Goal: Task Accomplishment & Management: Manage account settings

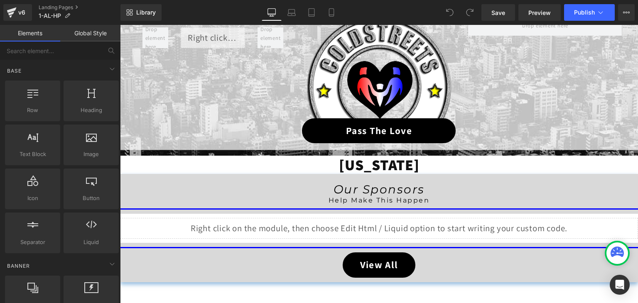
scroll to position [125, 0]
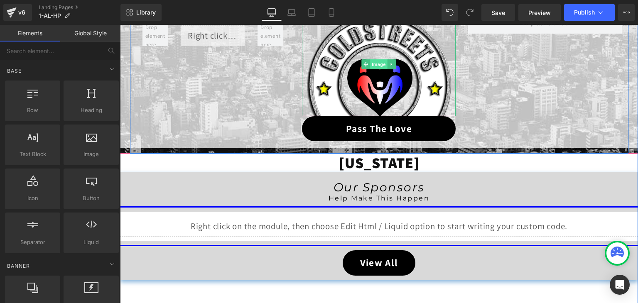
click at [372, 67] on span "Image" at bounding box center [379, 64] width 17 height 10
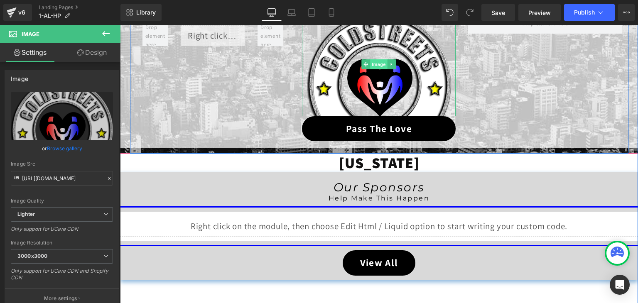
click at [376, 63] on span "Image" at bounding box center [379, 64] width 17 height 10
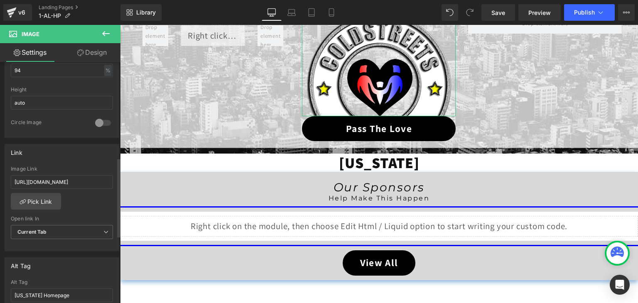
scroll to position [291, 0]
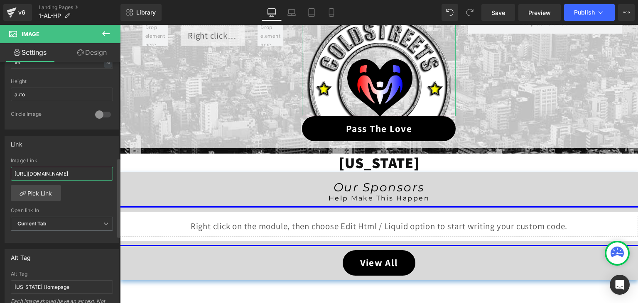
drag, startPoint x: 15, startPoint y: 172, endPoint x: 112, endPoint y: 176, distance: 97.3
click at [112, 176] on div "https://coldstreets.com/pages/1-al-ptl Image Link https://coldstreets.com/pages…" at bounding box center [62, 200] width 114 height 85
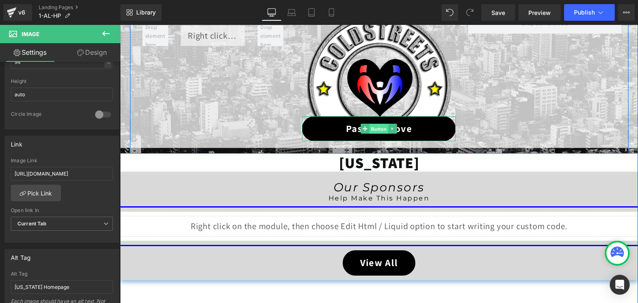
click at [373, 128] on span "Button" at bounding box center [379, 129] width 19 height 10
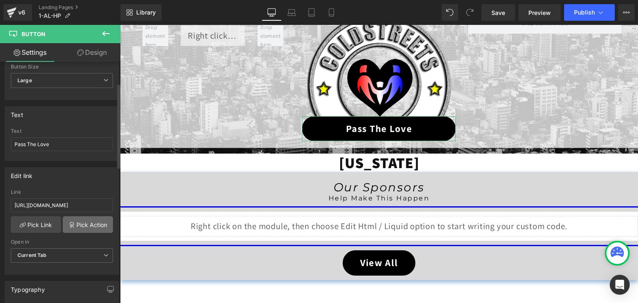
scroll to position [83, 0]
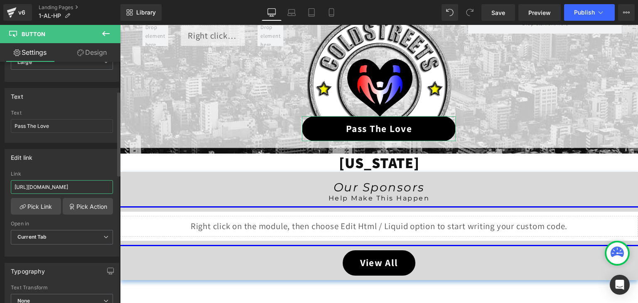
drag, startPoint x: 13, startPoint y: 184, endPoint x: 114, endPoint y: 191, distance: 101.2
click at [114, 191] on div "https://coldstreets.com/pages/1-al-ptl Link https://coldstreets.com/pages/1-al-…" at bounding box center [62, 213] width 114 height 85
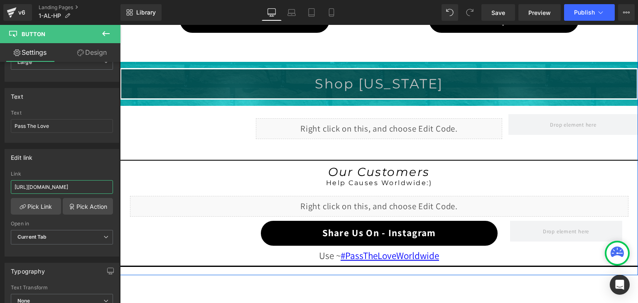
scroll to position [665, 0]
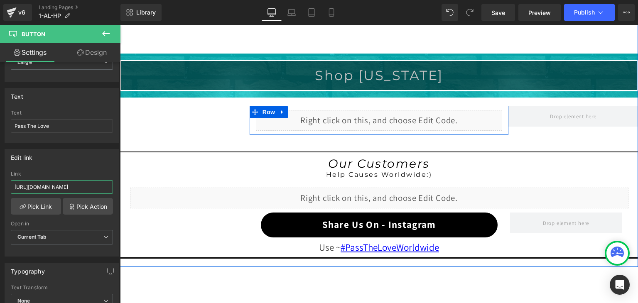
click at [387, 117] on div "Liquid" at bounding box center [379, 120] width 247 height 21
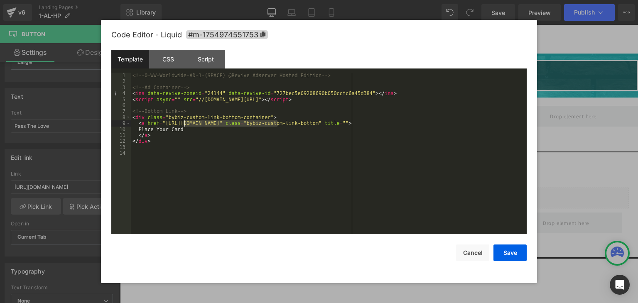
drag, startPoint x: 278, startPoint y: 123, endPoint x: 185, endPoint y: 125, distance: 92.7
click at [185, 125] on div "<!-- 0-WW-Worldwide-AD-1-(SPACE) @Revive Adserver Hosted Edition --> <!-- Ad Co…" at bounding box center [329, 160] width 396 height 174
click at [209, 121] on div "<!-- 0-WW-Worldwide-AD-1-(SPACE) @Revive Adserver Hosted Edition --> <!-- Ad Co…" at bounding box center [329, 154] width 396 height 162
click at [209, 121] on div "<!-- 0-WW-Worldwide-AD-1-(SPACE) @Revive Adserver Hosted Edition --> <!-- Ad Co…" at bounding box center [329, 160] width 396 height 174
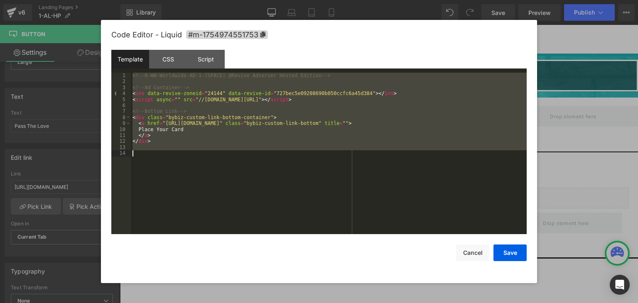
click at [209, 121] on div "<!-- 0-WW-Worldwide-AD-1-(SPACE) @Revive Adserver Hosted Edition --> <!-- Ad Co…" at bounding box center [329, 160] width 396 height 174
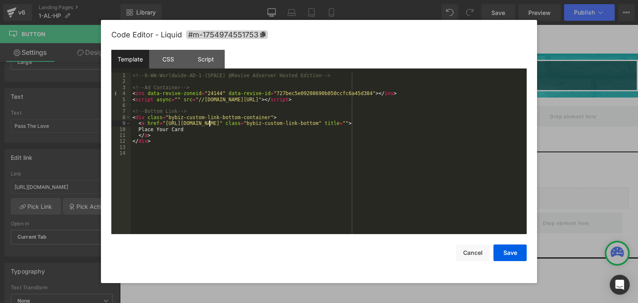
click at [209, 121] on div "<!-- 0-WW-Worldwide-AD-1-(SPACE) @Revive Adserver Hosted Edition --> <!-- Ad Co…" at bounding box center [329, 160] width 396 height 174
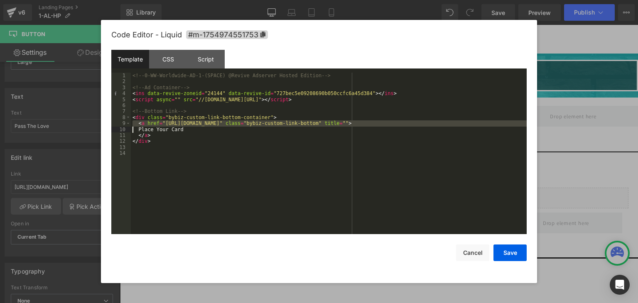
click at [209, 121] on div "<!-- 0-WW-Worldwide-AD-1-(SPACE) @Revive Adserver Hosted Edition --> <!-- Ad Co…" at bounding box center [329, 160] width 396 height 174
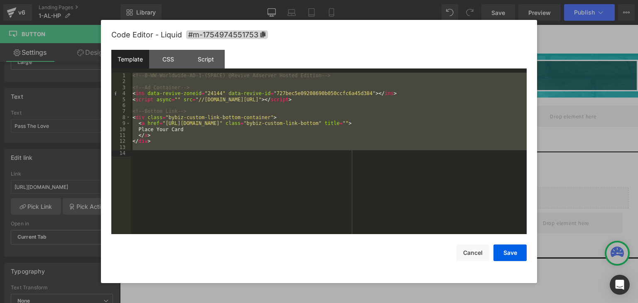
click at [325, 250] on div "Save Cancel" at bounding box center [318, 247] width 415 height 27
click at [319, 175] on div "<!-- 0-WW-Worldwide-AD-1-(SPACE) @Revive Adserver Hosted Edition --> <!-- Ad Co…" at bounding box center [329, 154] width 396 height 162
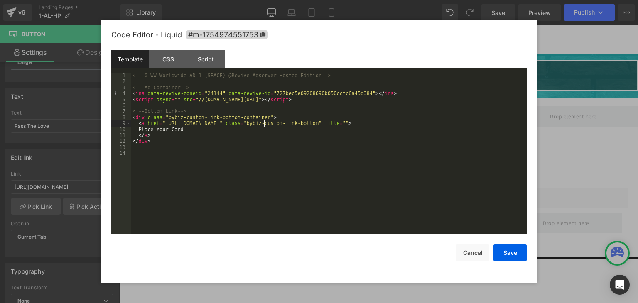
click at [264, 124] on div "<!-- 0-WW-Worldwide-AD-1-(SPACE) @Revive Adserver Hosted Edition --> <!-- Ad Co…" at bounding box center [329, 160] width 396 height 174
click at [264, 124] on div "<!-- 0-WW-Worldwide-AD-1-(SPACE) @Revive Adserver Hosted Edition --> <!-- Ad Co…" at bounding box center [329, 154] width 396 height 162
click at [264, 124] on div "<!-- 0-WW-Worldwide-AD-1-(SPACE) @Revive Adserver Hosted Edition --> <!-- Ad Co…" at bounding box center [329, 160] width 396 height 174
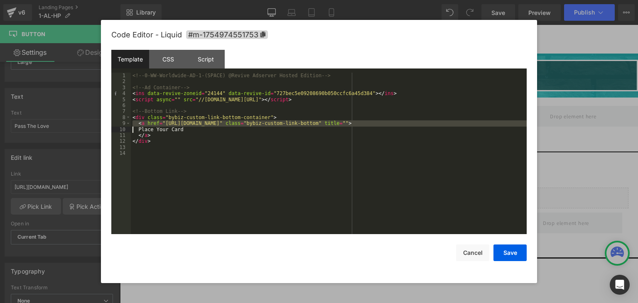
click at [264, 124] on div "<!-- 0-WW-Worldwide-AD-1-(SPACE) @Revive Adserver Hosted Edition --> <!-- Ad Co…" at bounding box center [329, 160] width 396 height 174
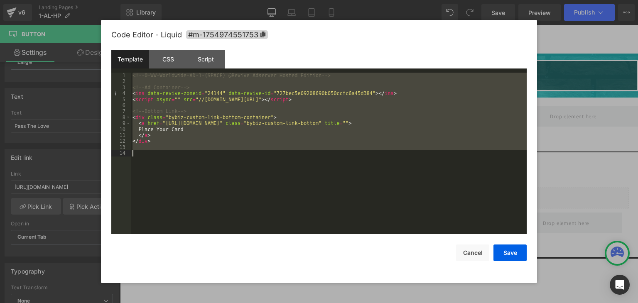
click at [264, 124] on div "<!-- 0-WW-Worldwide-AD-1-(SPACE) @Revive Adserver Hosted Edition --> <!-- Ad Co…" at bounding box center [329, 160] width 396 height 174
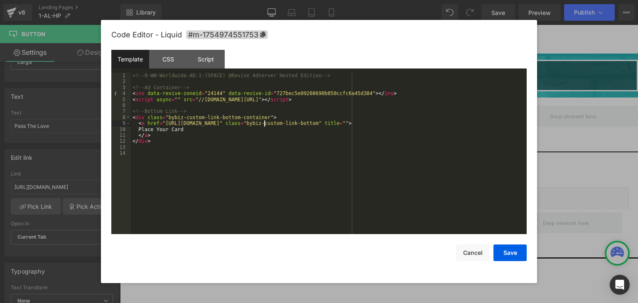
click at [264, 124] on div "<!-- 0-WW-Worldwide-AD-1-(SPACE) @Revive Adserver Hosted Edition --> <!-- Ad Co…" at bounding box center [329, 160] width 396 height 174
drag, startPoint x: 278, startPoint y: 125, endPoint x: 162, endPoint y: 124, distance: 115.1
click at [162, 124] on div "<!-- 0-WW-Worldwide-AD-1-(SPACE) @Revive Adserver Hosted Edition --> <!-- Ad Co…" at bounding box center [329, 160] width 396 height 174
click at [499, 254] on button "Save" at bounding box center [510, 253] width 33 height 17
click at [386, 115] on div "Liquid" at bounding box center [379, 120] width 247 height 21
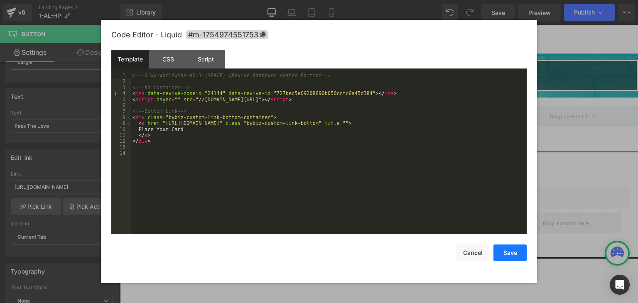
click at [504, 250] on button "Save" at bounding box center [510, 253] width 33 height 17
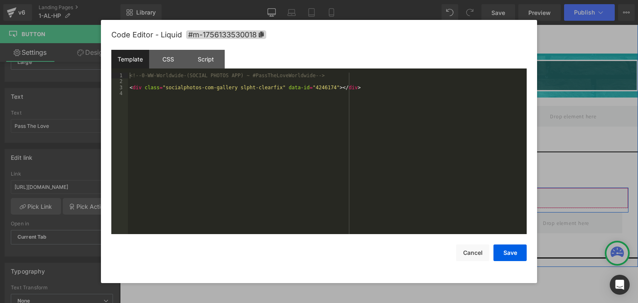
click at [384, 192] on div "Liquid" at bounding box center [379, 198] width 499 height 21
click at [502, 251] on button "Save" at bounding box center [510, 253] width 33 height 17
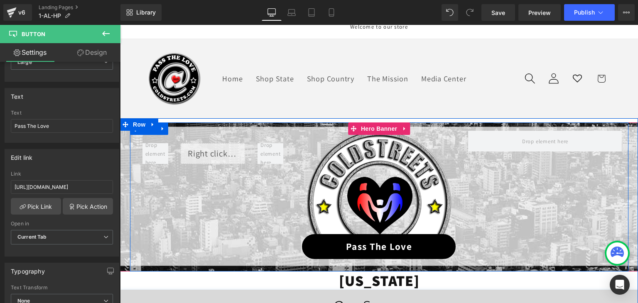
scroll to position [0, 0]
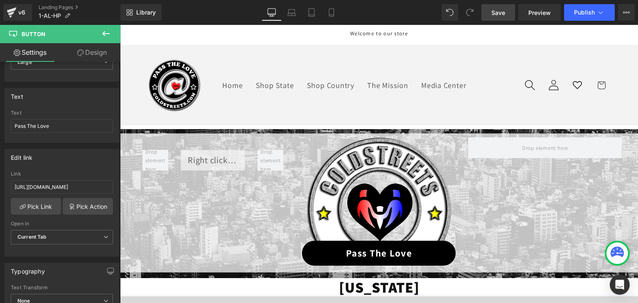
click at [504, 16] on span "Save" at bounding box center [498, 12] width 14 height 9
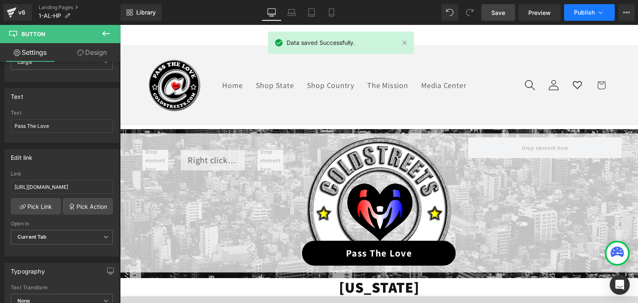
click at [603, 14] on icon at bounding box center [601, 12] width 8 height 8
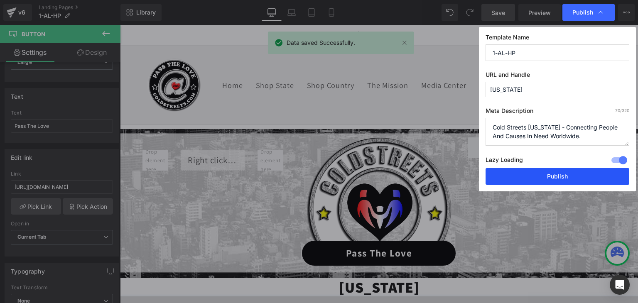
click at [575, 169] on button "Publish" at bounding box center [558, 176] width 144 height 17
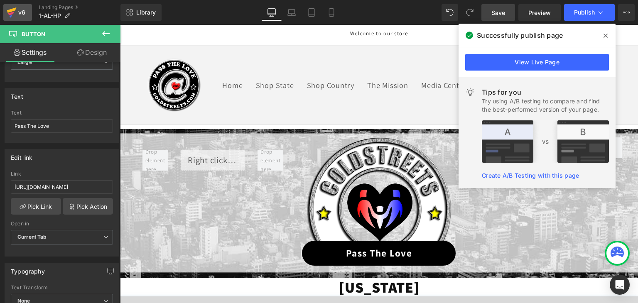
click at [8, 11] on icon at bounding box center [12, 9] width 10 height 5
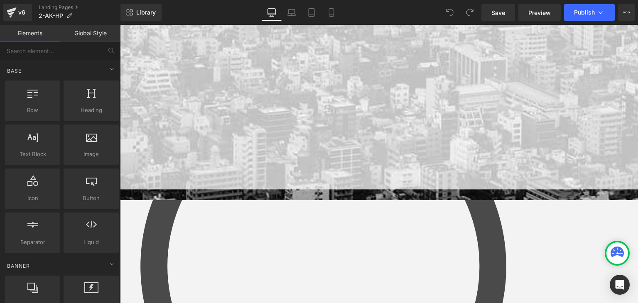
scroll to position [83, 0]
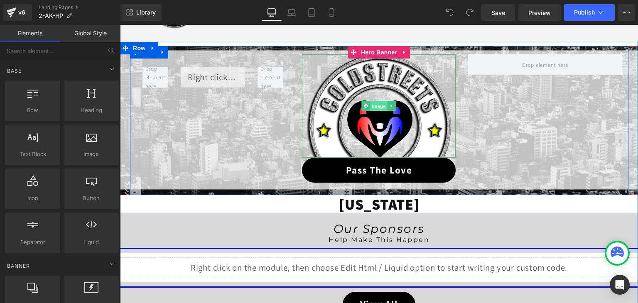
click at [374, 106] on span "Image" at bounding box center [379, 106] width 17 height 10
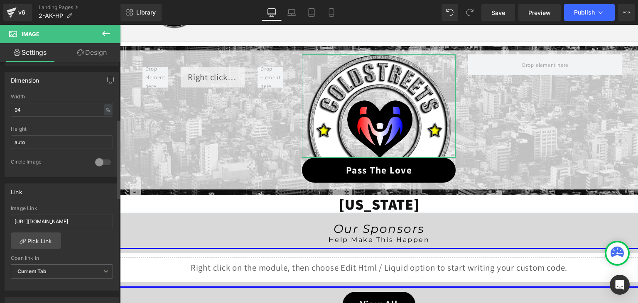
scroll to position [249, 0]
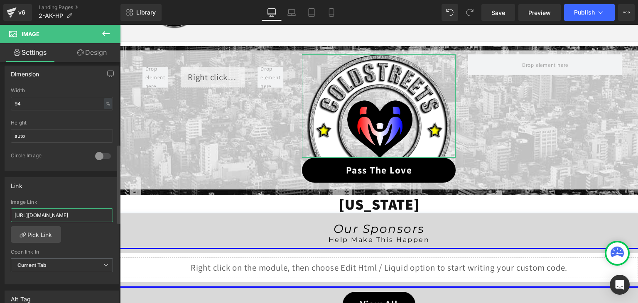
drag, startPoint x: 14, startPoint y: 215, endPoint x: 114, endPoint y: 214, distance: 99.7
click at [114, 214] on div "https://coldstreets.com/pages/2-ak-ptl Image Link https://coldstreets.com/pages…" at bounding box center [62, 241] width 114 height 85
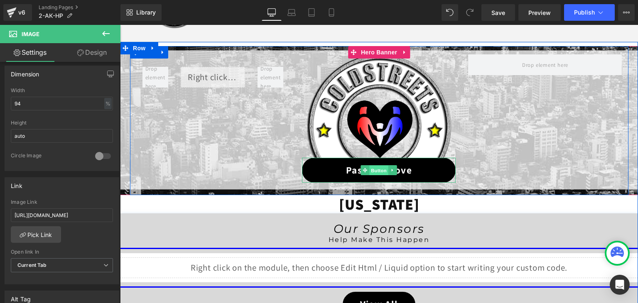
click at [378, 169] on span "Button" at bounding box center [379, 171] width 19 height 10
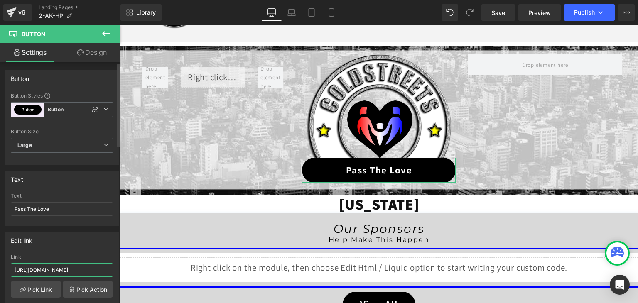
drag, startPoint x: 12, startPoint y: 270, endPoint x: 109, endPoint y: 267, distance: 96.8
click at [113, 266] on div "https://coldstreets.com/pages/2-ak-ptl Link https://coldstreets.com/pages/2-ak-…" at bounding box center [62, 296] width 114 height 85
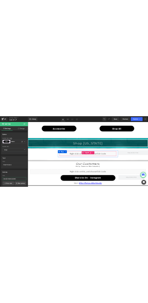
scroll to position [0, 7]
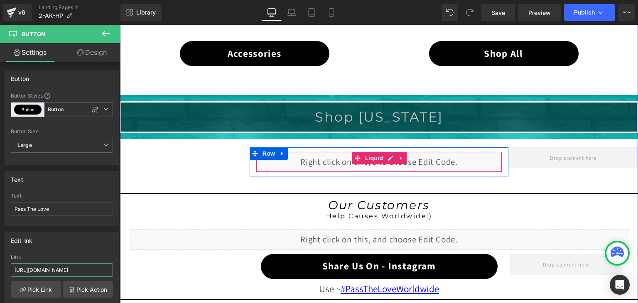
type input "https://coldstreets.com/pages/2-ak-ptl*/="
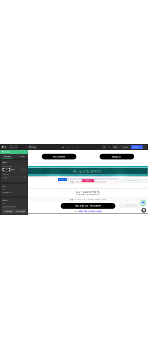
scroll to position [0, 0]
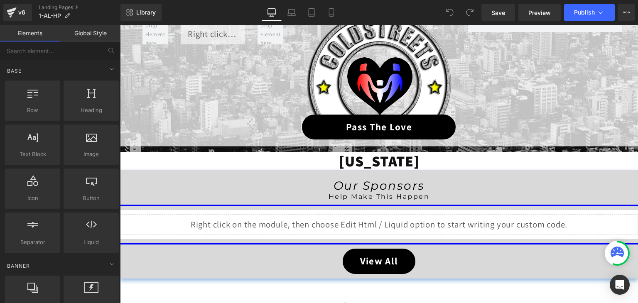
scroll to position [125, 0]
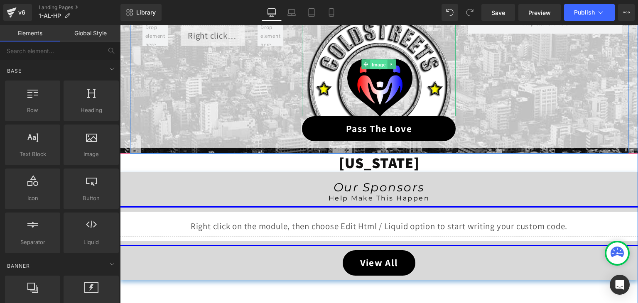
click at [374, 67] on span "Image" at bounding box center [379, 65] width 17 height 10
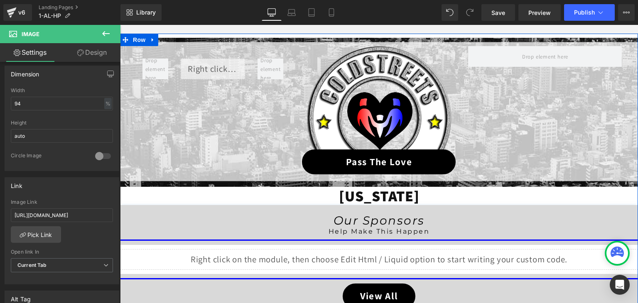
scroll to position [83, 0]
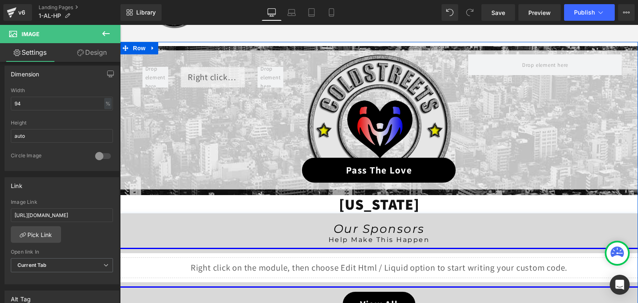
click at [370, 115] on img at bounding box center [379, 105] width 145 height 103
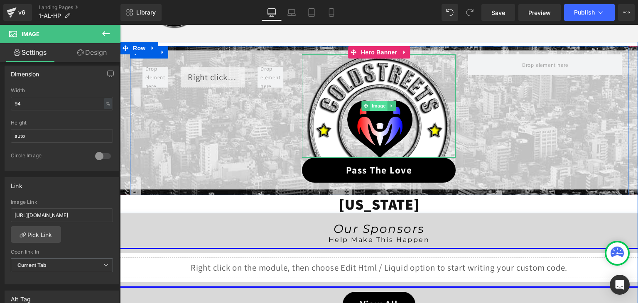
click at [373, 105] on span "Image" at bounding box center [379, 106] width 17 height 10
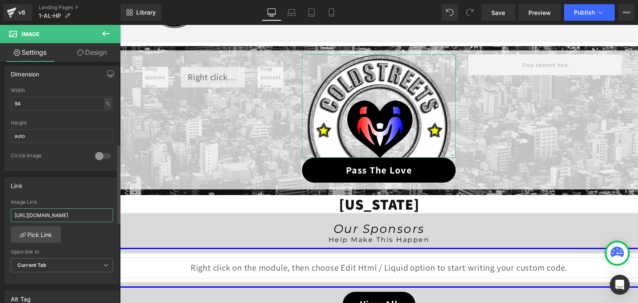
click at [39, 213] on input "[URL][DOMAIN_NAME]" at bounding box center [62, 216] width 102 height 14
click at [39, 213] on input "https://coldstreets.com/pages/1-al-ptl" at bounding box center [62, 216] width 102 height 14
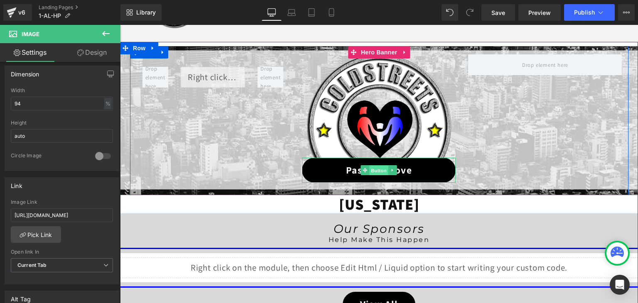
click at [376, 170] on span "Button" at bounding box center [379, 171] width 19 height 10
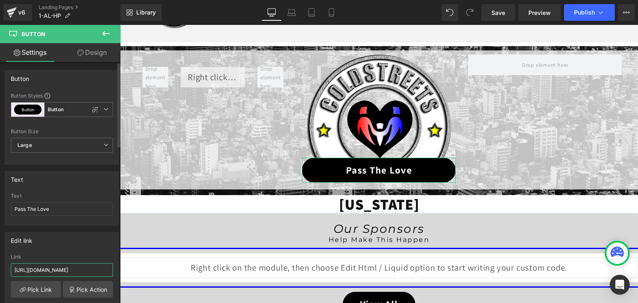
click at [59, 267] on input "https://coldstreets.com/pages/1-al-ptl" at bounding box center [62, 270] width 102 height 14
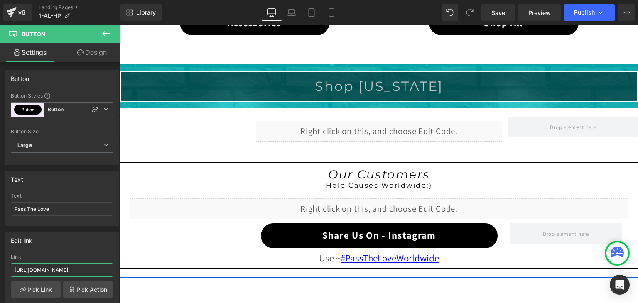
scroll to position [665, 0]
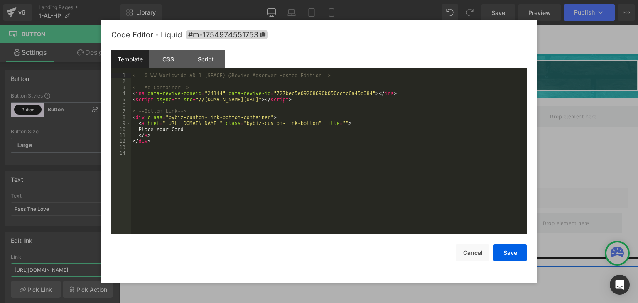
click at [388, 113] on div "Liquid" at bounding box center [379, 120] width 247 height 21
click at [130, 89] on div "<!-- 0-WW-Worldwide-AD-1-(SPACE) @Revive Adserver Hosted Edition --> <!-- Ad Co…" at bounding box center [65, 85] width 130 height 8
drag, startPoint x: 267, startPoint y: 125, endPoint x: 164, endPoint y: 125, distance: 103.0
click at [130, 89] on div "<!-- 0-WW-Worldwide-AD-1-(SPACE) @Revive Adserver Hosted Edition --> <!-- Ad Co…" at bounding box center [65, 85] width 130 height 8
click at [508, 257] on button "Save" at bounding box center [510, 253] width 33 height 17
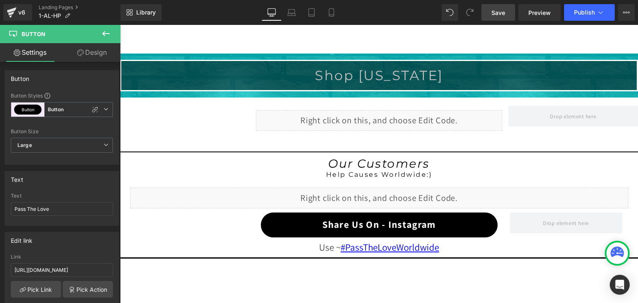
click at [500, 11] on span "Save" at bounding box center [498, 12] width 14 height 9
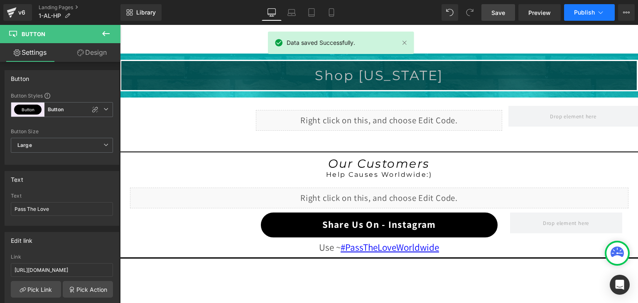
click at [599, 14] on icon at bounding box center [601, 12] width 8 height 8
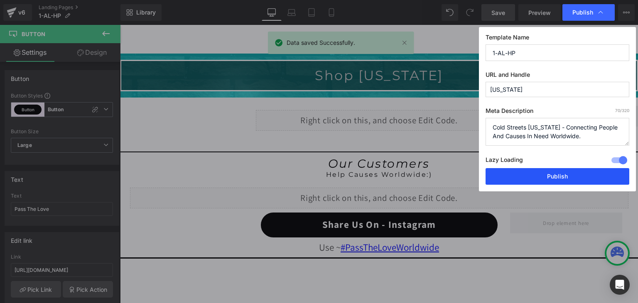
click at [564, 168] on button "Publish" at bounding box center [558, 176] width 144 height 17
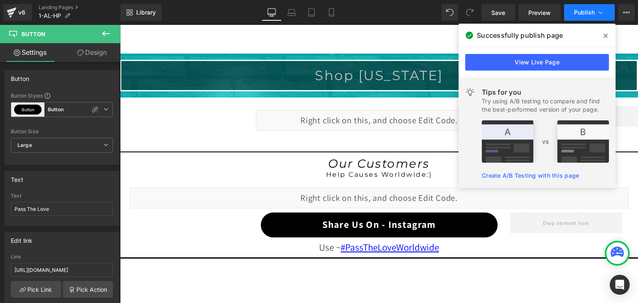
click at [600, 13] on icon at bounding box center [601, 12] width 5 height 2
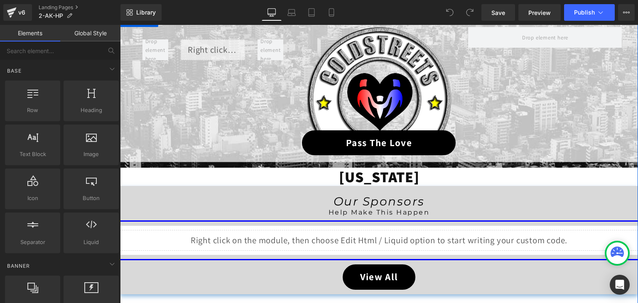
scroll to position [83, 0]
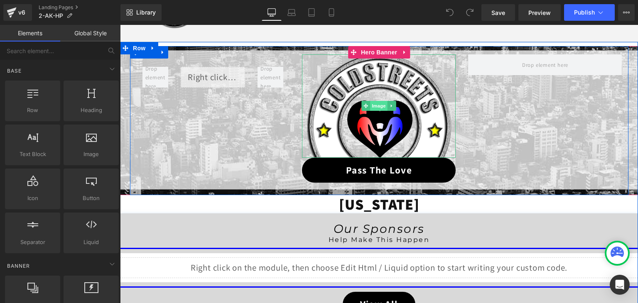
click at [373, 108] on span "Image" at bounding box center [379, 106] width 17 height 10
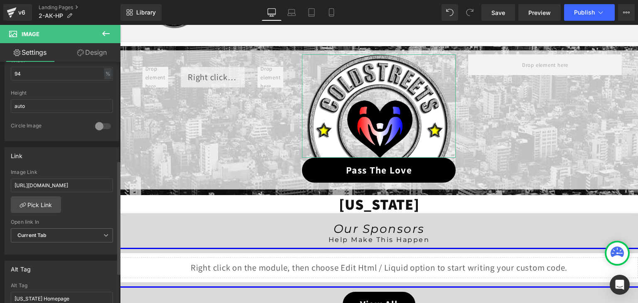
scroll to position [291, 0]
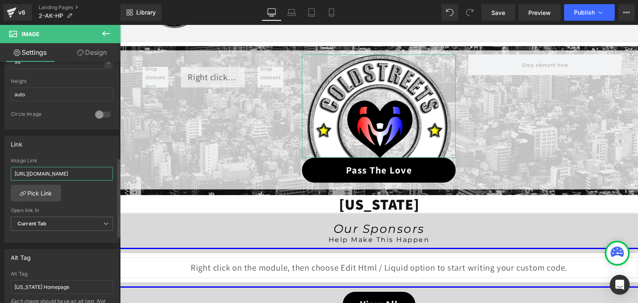
click at [79, 174] on input "https://coldstreets.com/pages/2-ak-ptl" at bounding box center [62, 174] width 102 height 14
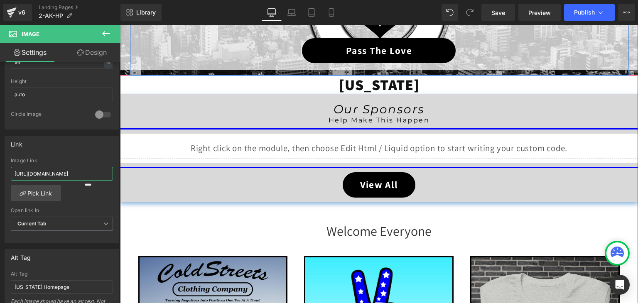
scroll to position [208, 0]
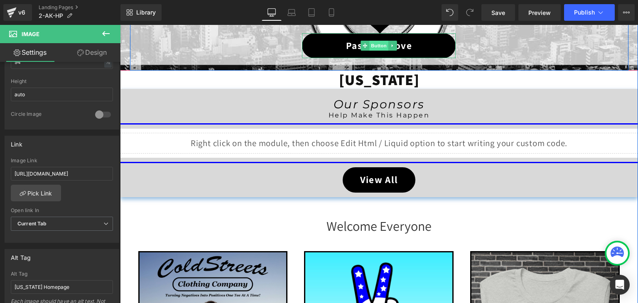
click at [373, 47] on span "Button" at bounding box center [379, 46] width 19 height 10
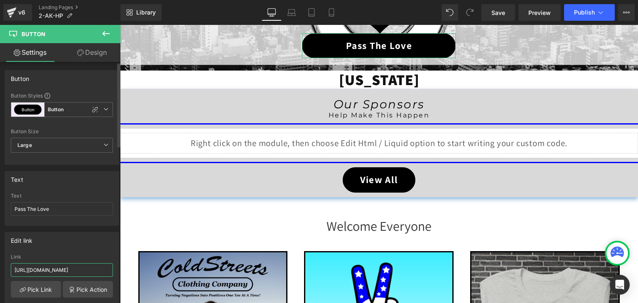
click at [51, 268] on input "https://coldstreets.com/pages/2-ak-ptl" at bounding box center [62, 270] width 102 height 14
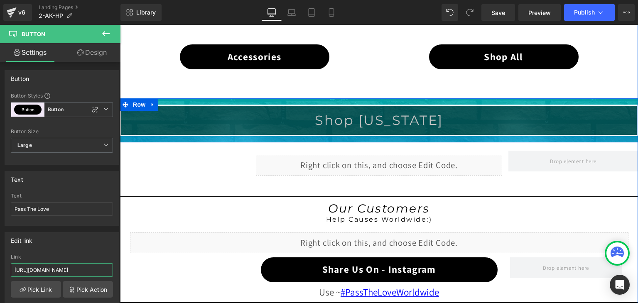
scroll to position [623, 0]
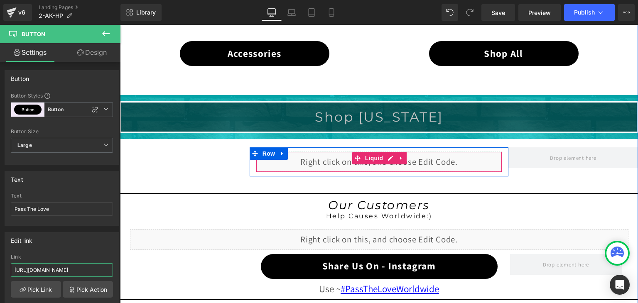
click at [384, 156] on div "Liquid" at bounding box center [379, 162] width 247 height 21
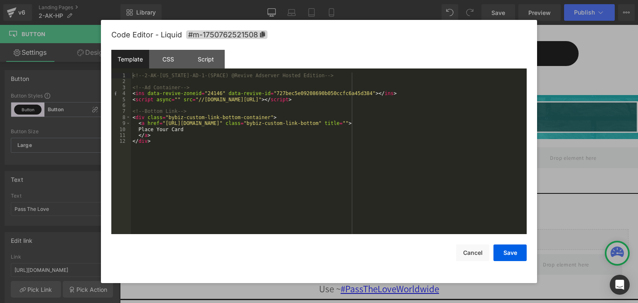
click at [254, 229] on div "<!-- 2-AK-Alaska-AD-1-(SPACE) @Revive Adserver Hosted Edition --> <!-- Ad Conta…" at bounding box center [259, 241] width 249 height 25
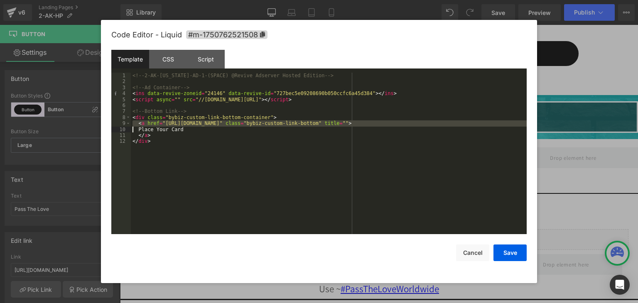
click at [72, 233] on div "<!-- 2-AK-Alaska-AD-1-(SPACE) @Revive Adserver Hosted Edition --> <!-- Ad Conta…" at bounding box center [72, 235] width 0 height 4
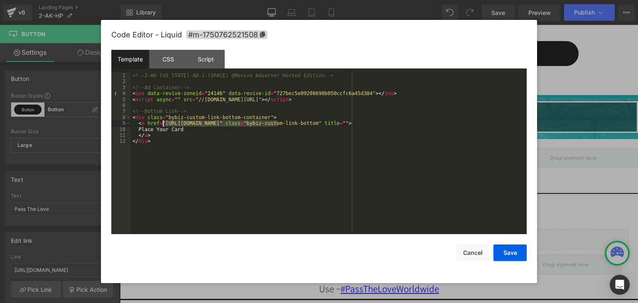
drag, startPoint x: 278, startPoint y: 124, endPoint x: 164, endPoint y: 123, distance: 113.8
click at [164, 229] on div "<!-- 2-AK-Alaska-AD-1-(SPACE) @Revive Adserver Hosted Edition --> <!-- Ad Conta…" at bounding box center [259, 241] width 249 height 25
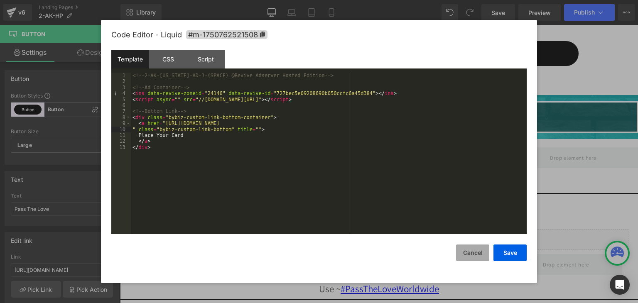
click at [478, 251] on button "Cancel" at bounding box center [472, 253] width 33 height 17
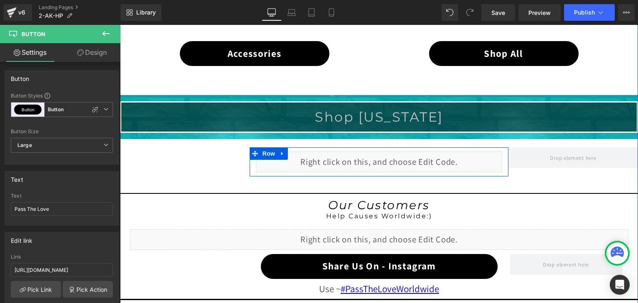
click at [387, 155] on div "Liquid" at bounding box center [379, 162] width 247 height 21
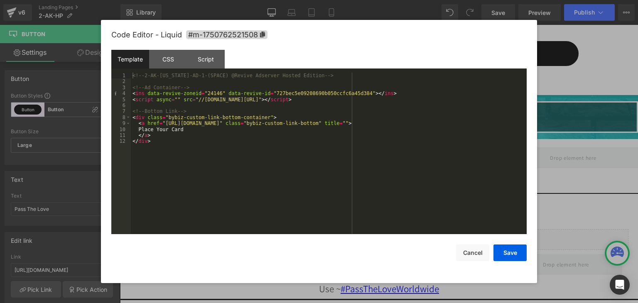
click at [276, 124] on div "<!-- 2-AK-Alaska-AD-1-(SPACE) @Revive Adserver Hosted Edition --> <!-- Ad Conta…" at bounding box center [329, 160] width 396 height 174
drag, startPoint x: 278, startPoint y: 123, endPoint x: 245, endPoint y: 124, distance: 32.4
click at [245, 124] on div "<!-- 2-AK-Alaska-AD-1-(SPACE) @Revive Adserver Hosted Edition --> <!-- Ad Conta…" at bounding box center [329, 160] width 396 height 174
click at [515, 255] on button "Save" at bounding box center [510, 253] width 33 height 17
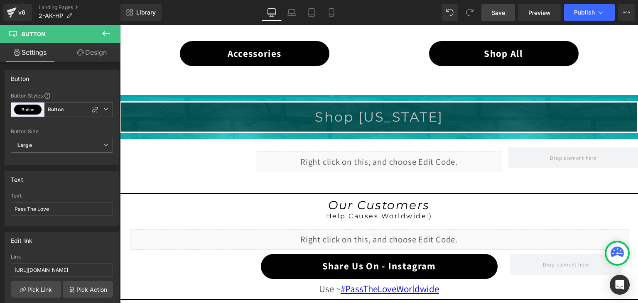
click at [493, 8] on span "Save" at bounding box center [498, 12] width 14 height 9
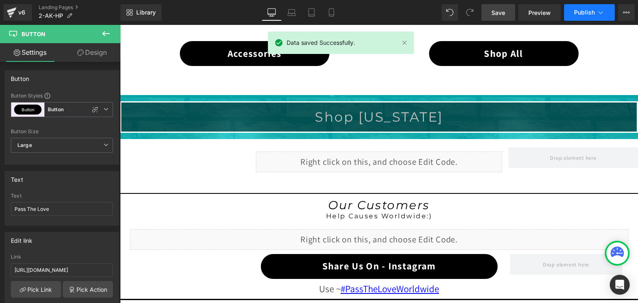
click at [595, 10] on button "Publish" at bounding box center [589, 12] width 51 height 17
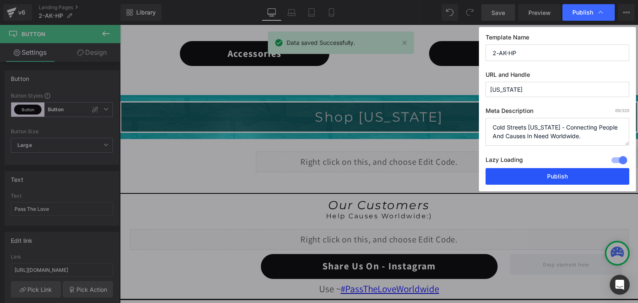
drag, startPoint x: 570, startPoint y: 177, endPoint x: 440, endPoint y: 147, distance: 133.0
click at [570, 177] on button "Publish" at bounding box center [558, 176] width 144 height 17
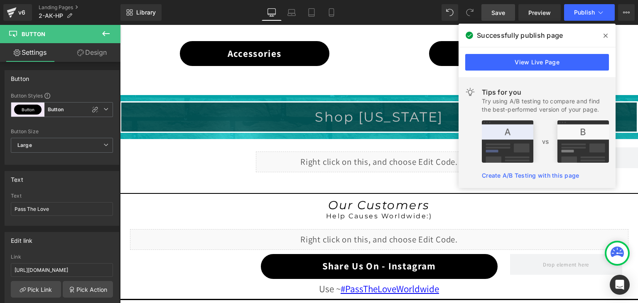
click at [604, 35] on icon at bounding box center [606, 35] width 4 height 7
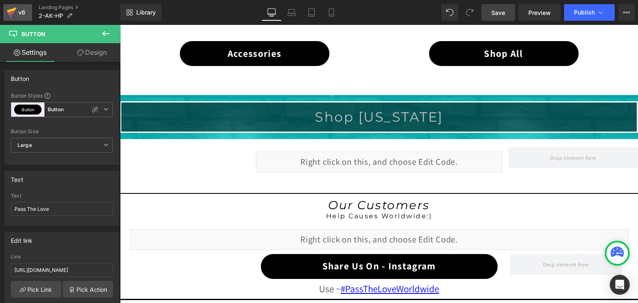
click at [8, 12] on icon at bounding box center [12, 9] width 10 height 5
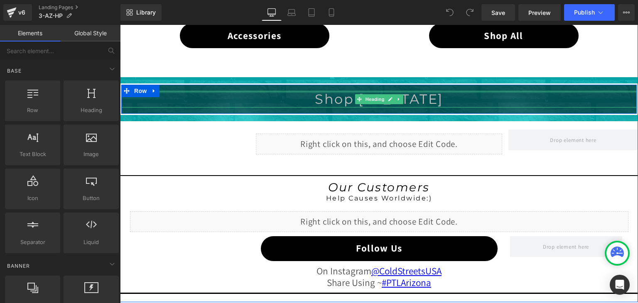
scroll to position [706, 0]
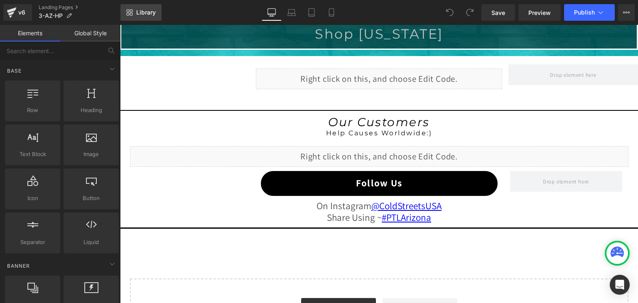
click at [140, 15] on span "Library" at bounding box center [146, 12] width 20 height 7
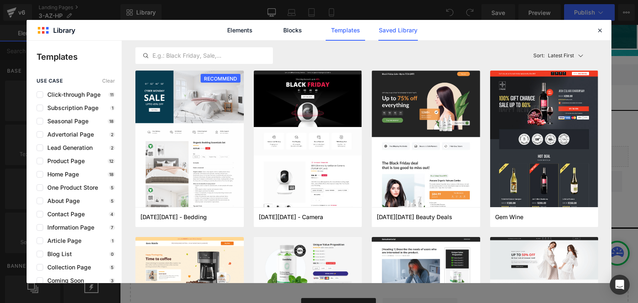
click at [404, 27] on link "Saved Library" at bounding box center [397, 30] width 39 height 21
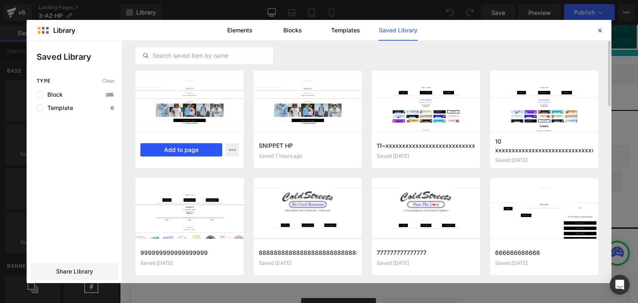
click at [193, 149] on button "Add to page" at bounding box center [259, 158] width 237 height 25
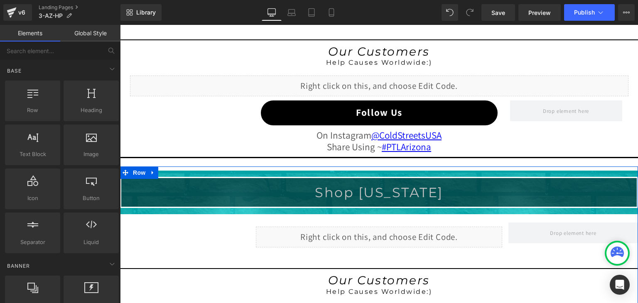
scroll to position [749, 0]
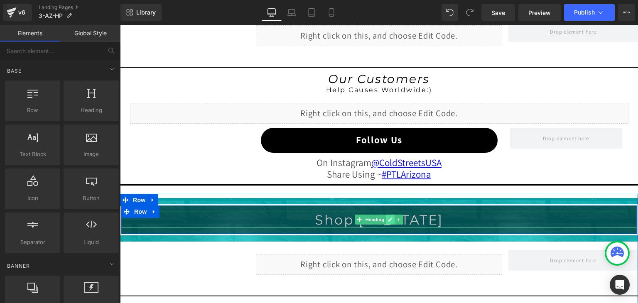
click at [386, 219] on link at bounding box center [390, 220] width 9 height 10
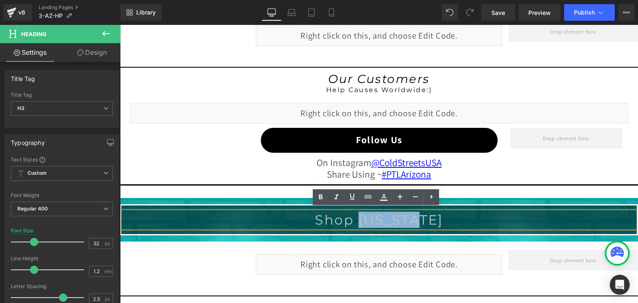
drag, startPoint x: 427, startPoint y: 219, endPoint x: 364, endPoint y: 219, distance: 63.6
click at [364, 219] on font "Shop [US_STATE]" at bounding box center [379, 220] width 128 height 16
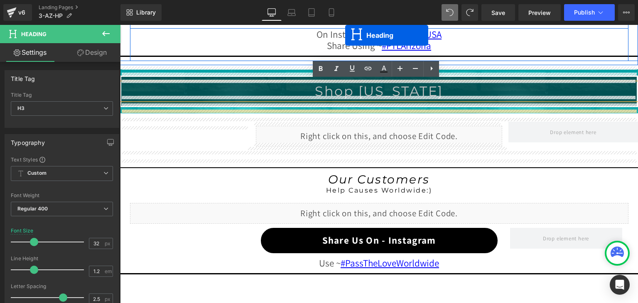
scroll to position [824, 0]
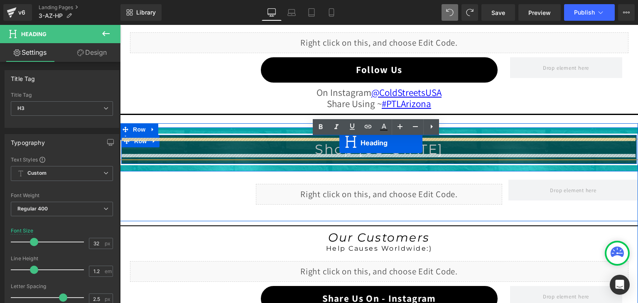
drag, startPoint x: 356, startPoint y: 153, endPoint x: 339, endPoint y: 143, distance: 19.2
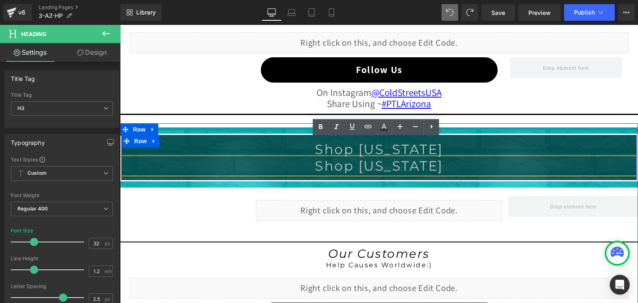
click at [385, 164] on font "Shop [US_STATE]" at bounding box center [379, 166] width 128 height 16
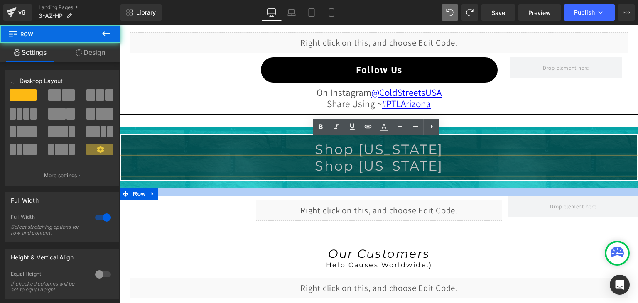
click at [388, 190] on div at bounding box center [379, 192] width 518 height 8
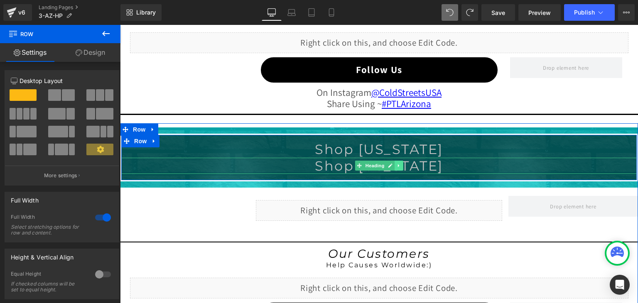
click at [399, 164] on link at bounding box center [399, 166] width 9 height 10
click at [401, 164] on icon at bounding box center [403, 165] width 5 height 5
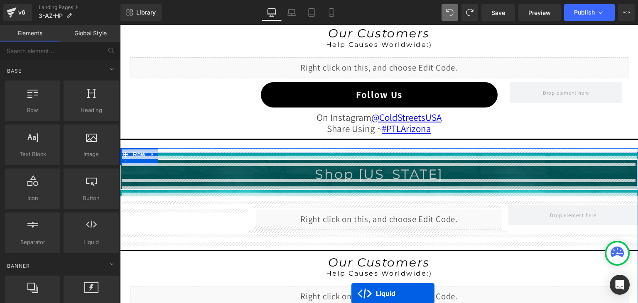
scroll to position [833, 0]
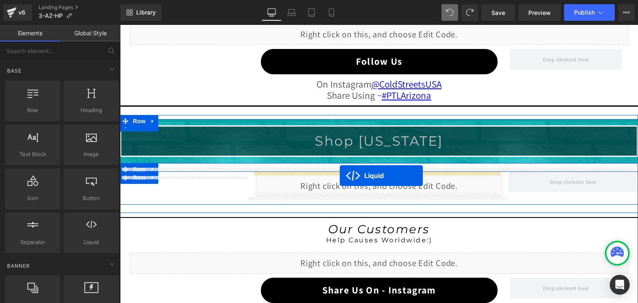
drag, startPoint x: 353, startPoint y: 83, endPoint x: 340, endPoint y: 176, distance: 94.0
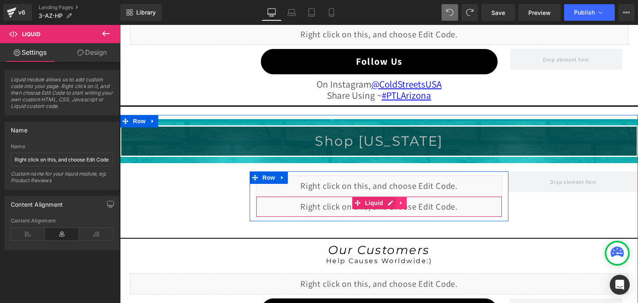
click at [401, 201] on link at bounding box center [401, 203] width 11 height 12
click at [406, 201] on link at bounding box center [406, 203] width 11 height 12
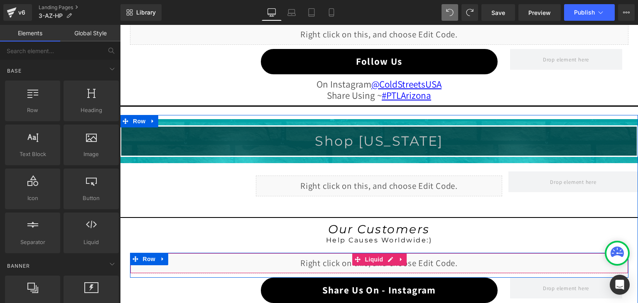
click at [383, 257] on div "Liquid" at bounding box center [379, 263] width 499 height 21
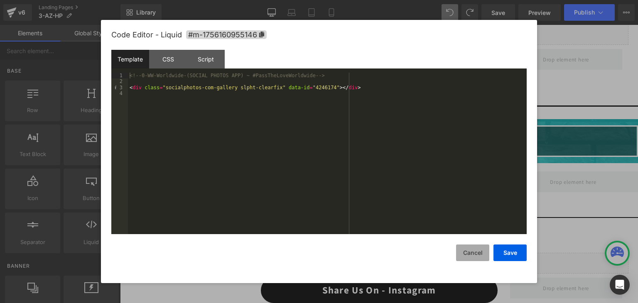
click at [474, 255] on button "Cancel" at bounding box center [472, 253] width 33 height 17
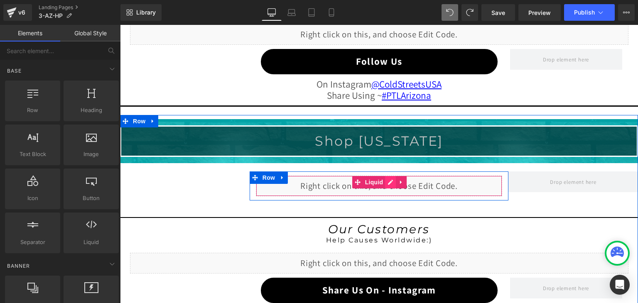
click at [387, 178] on div "Liquid" at bounding box center [379, 186] width 247 height 21
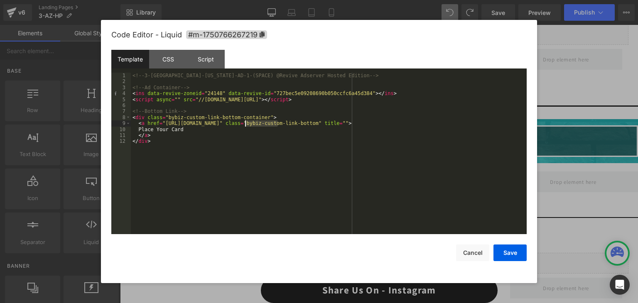
drag, startPoint x: 278, startPoint y: 125, endPoint x: 246, endPoint y: 125, distance: 31.6
click at [246, 125] on div "<!-- 3-AZ-Arizona-AD-1-(SPACE) @Revive Adserver Hosted Edition --> <!-- Ad Cont…" at bounding box center [329, 160] width 396 height 174
click at [507, 249] on button "Save" at bounding box center [510, 253] width 33 height 17
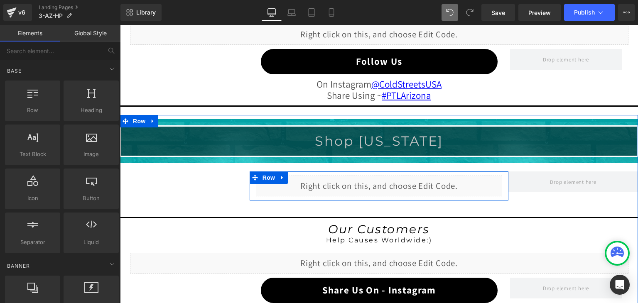
click at [387, 179] on div "Liquid" at bounding box center [379, 186] width 247 height 21
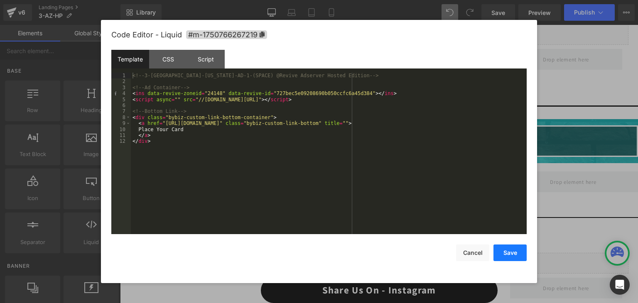
click at [504, 252] on button "Save" at bounding box center [510, 253] width 33 height 17
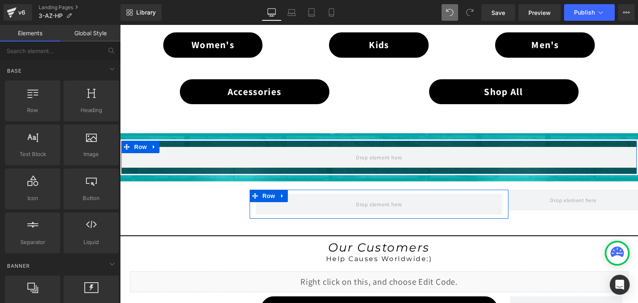
scroll to position [583, 0]
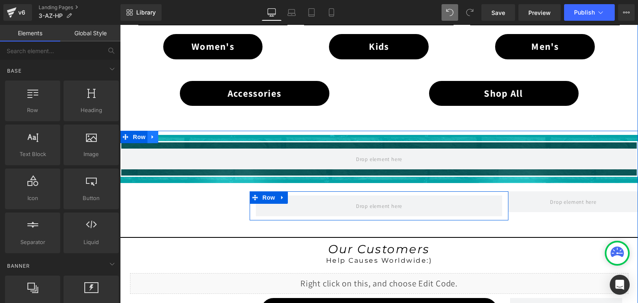
click at [147, 132] on link at bounding box center [152, 137] width 11 height 12
click at [172, 134] on icon at bounding box center [175, 137] width 6 height 6
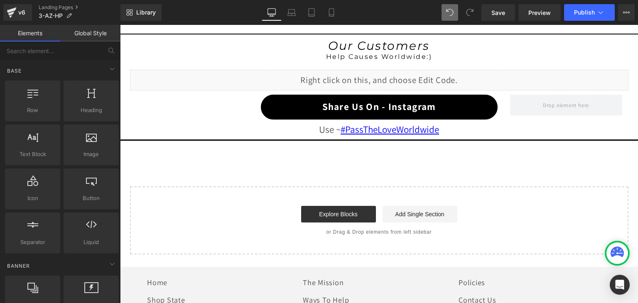
scroll to position [791, 0]
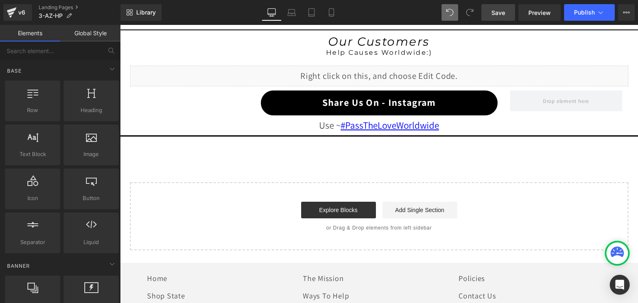
click at [502, 13] on span "Save" at bounding box center [498, 12] width 14 height 9
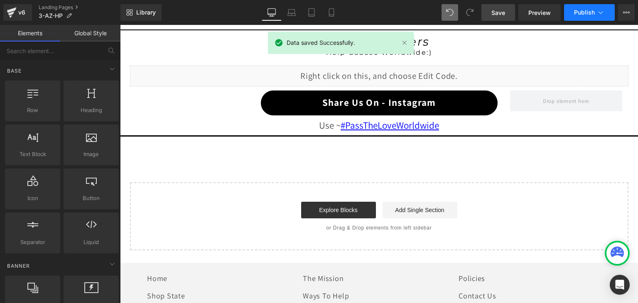
click at [600, 16] on icon at bounding box center [601, 12] width 8 height 8
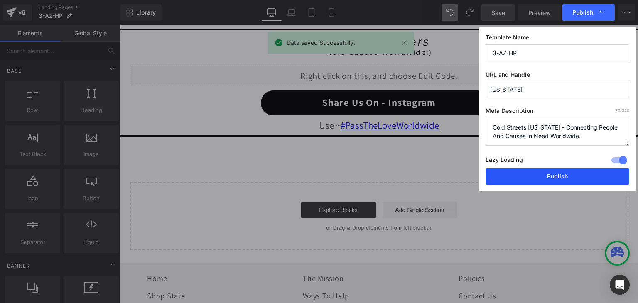
click at [573, 177] on button "Publish" at bounding box center [558, 176] width 144 height 17
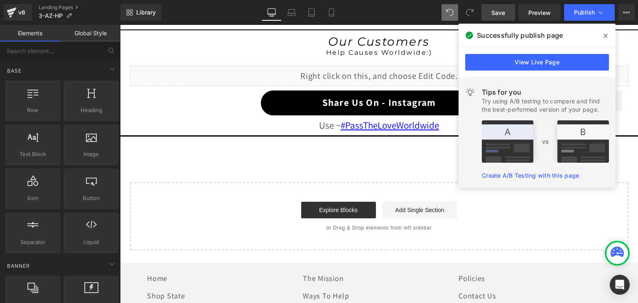
click at [605, 37] on icon at bounding box center [606, 35] width 4 height 7
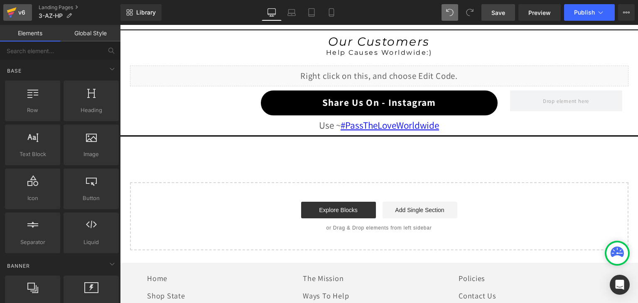
click at [12, 9] on icon at bounding box center [12, 9] width 10 height 5
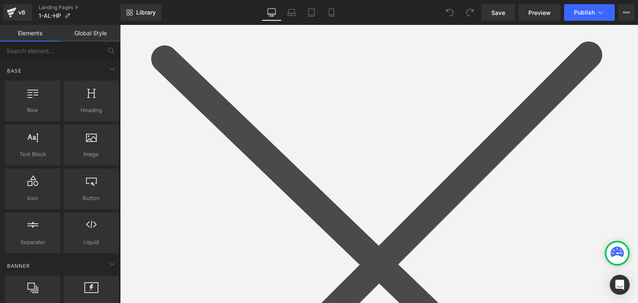
scroll to position [665, 0]
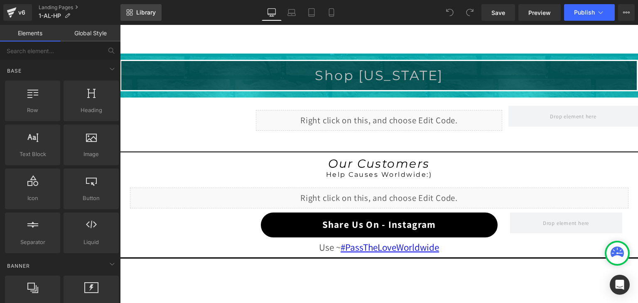
click at [143, 10] on span "Library" at bounding box center [146, 12] width 20 height 7
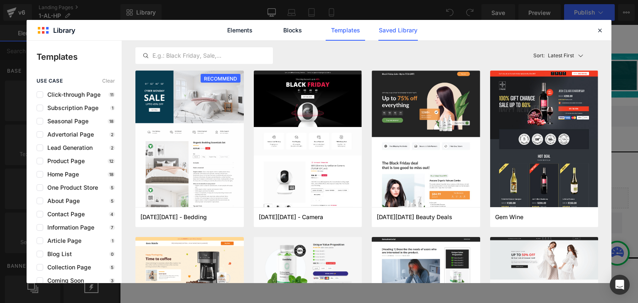
click at [405, 31] on link "Saved Library" at bounding box center [397, 30] width 39 height 21
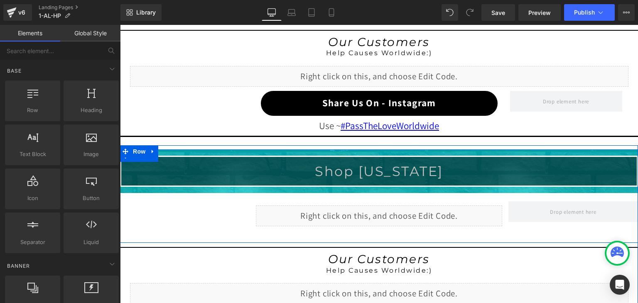
scroll to position [779, 0]
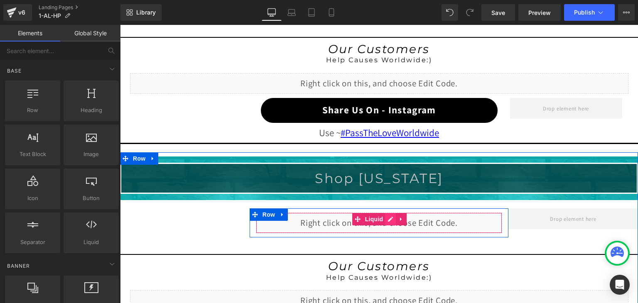
click at [385, 216] on div "Liquid" at bounding box center [379, 223] width 247 height 21
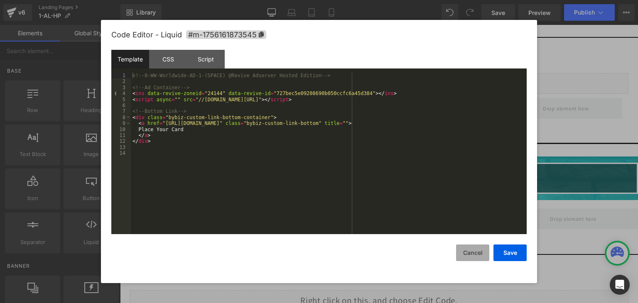
click at [465, 249] on button "Cancel" at bounding box center [472, 253] width 33 height 17
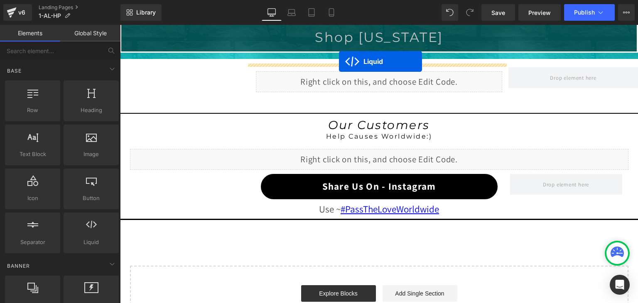
scroll to position [904, 0]
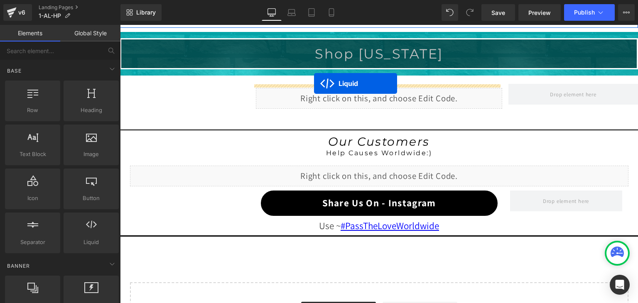
drag, startPoint x: 354, startPoint y: 250, endPoint x: 314, endPoint y: 84, distance: 170.9
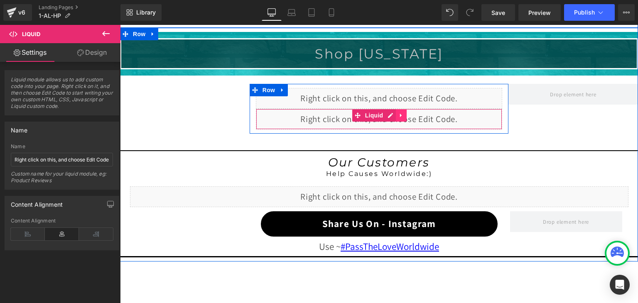
click at [400, 114] on icon at bounding box center [401, 116] width 2 height 4
click at [404, 113] on icon at bounding box center [407, 116] width 6 height 6
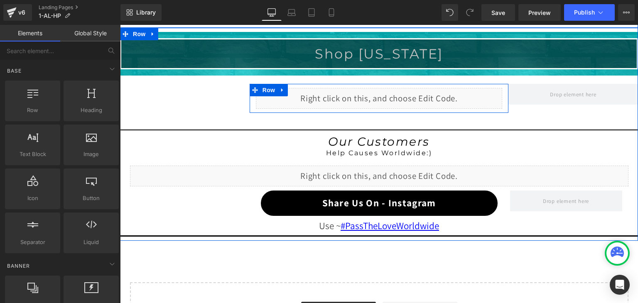
click at [388, 90] on div "Liquid" at bounding box center [379, 98] width 247 height 21
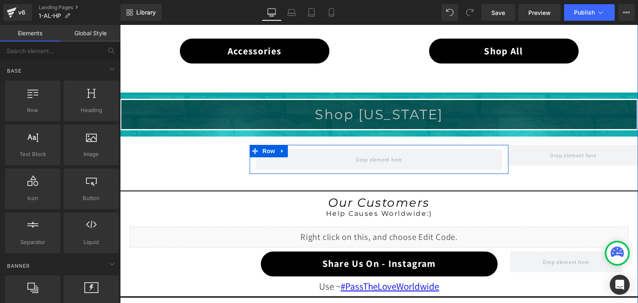
scroll to position [613, 0]
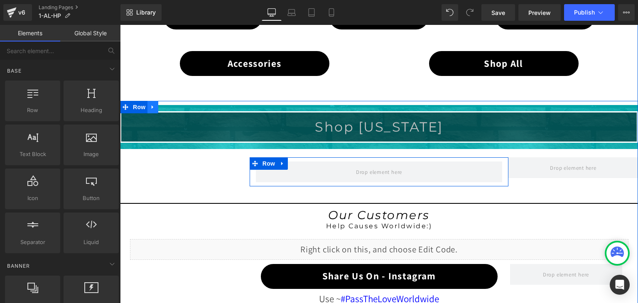
click at [150, 105] on icon at bounding box center [153, 107] width 6 height 6
click at [172, 106] on icon at bounding box center [175, 107] width 6 height 6
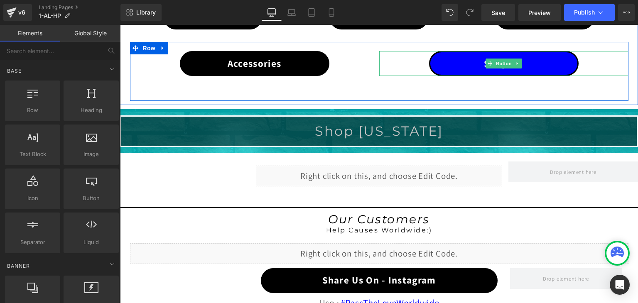
scroll to position [779, 0]
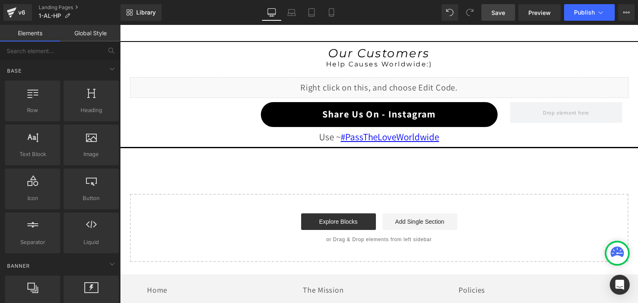
click at [504, 15] on span "Save" at bounding box center [498, 12] width 14 height 9
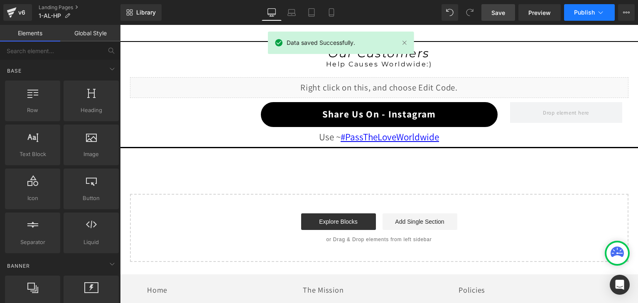
click at [600, 14] on icon at bounding box center [601, 12] width 8 height 8
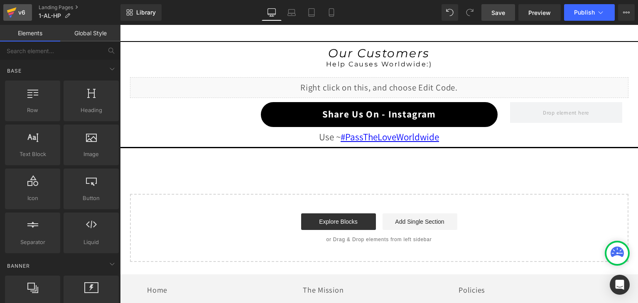
click at [12, 9] on icon at bounding box center [12, 9] width 10 height 5
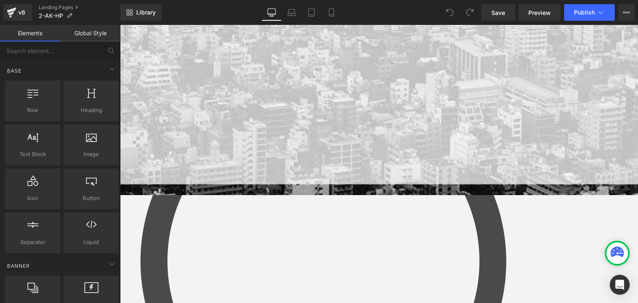
scroll to position [83, 0]
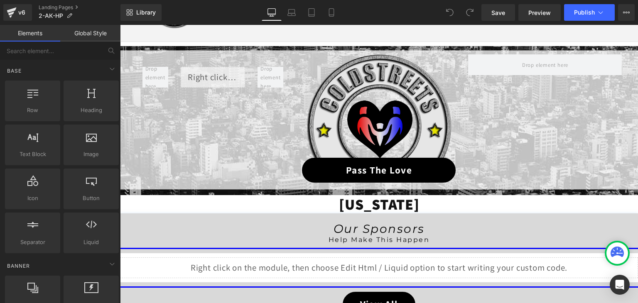
click at [374, 129] on img at bounding box center [379, 105] width 145 height 103
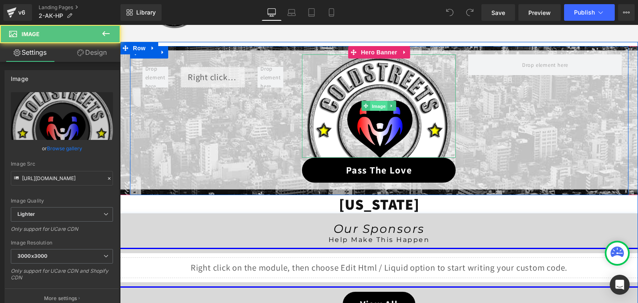
click at [375, 109] on span "Image" at bounding box center [379, 106] width 17 height 10
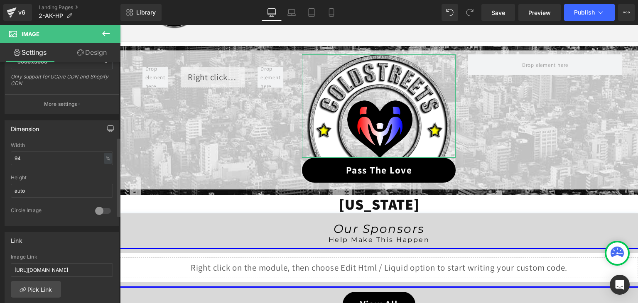
scroll to position [249, 0]
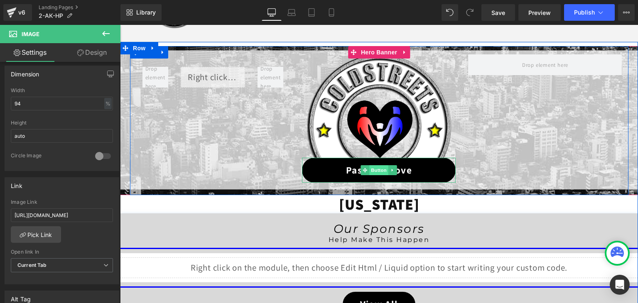
click at [377, 169] on span "Button" at bounding box center [379, 170] width 19 height 10
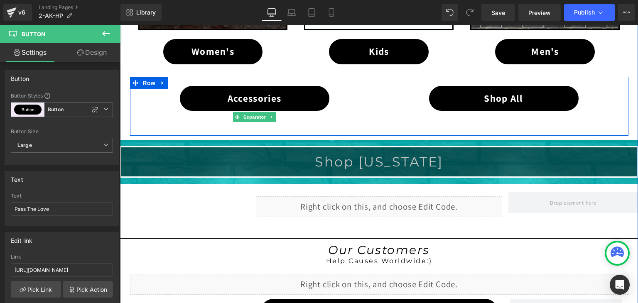
scroll to position [582, 0]
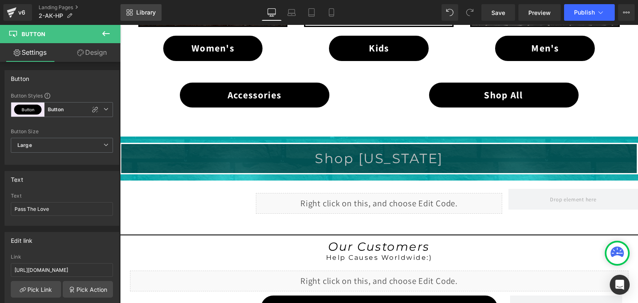
click at [138, 15] on span "Library" at bounding box center [146, 12] width 20 height 7
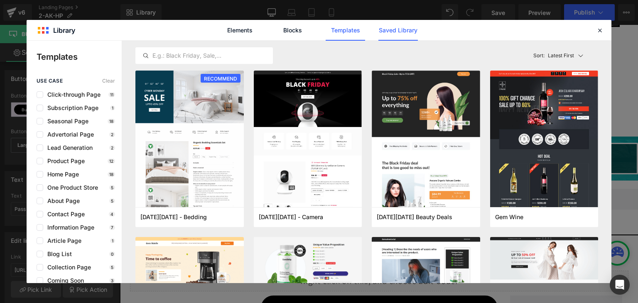
click at [0, 0] on link "Saved Library" at bounding box center [0, 0] width 0 height 0
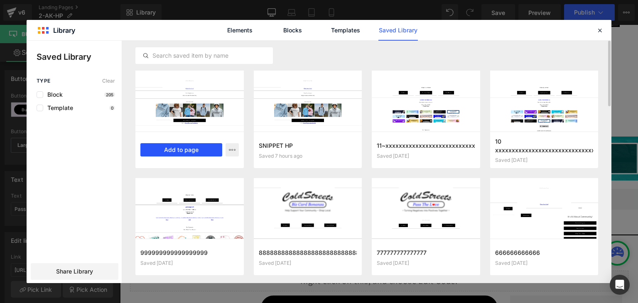
click at [175, 147] on button "Add to page" at bounding box center [181, 149] width 82 height 13
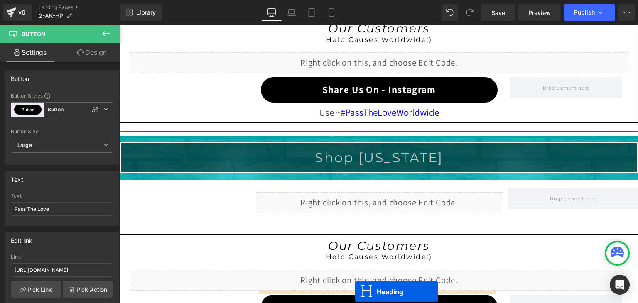
scroll to position [838, 0]
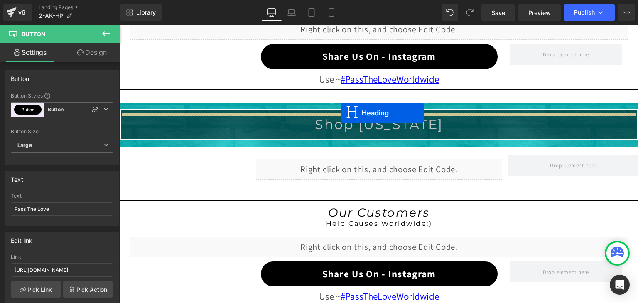
drag, startPoint x: 356, startPoint y: 127, endPoint x: 341, endPoint y: 113, distance: 20.6
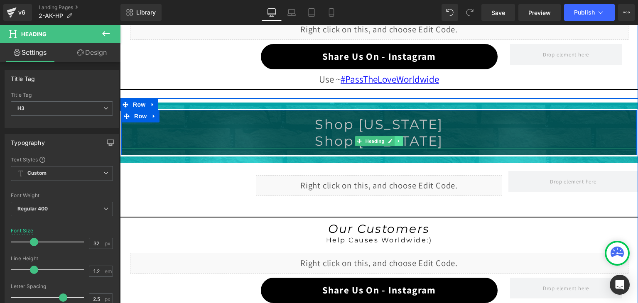
click at [397, 139] on icon at bounding box center [399, 141] width 5 height 5
click at [401, 139] on icon at bounding box center [403, 141] width 5 height 5
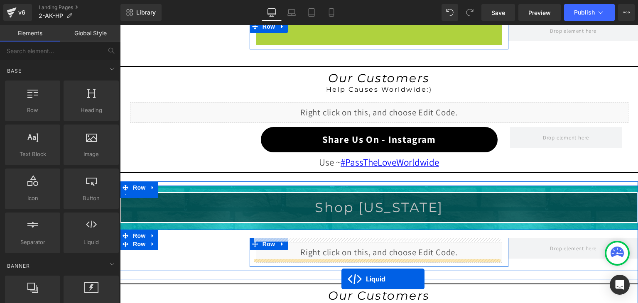
scroll to position [788, 0]
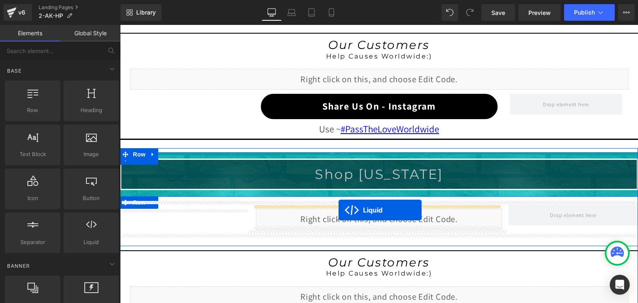
drag, startPoint x: 353, startPoint y: 113, endPoint x: 339, endPoint y: 210, distance: 98.3
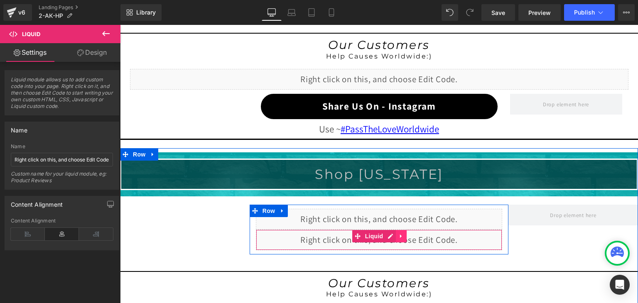
click at [400, 235] on icon at bounding box center [401, 237] width 2 height 4
click at [403, 236] on link at bounding box center [406, 236] width 11 height 12
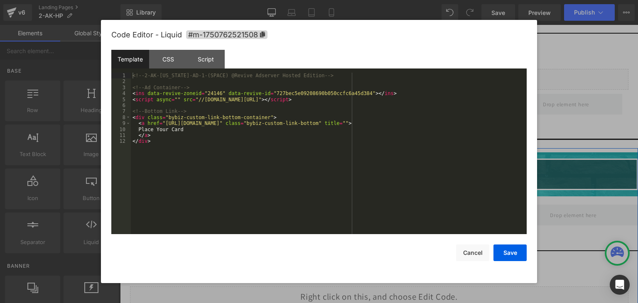
click at [386, 212] on div "Liquid" at bounding box center [379, 219] width 247 height 21
click at [505, 259] on button "Save" at bounding box center [510, 253] width 33 height 17
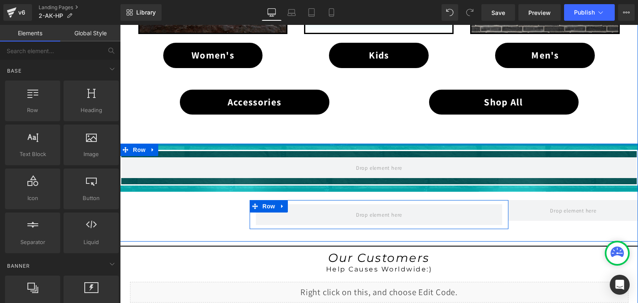
scroll to position [580, 0]
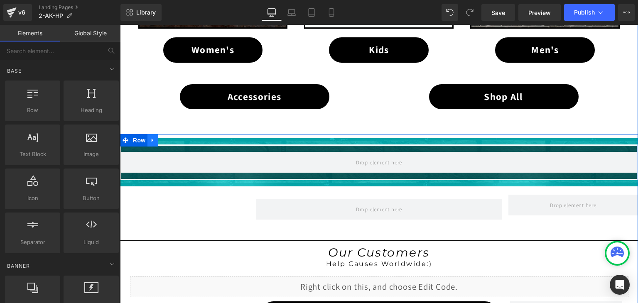
click at [151, 138] on icon at bounding box center [153, 141] width 6 height 6
click at [172, 139] on icon at bounding box center [175, 141] width 6 height 6
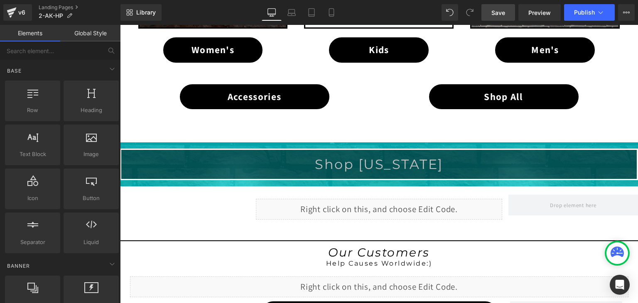
click at [494, 17] on link "Save" at bounding box center [499, 12] width 34 height 17
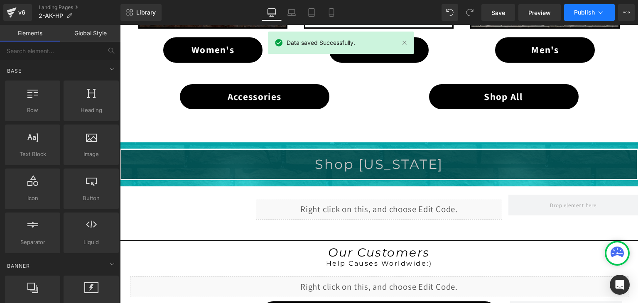
click at [597, 12] on icon at bounding box center [601, 12] width 8 height 8
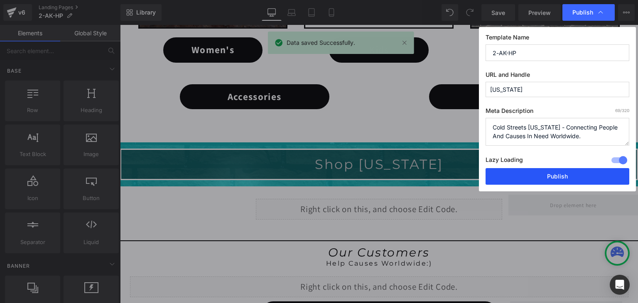
click at [577, 177] on button "Publish" at bounding box center [558, 176] width 144 height 17
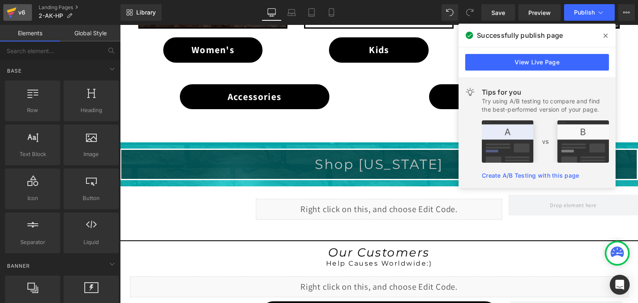
click at [8, 15] on icon at bounding box center [12, 12] width 10 height 21
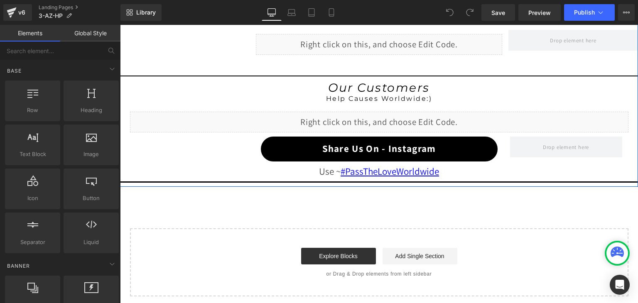
scroll to position [748, 0]
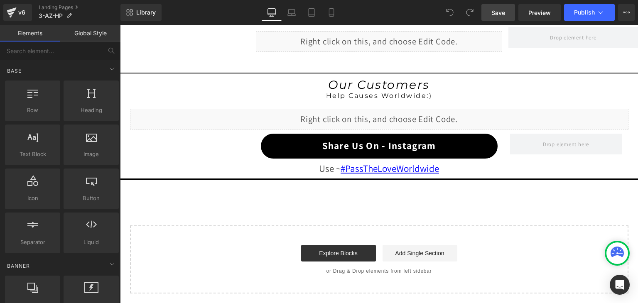
click at [499, 17] on span "Save" at bounding box center [498, 12] width 14 height 9
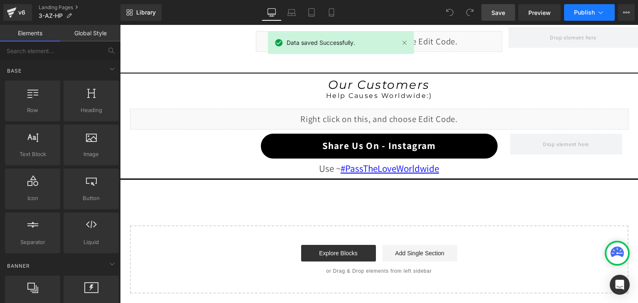
click at [598, 12] on icon at bounding box center [601, 12] width 8 height 8
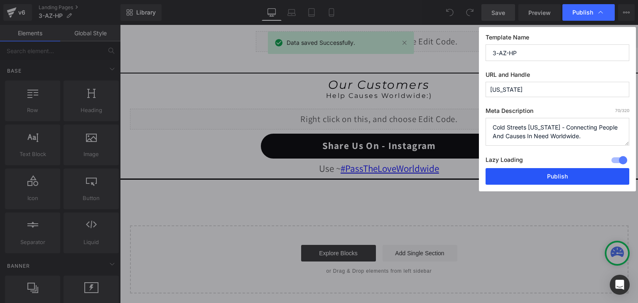
click at [0, 0] on button "Publish" at bounding box center [0, 0] width 0 height 0
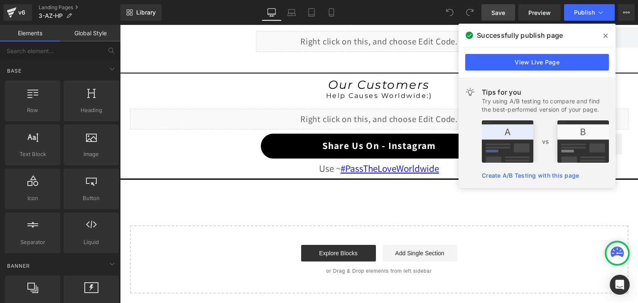
drag, startPoint x: 604, startPoint y: 33, endPoint x: 483, endPoint y: 8, distance: 123.4
click at [604, 33] on icon at bounding box center [606, 35] width 4 height 7
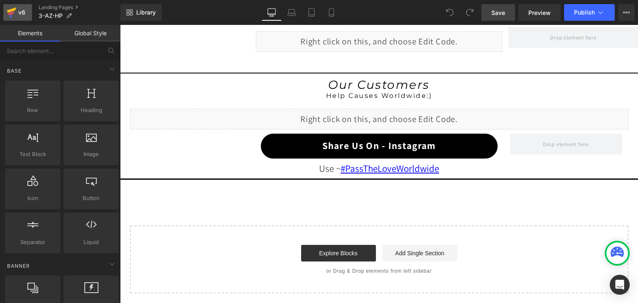
click at [7, 15] on icon at bounding box center [12, 12] width 10 height 21
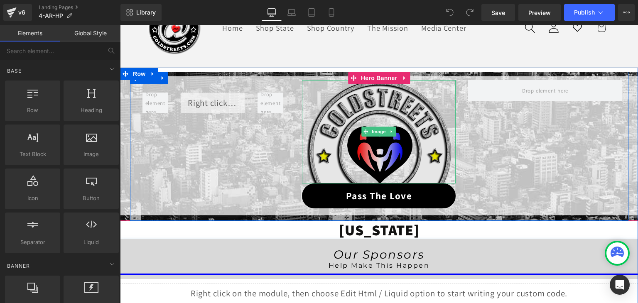
scroll to position [83, 0]
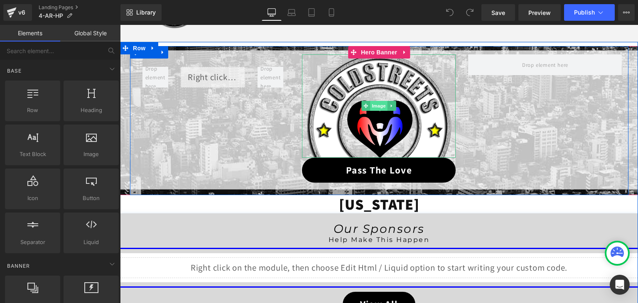
click at [377, 103] on span "Image" at bounding box center [379, 106] width 17 height 10
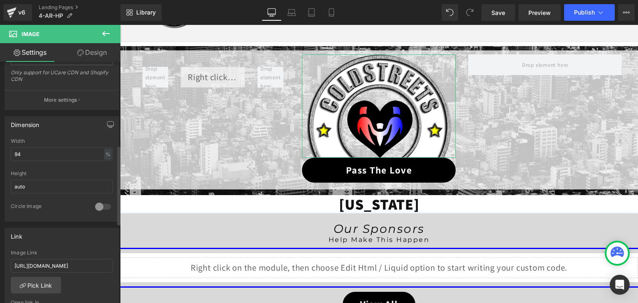
scroll to position [291, 0]
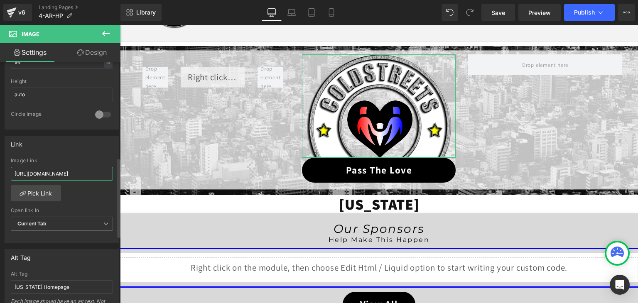
click at [76, 175] on input "[URL][DOMAIN_NAME]" at bounding box center [62, 174] width 102 height 14
paste input "4-ar-ptl"
type input "[URL][DOMAIN_NAME]"
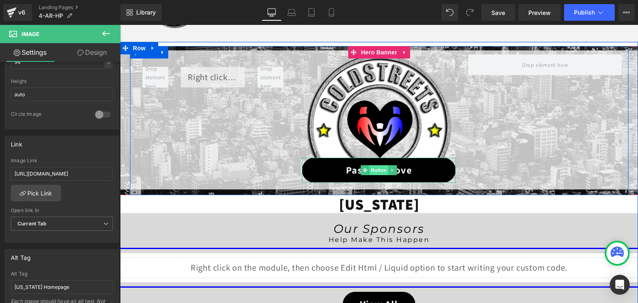
click at [373, 168] on span "Button" at bounding box center [379, 170] width 19 height 10
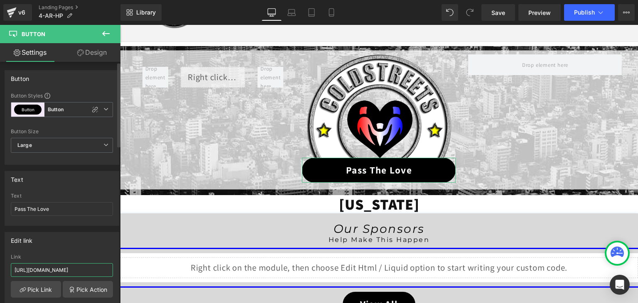
click at [62, 269] on input "[URL][DOMAIN_NAME]" at bounding box center [62, 270] width 102 height 14
paste input "4-ar-ptl"
type input "https://coldstreets.com/pages/4-ar-ptl"
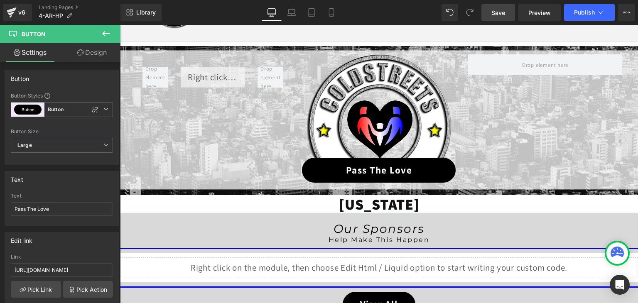
click at [499, 14] on span "Save" at bounding box center [498, 12] width 14 height 9
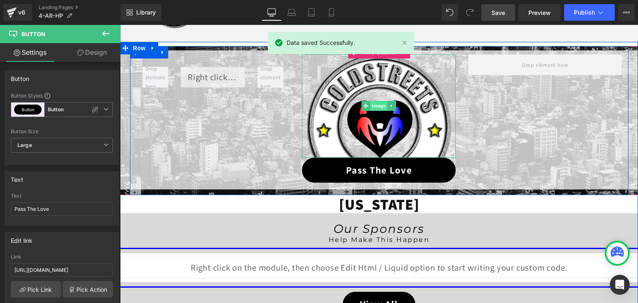
click at [372, 107] on span "Image" at bounding box center [379, 106] width 17 height 10
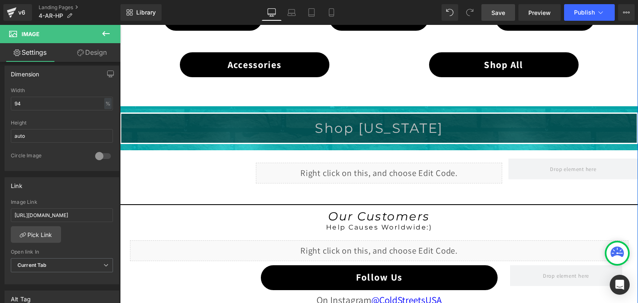
scroll to position [665, 0]
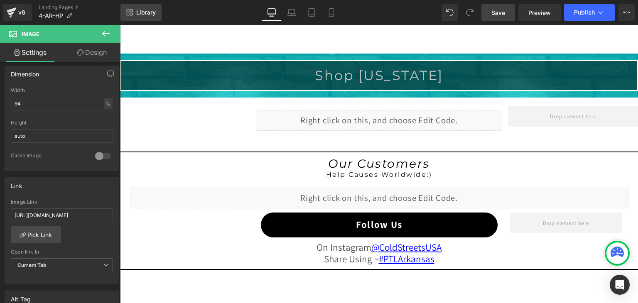
click at [146, 7] on link "Library" at bounding box center [140, 12] width 41 height 17
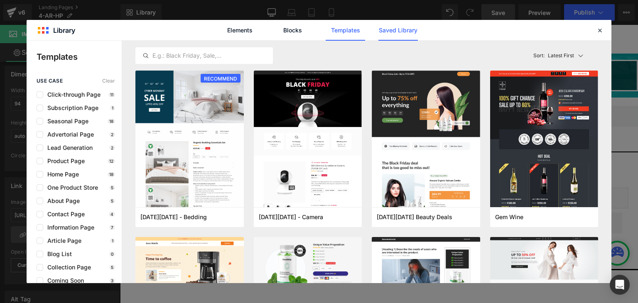
click at [395, 28] on link "Saved Library" at bounding box center [397, 30] width 39 height 21
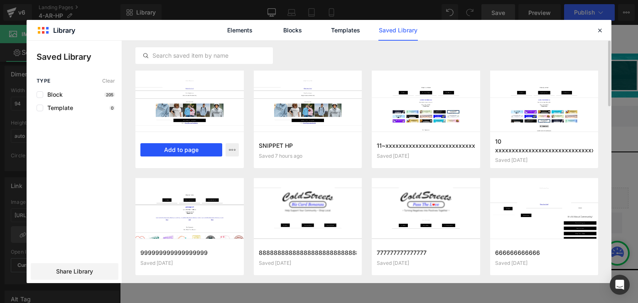
click at [161, 151] on button "Add to page" at bounding box center [181, 149] width 82 height 13
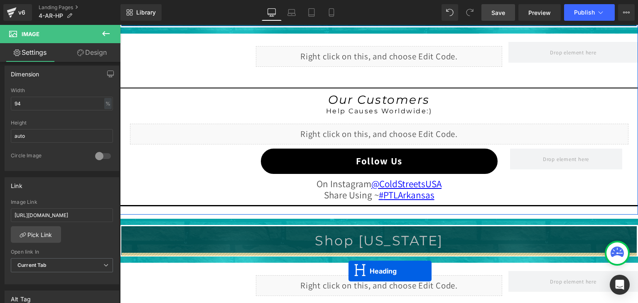
scroll to position [783, 0]
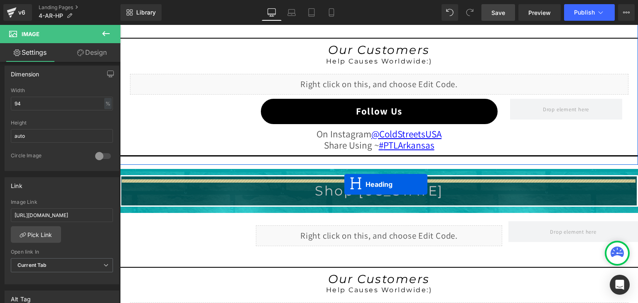
drag, startPoint x: 355, startPoint y: 70, endPoint x: 344, endPoint y: 184, distance: 114.8
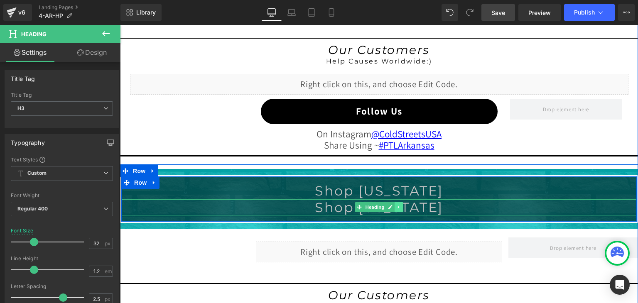
click at [399, 205] on link at bounding box center [399, 207] width 9 height 10
click at [401, 205] on icon at bounding box center [403, 207] width 5 height 5
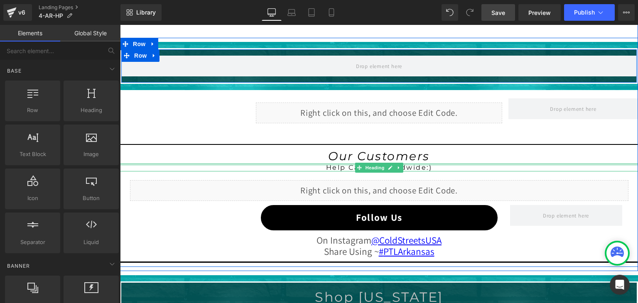
scroll to position [658, 0]
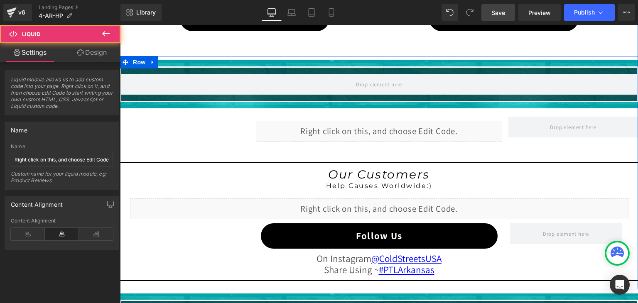
click at [353, 128] on div "Liquid" at bounding box center [379, 131] width 247 height 21
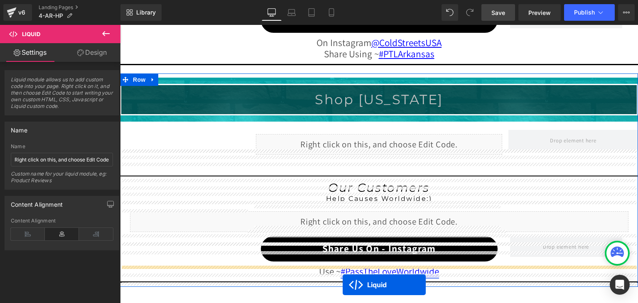
scroll to position [899, 0]
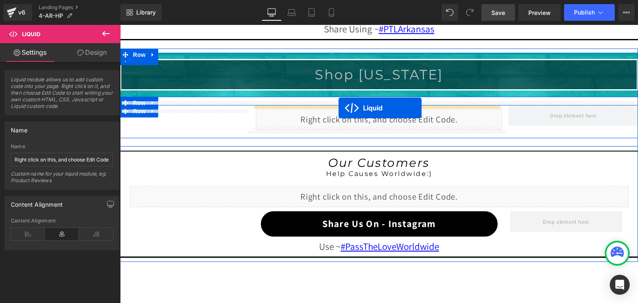
drag, startPoint x: 353, startPoint y: 125, endPoint x: 339, endPoint y: 108, distance: 22.7
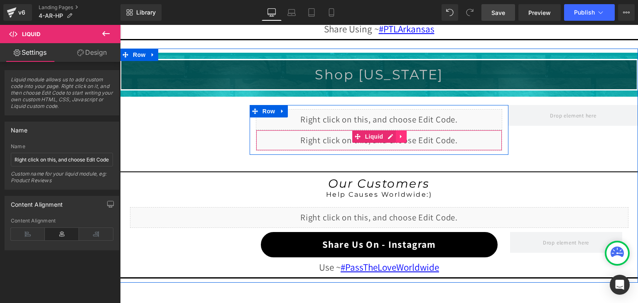
click at [400, 135] on icon at bounding box center [401, 137] width 2 height 4
click at [404, 134] on icon at bounding box center [407, 137] width 6 height 6
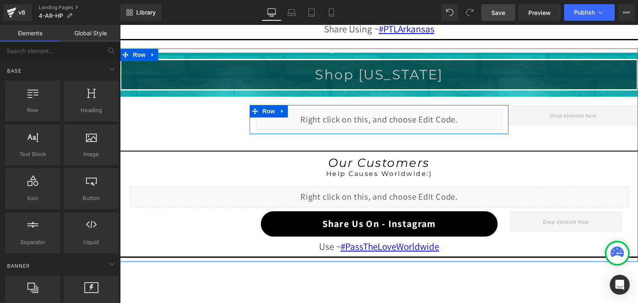
click at [385, 113] on div "Liquid" at bounding box center [379, 119] width 247 height 21
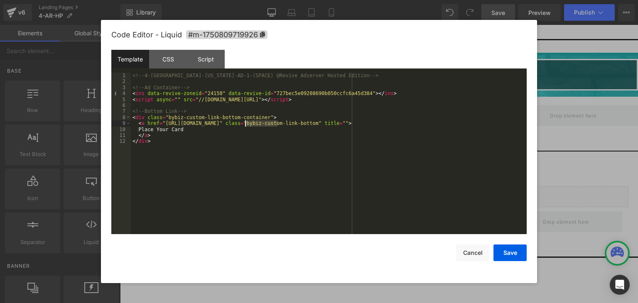
drag, startPoint x: 278, startPoint y: 123, endPoint x: 244, endPoint y: 125, distance: 33.7
click at [244, 125] on div "<!-- 4-AR-Arkansas-AD-1-(SPACE) @Revive Adserver Hosted Edition --> <!-- Ad Con…" at bounding box center [329, 160] width 396 height 174
click at [513, 253] on button "Save" at bounding box center [510, 253] width 33 height 17
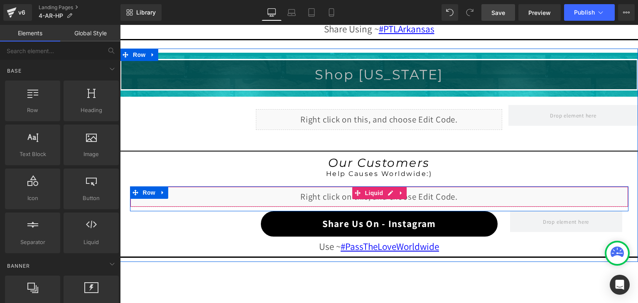
click at [387, 188] on div "Liquid" at bounding box center [379, 197] width 499 height 21
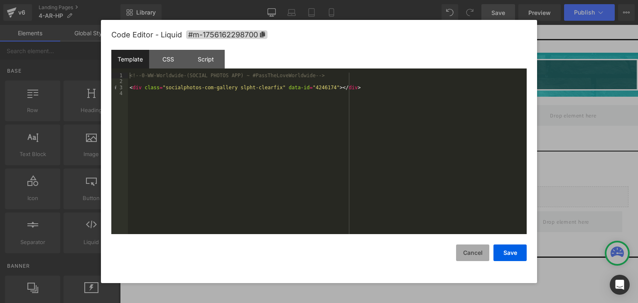
click at [477, 248] on button "Cancel" at bounding box center [472, 253] width 33 height 17
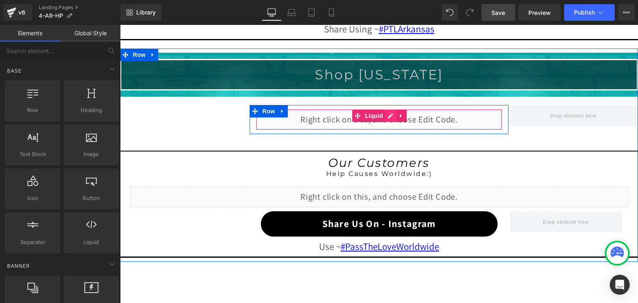
click at [385, 113] on div "Liquid" at bounding box center [379, 119] width 247 height 21
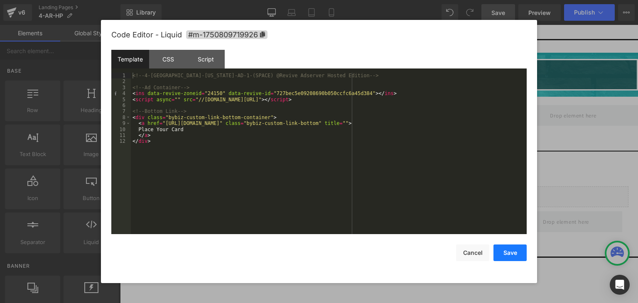
click at [501, 254] on button "Save" at bounding box center [510, 253] width 33 height 17
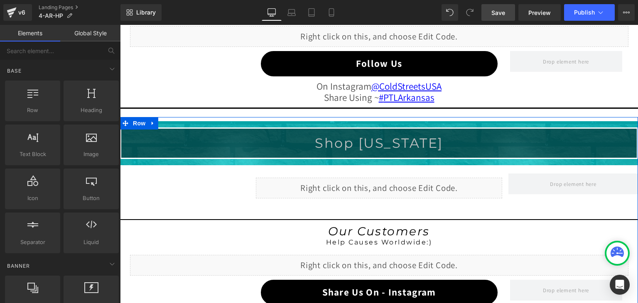
scroll to position [816, 0]
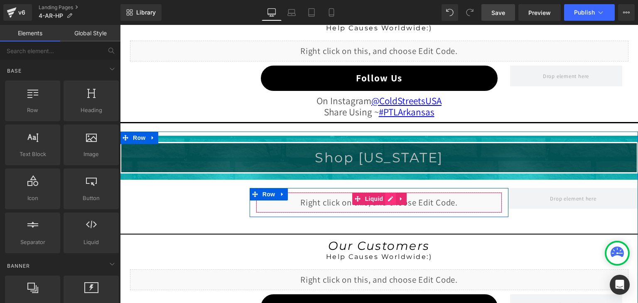
click at [387, 194] on div "Liquid" at bounding box center [379, 202] width 247 height 21
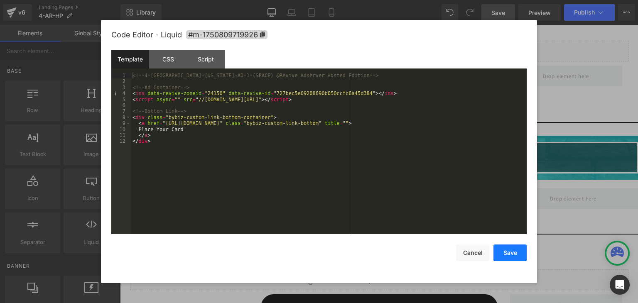
click at [504, 249] on button "Save" at bounding box center [510, 253] width 33 height 17
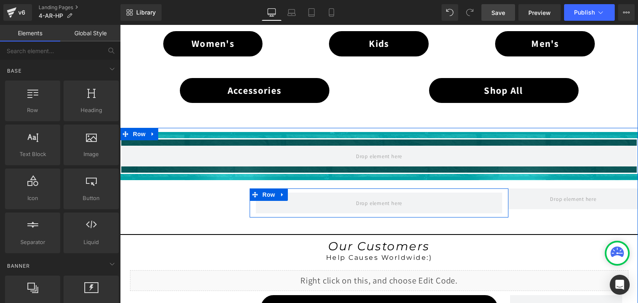
scroll to position [567, 0]
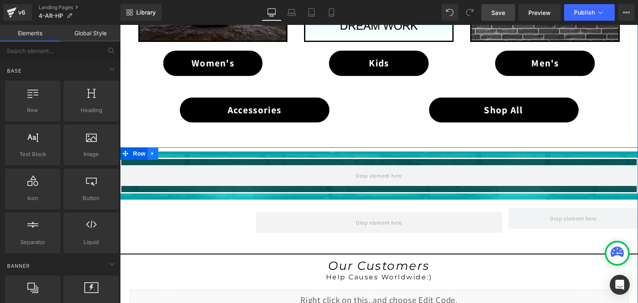
click at [148, 147] on link at bounding box center [152, 153] width 11 height 12
click at [172, 151] on icon at bounding box center [175, 154] width 6 height 6
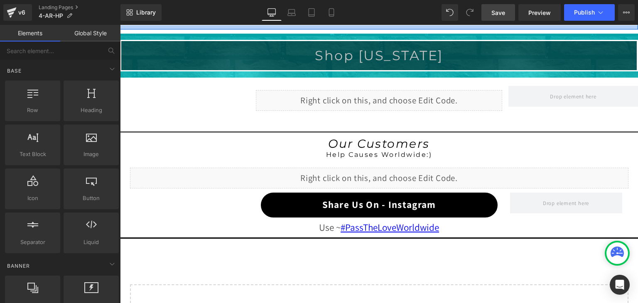
scroll to position [691, 0]
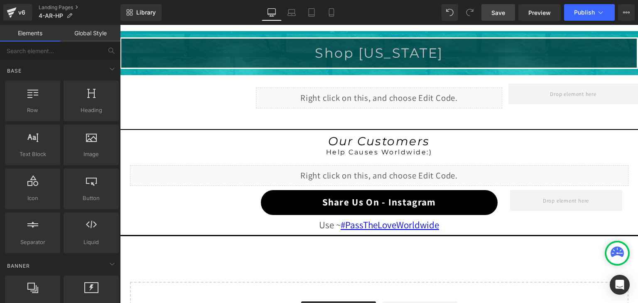
click at [500, 10] on span "Save" at bounding box center [498, 12] width 14 height 9
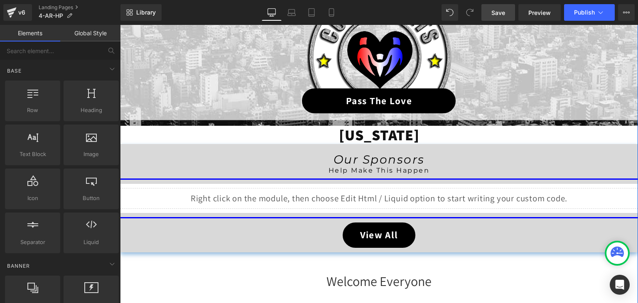
scroll to position [151, 0]
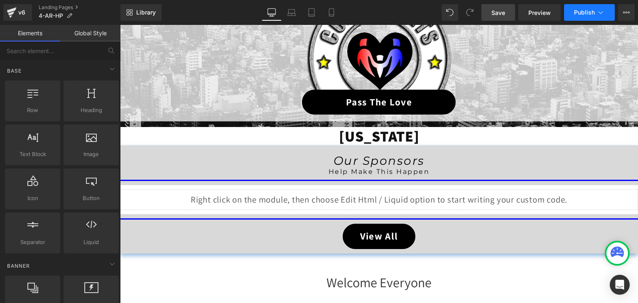
click at [595, 10] on button "Publish" at bounding box center [589, 12] width 51 height 17
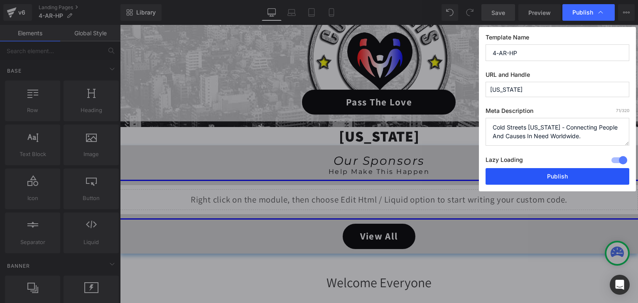
click at [579, 176] on button "Publish" at bounding box center [558, 176] width 144 height 17
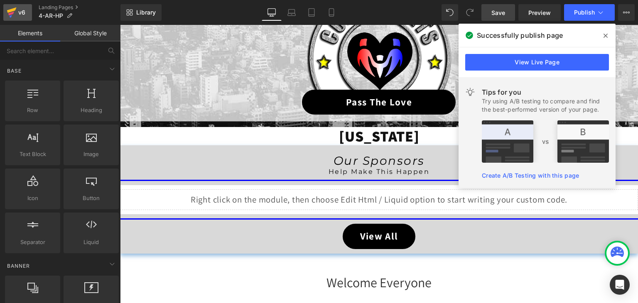
click at [12, 10] on icon at bounding box center [12, 9] width 10 height 5
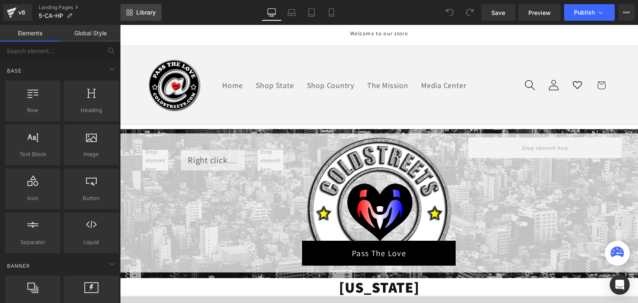
click at [147, 13] on span "Library" at bounding box center [146, 12] width 20 height 7
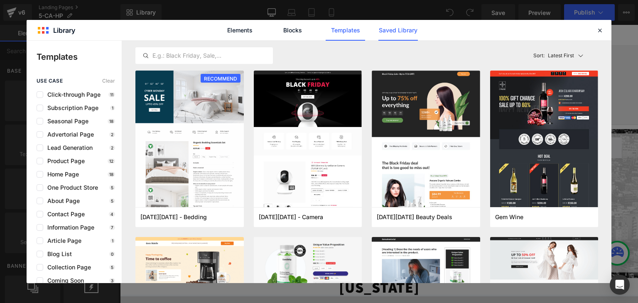
click at [0, 0] on link "Saved Library" at bounding box center [0, 0] width 0 height 0
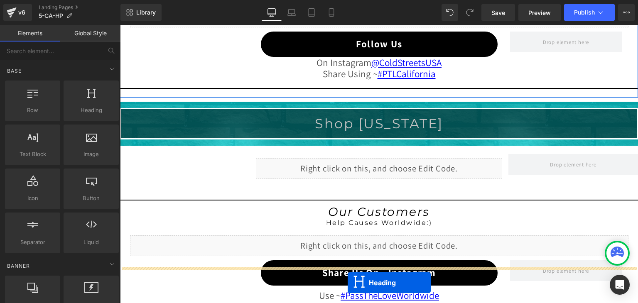
scroll to position [892, 0]
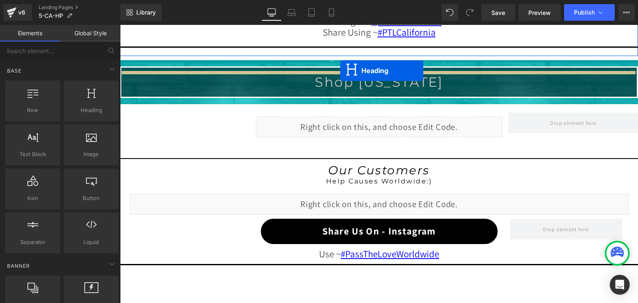
drag, startPoint x: 354, startPoint y: 70, endPoint x: 340, endPoint y: 71, distance: 13.7
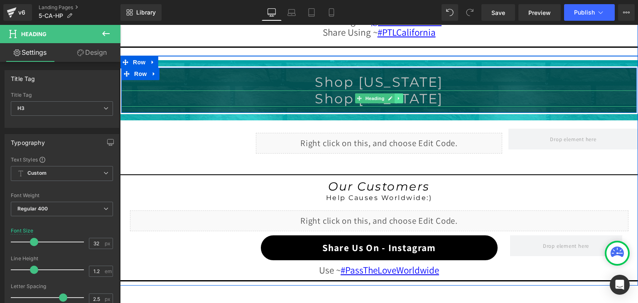
click at [398, 96] on link at bounding box center [399, 98] width 9 height 10
click at [401, 96] on icon at bounding box center [403, 98] width 5 height 5
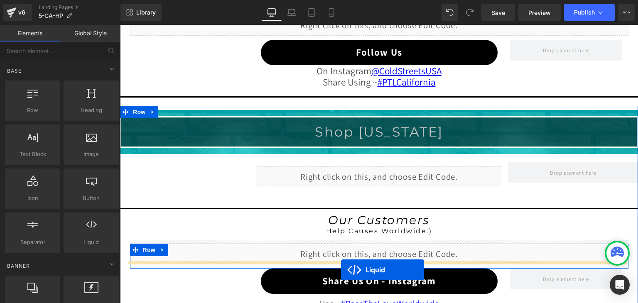
scroll to position [875, 0]
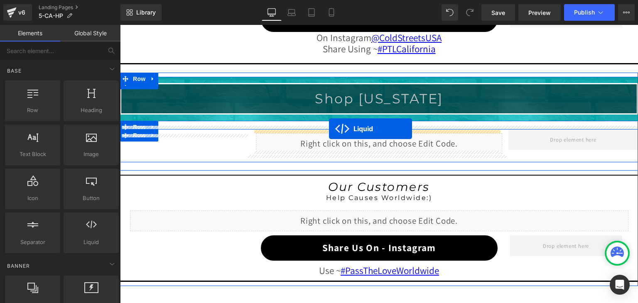
drag, startPoint x: 352, startPoint y: 57, endPoint x: 329, endPoint y: 129, distance: 75.5
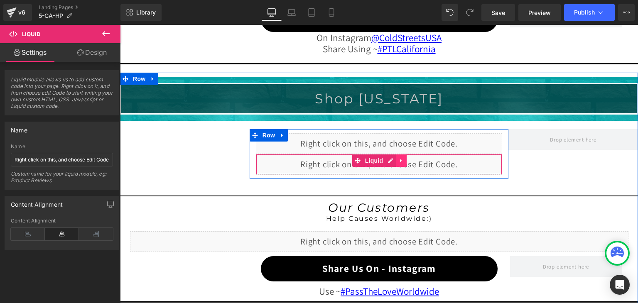
click at [398, 158] on icon at bounding box center [401, 160] width 6 height 6
click at [404, 159] on icon at bounding box center [407, 161] width 6 height 6
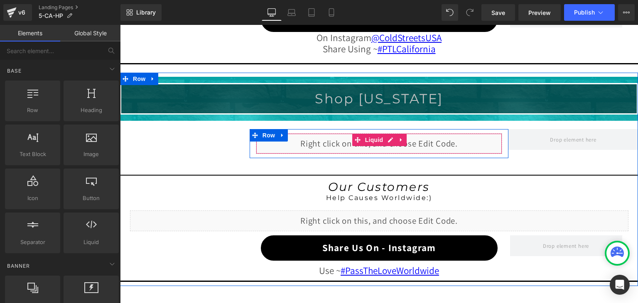
click at [386, 135] on div "Liquid" at bounding box center [379, 143] width 247 height 21
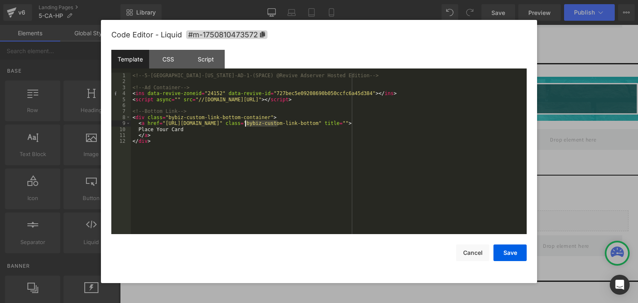
drag, startPoint x: 278, startPoint y: 125, endPoint x: 246, endPoint y: 122, distance: 32.1
click at [0, 0] on div "<!-- 5-CA-California-AD-1-(SPACE) @Revive Adserver Hosted Edition --> <!-- Ad C…" at bounding box center [0, 0] width 0 height 0
click at [507, 252] on button "Save" at bounding box center [510, 253] width 33 height 17
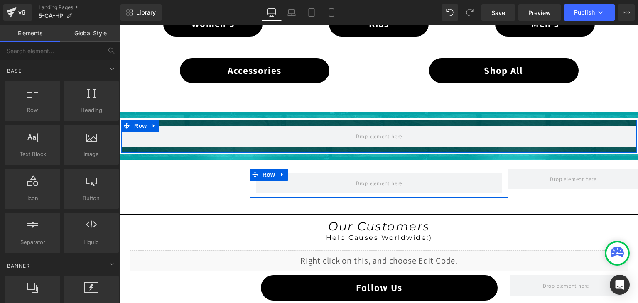
scroll to position [584, 0]
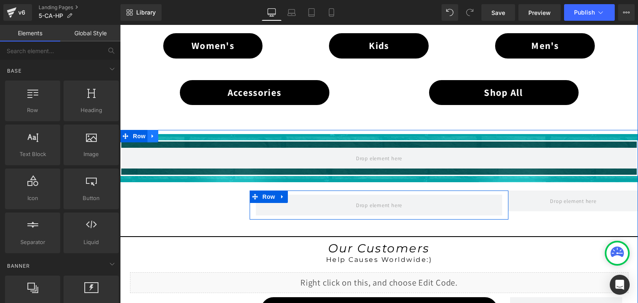
click at [151, 133] on icon at bounding box center [153, 136] width 6 height 6
click at [172, 133] on icon at bounding box center [175, 136] width 6 height 6
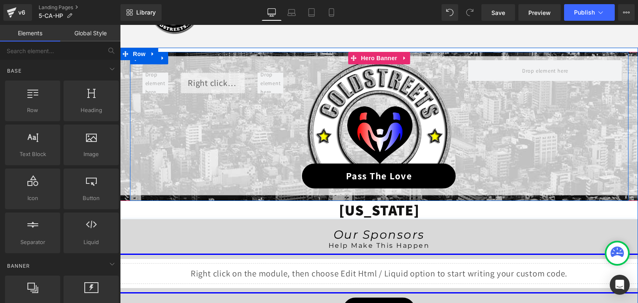
scroll to position [83, 0]
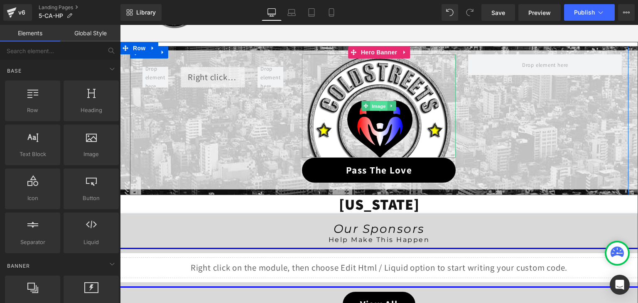
click at [372, 108] on span "Image" at bounding box center [379, 106] width 17 height 10
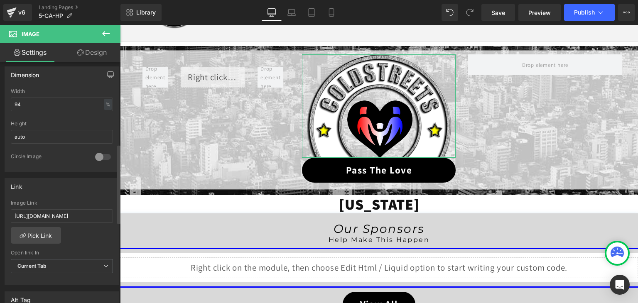
scroll to position [249, 0]
click at [81, 212] on input "https://coldstreets.com/pages/ptl-ca" at bounding box center [62, 216] width 102 height 14
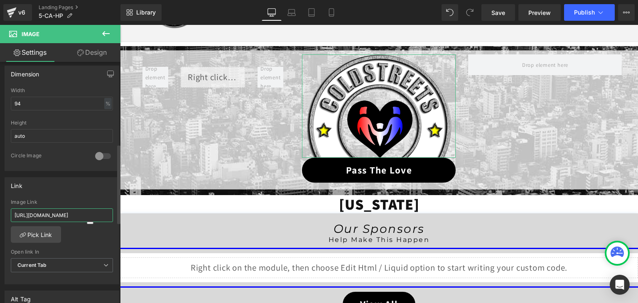
paste input "5-ca-ptl"
type input "https://coldstreets.com/pages/5-ca-ptl"
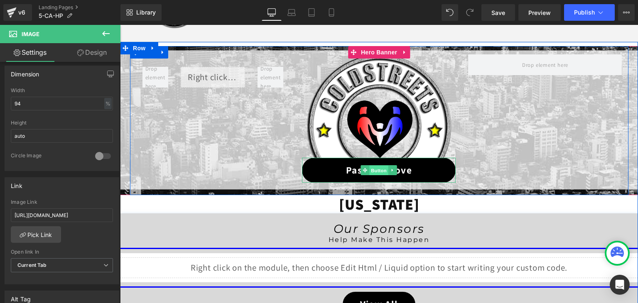
click at [376, 167] on span "Button" at bounding box center [379, 171] width 19 height 10
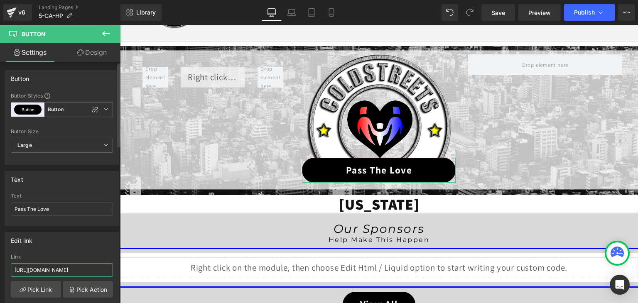
click at [72, 270] on input "https://coldstreets.com/pages/ptl-ca" at bounding box center [62, 270] width 102 height 14
paste input "5-ca-ptl"
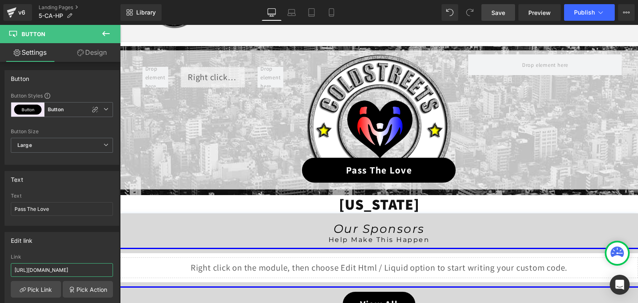
type input "https://coldstreets.com/pages/5-ca-ptl"
click at [504, 12] on span "Save" at bounding box center [498, 12] width 14 height 9
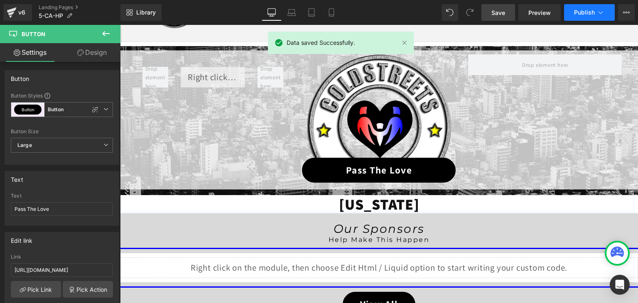
click at [600, 12] on icon at bounding box center [601, 12] width 8 height 8
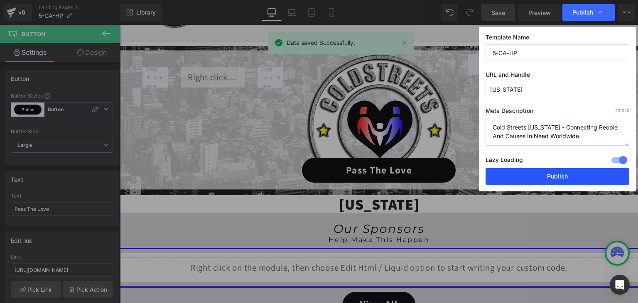
click at [567, 173] on button "Publish" at bounding box center [558, 176] width 144 height 17
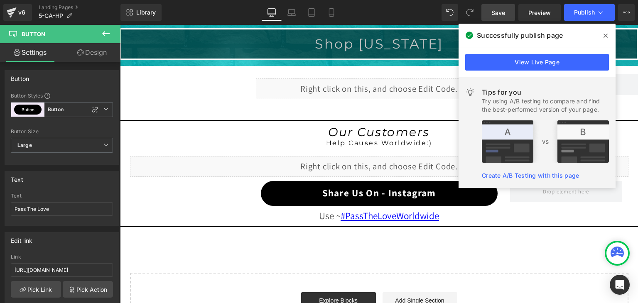
scroll to position [706, 0]
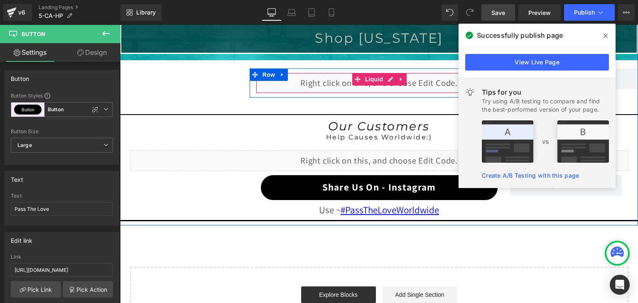
click at [386, 76] on div "Liquid" at bounding box center [379, 83] width 247 height 21
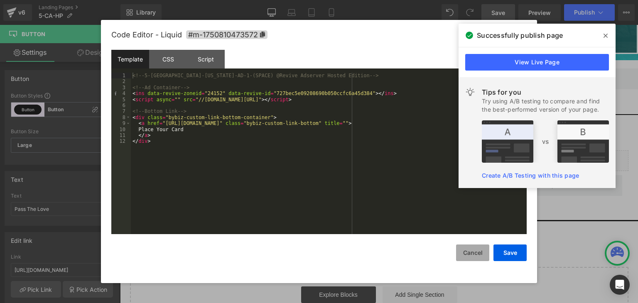
click at [483, 255] on button "Cancel" at bounding box center [472, 253] width 33 height 17
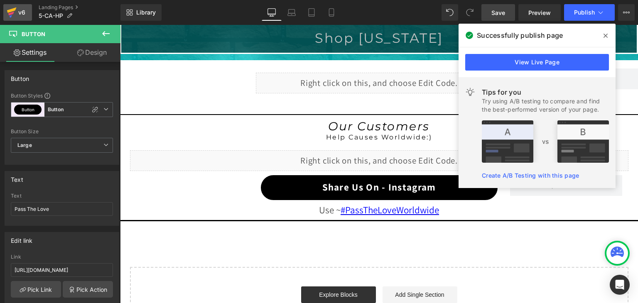
click at [3, 8] on link "v6" at bounding box center [17, 12] width 29 height 17
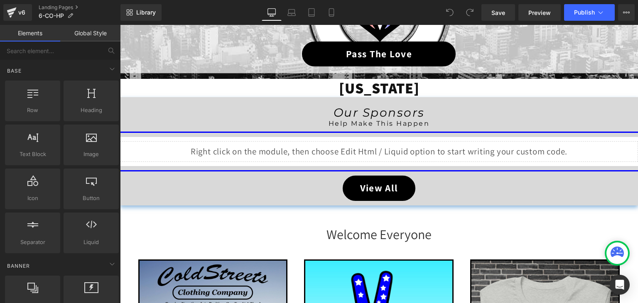
scroll to position [208, 0]
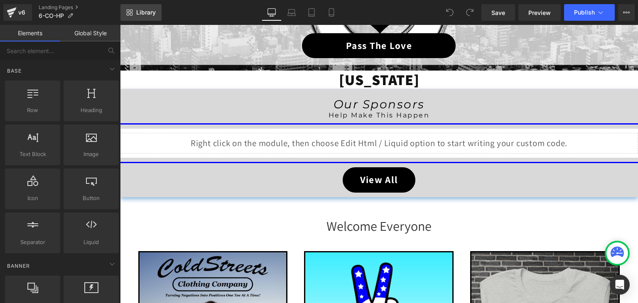
click at [129, 15] on icon at bounding box center [128, 14] width 3 height 3
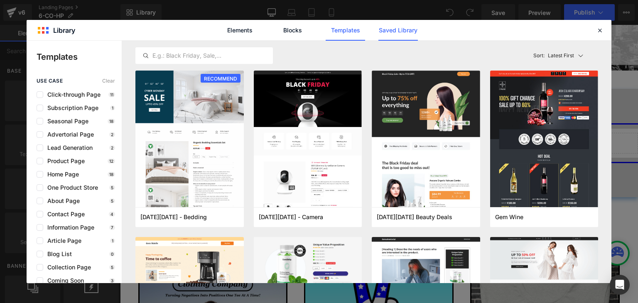
click at [393, 26] on link "Saved Library" at bounding box center [397, 30] width 39 height 21
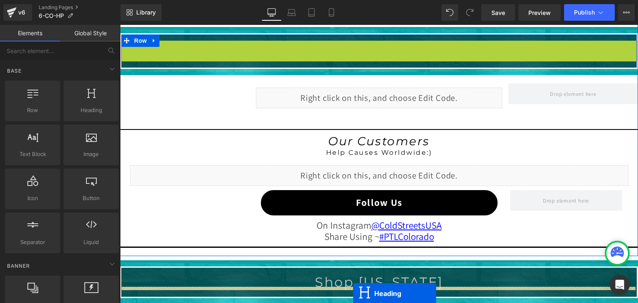
scroll to position [725, 0]
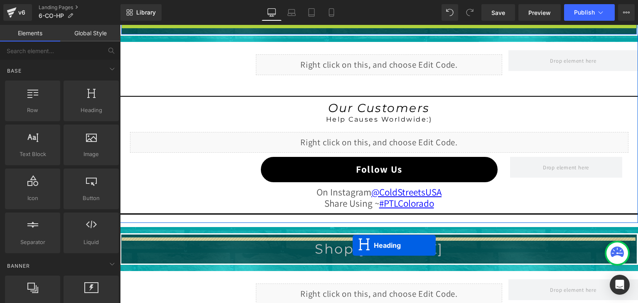
drag, startPoint x: 356, startPoint y: 114, endPoint x: 353, endPoint y: 246, distance: 131.7
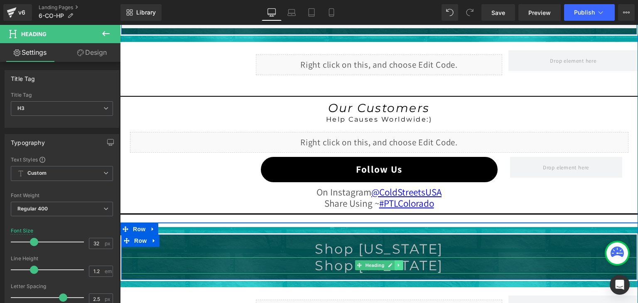
click at [397, 263] on icon at bounding box center [399, 265] width 5 height 5
click at [402, 263] on icon at bounding box center [403, 265] width 5 height 5
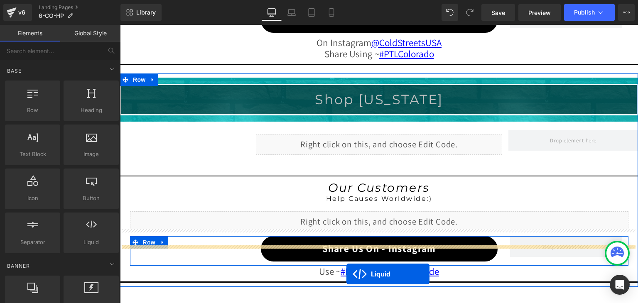
scroll to position [907, 0]
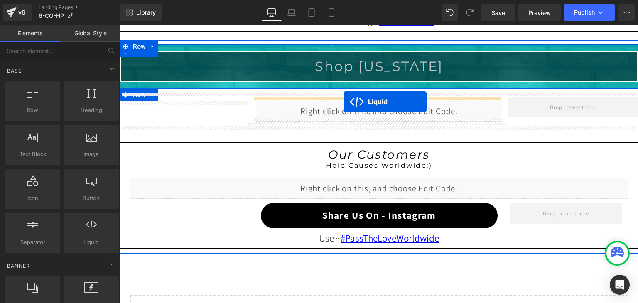
drag, startPoint x: 353, startPoint y: 142, endPoint x: 344, endPoint y: 102, distance: 41.8
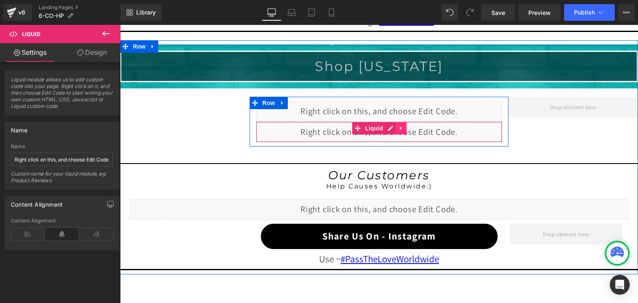
click at [398, 127] on icon at bounding box center [401, 128] width 6 height 6
click at [404, 125] on icon at bounding box center [407, 128] width 6 height 6
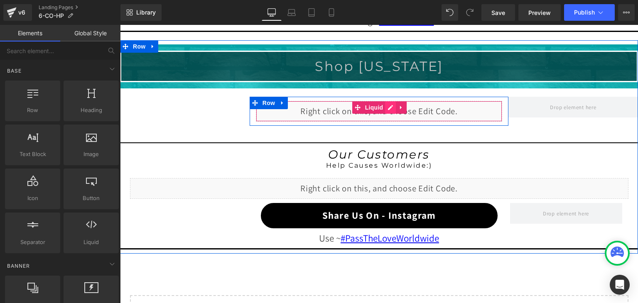
click at [387, 106] on div "Liquid" at bounding box center [379, 111] width 247 height 21
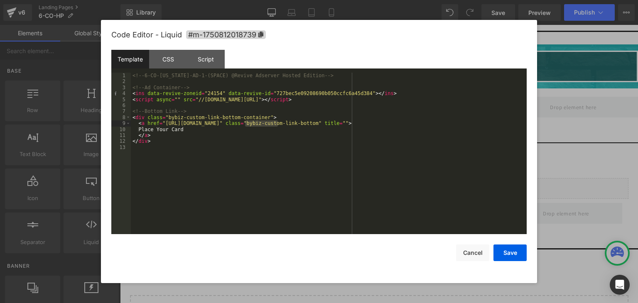
drag, startPoint x: 278, startPoint y: 122, endPoint x: 245, endPoint y: 123, distance: 32.8
click at [0, 0] on div "<!-- 6-CO-Colorado-AD-1-(SPACE) @Revive Adserver Hosted Edition --> <!-- Ad Con…" at bounding box center [0, 0] width 0 height 0
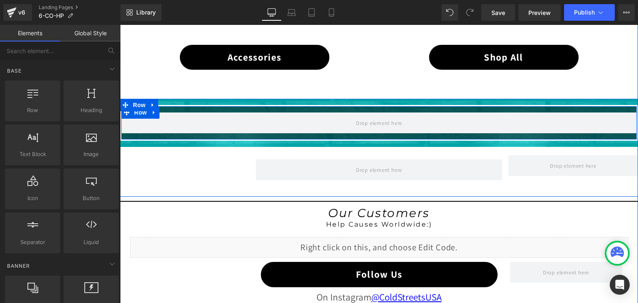
scroll to position [617, 0]
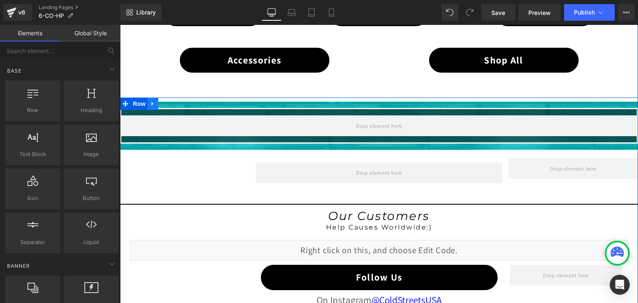
click at [151, 102] on icon at bounding box center [153, 104] width 6 height 6
click at [172, 101] on icon at bounding box center [175, 104] width 6 height 6
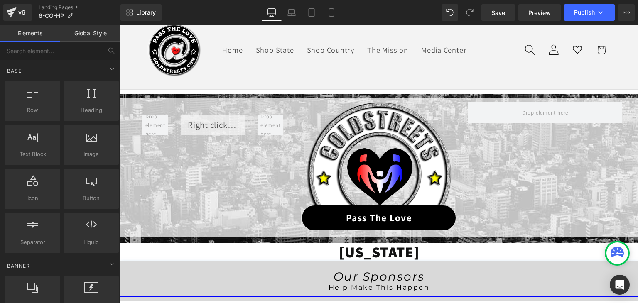
scroll to position [35, 0]
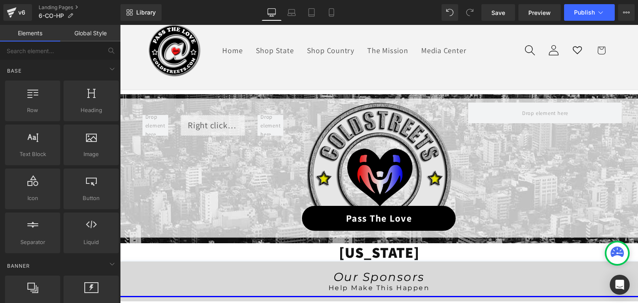
click at [366, 179] on img at bounding box center [379, 154] width 145 height 103
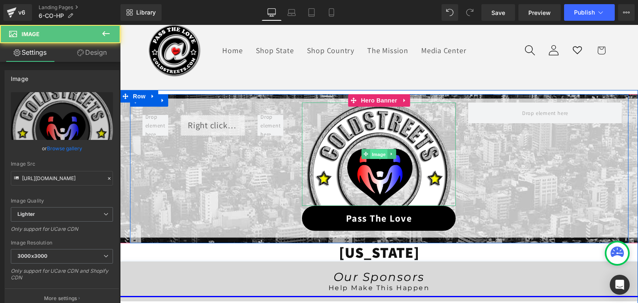
click at [372, 156] on span "Image" at bounding box center [379, 155] width 17 height 10
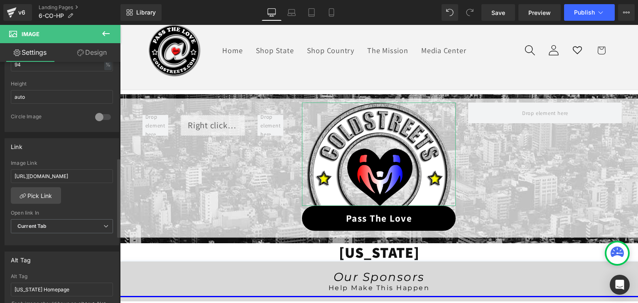
scroll to position [291, 0]
click at [65, 172] on input "https://coldstreets.com/pages/ptl-co" at bounding box center [62, 174] width 102 height 14
type input "https://coldstreets.com/pages/6-co-ptl"
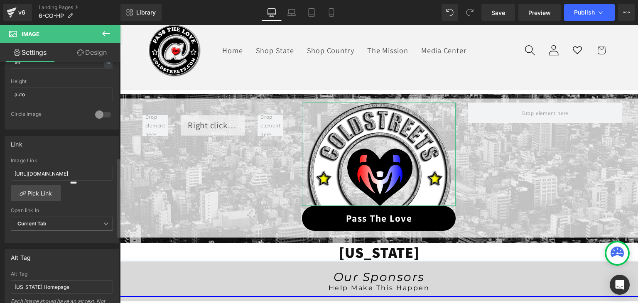
scroll to position [0, 0]
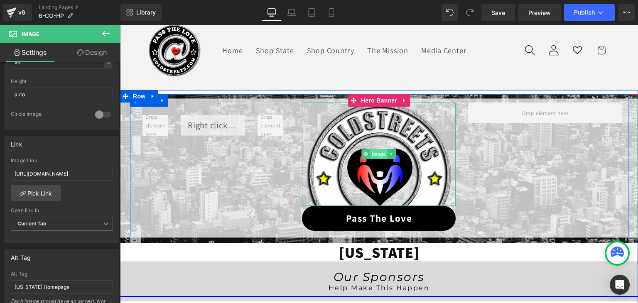
click at [373, 153] on span "Image" at bounding box center [379, 154] width 17 height 10
click at [377, 217] on span "Button" at bounding box center [379, 219] width 19 height 10
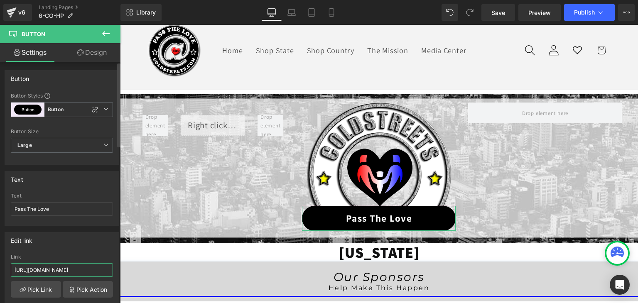
click at [42, 268] on input "https://coldstreets.com/pages/ptl-co" at bounding box center [62, 270] width 102 height 14
paste input "6-co-ptl"
type input "https://coldstreets.com/pages/6-co-ptl"
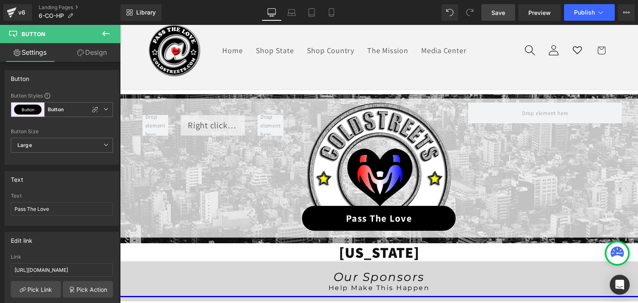
click at [502, 14] on span "Save" at bounding box center [498, 12] width 14 height 9
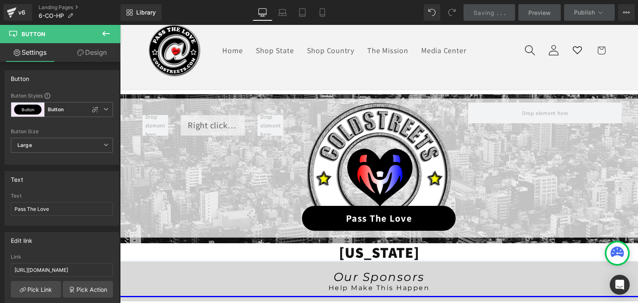
scroll to position [0, 0]
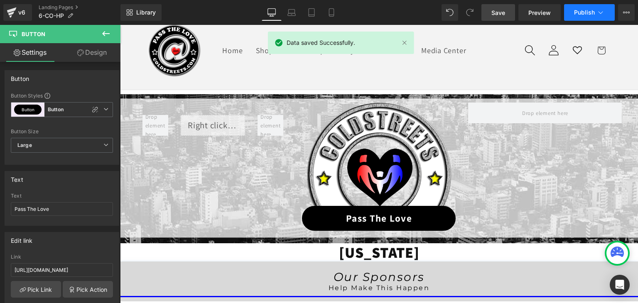
click at [588, 15] on span "Publish" at bounding box center [584, 12] width 21 height 7
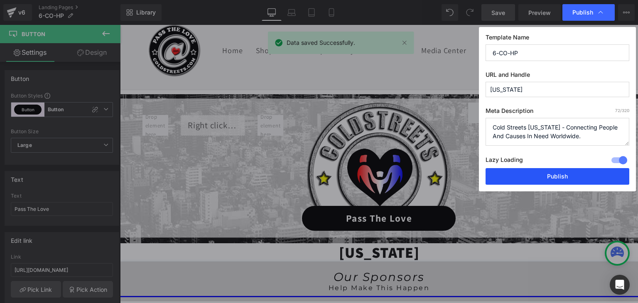
click at [571, 172] on button "Publish" at bounding box center [558, 176] width 144 height 17
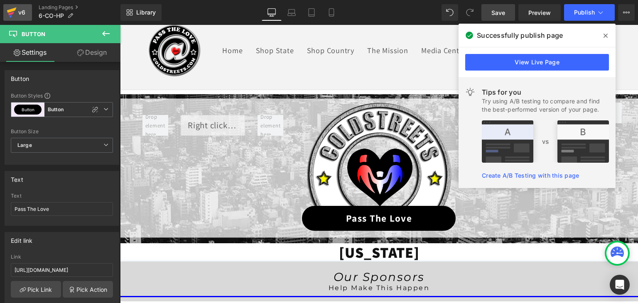
click at [19, 10] on div "v6" at bounding box center [22, 12] width 10 height 11
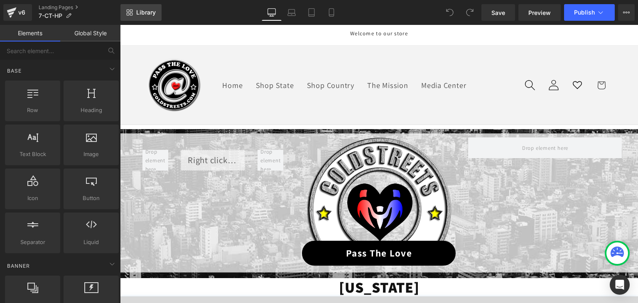
click at [143, 17] on link "Library" at bounding box center [140, 12] width 41 height 17
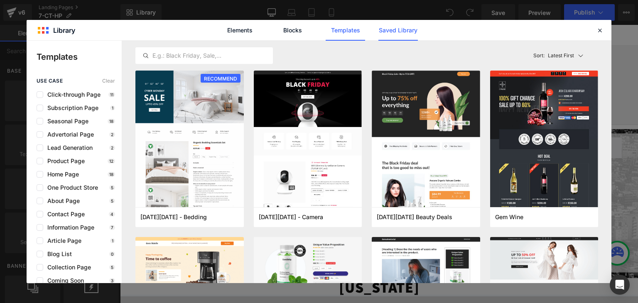
click at [0, 0] on link "Saved Library" at bounding box center [0, 0] width 0 height 0
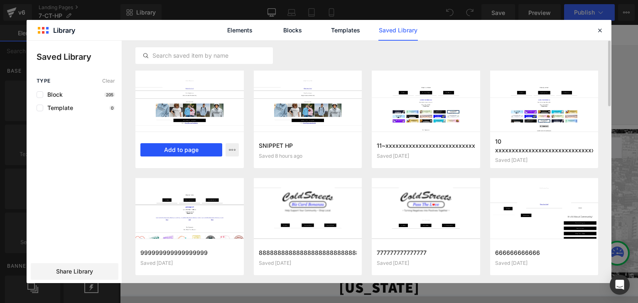
click at [0, 0] on button "Add to page" at bounding box center [0, 0] width 0 height 0
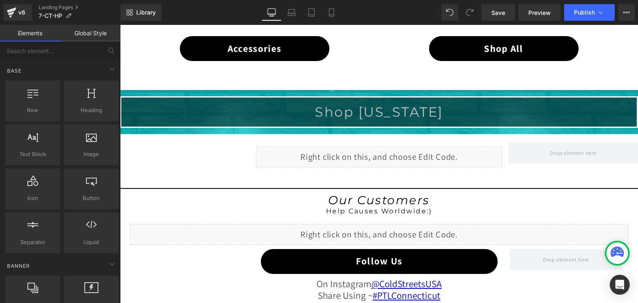
scroll to position [625, 0]
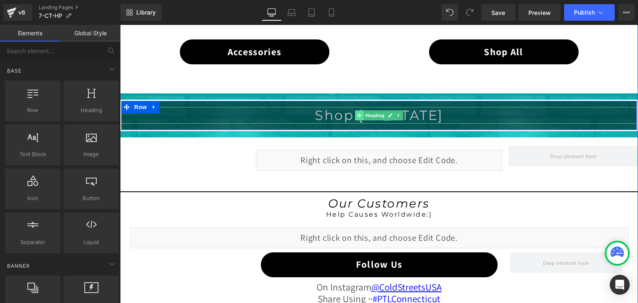
click at [357, 113] on icon at bounding box center [359, 115] width 5 height 5
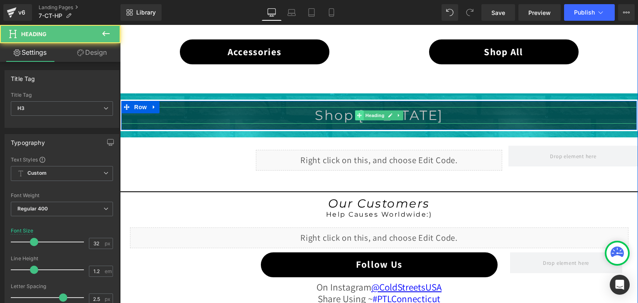
click at [357, 113] on icon at bounding box center [359, 115] width 5 height 5
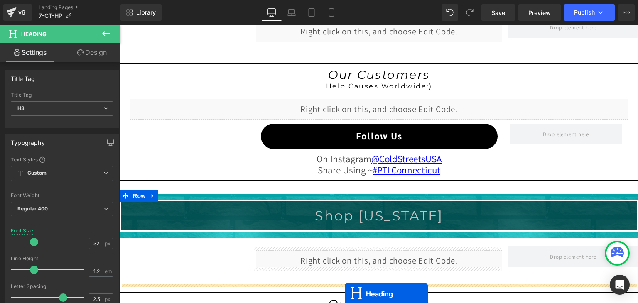
scroll to position [824, 0]
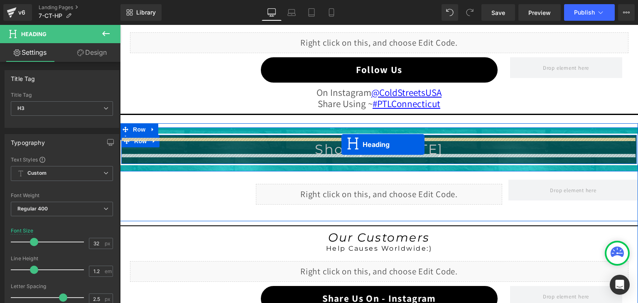
drag, startPoint x: 354, startPoint y: 115, endPoint x: 341, endPoint y: 145, distance: 32.9
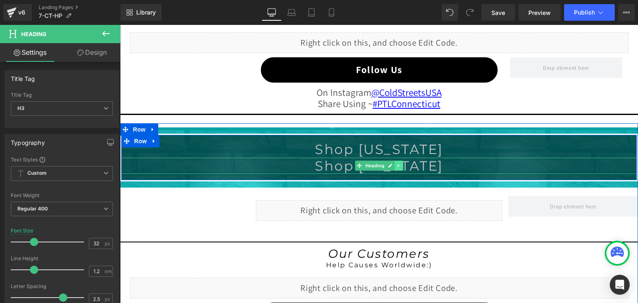
click at [398, 165] on icon at bounding box center [398, 166] width 1 height 3
click at [402, 164] on icon at bounding box center [403, 166] width 5 height 5
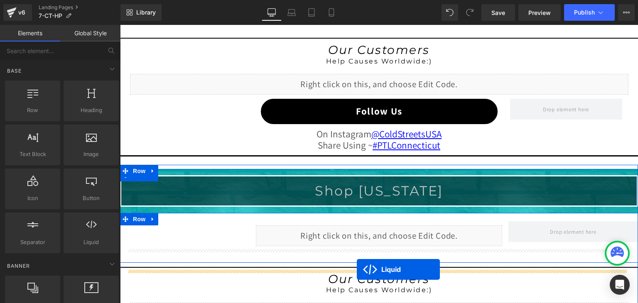
scroll to position [841, 0]
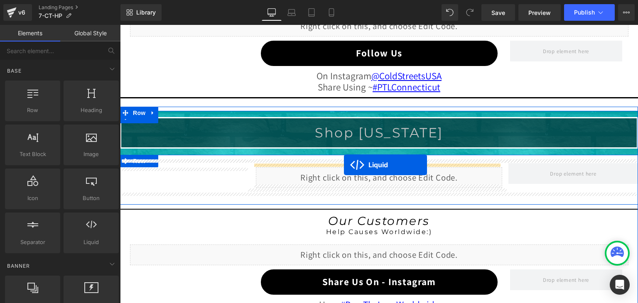
drag, startPoint x: 353, startPoint y: 83, endPoint x: 344, endPoint y: 165, distance: 82.7
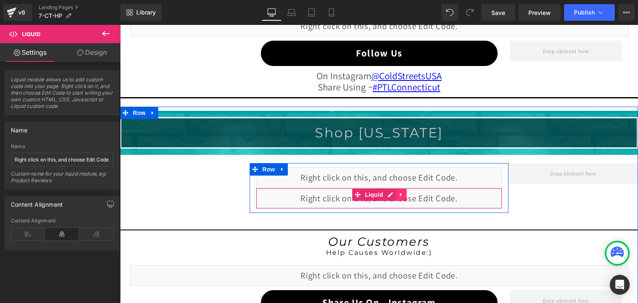
click at [396, 195] on link at bounding box center [401, 195] width 11 height 12
click at [405, 192] on icon at bounding box center [407, 195] width 6 height 6
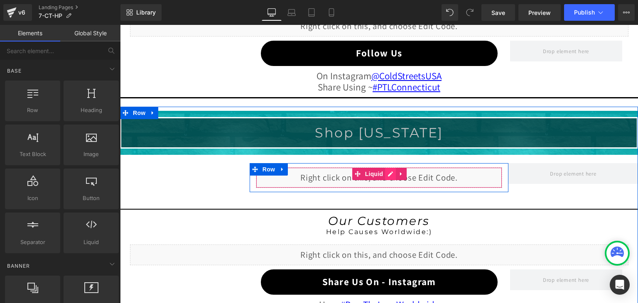
click at [385, 172] on div "Liquid" at bounding box center [379, 177] width 247 height 21
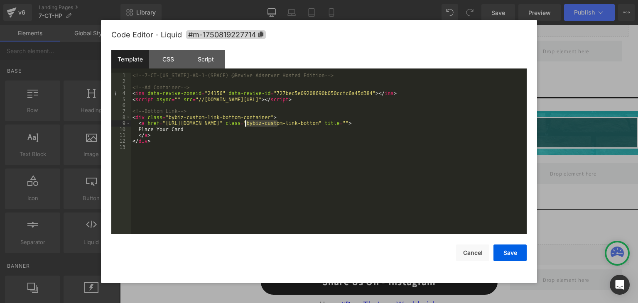
drag, startPoint x: 277, startPoint y: 123, endPoint x: 246, endPoint y: 123, distance: 30.7
click at [0, 0] on button "Save" at bounding box center [0, 0] width 0 height 0
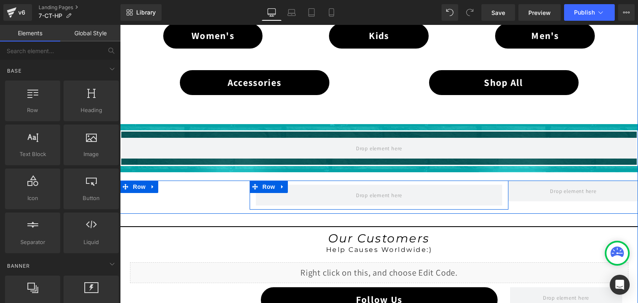
scroll to position [592, 0]
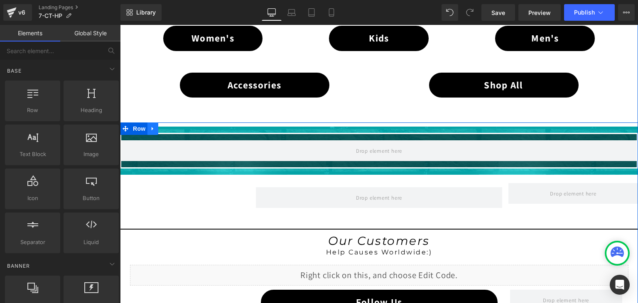
click at [152, 127] on icon at bounding box center [153, 129] width 2 height 4
click at [172, 126] on icon at bounding box center [175, 129] width 6 height 6
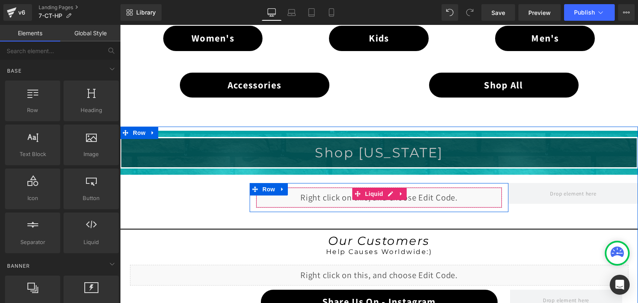
click at [384, 192] on div "Liquid" at bounding box center [379, 197] width 247 height 21
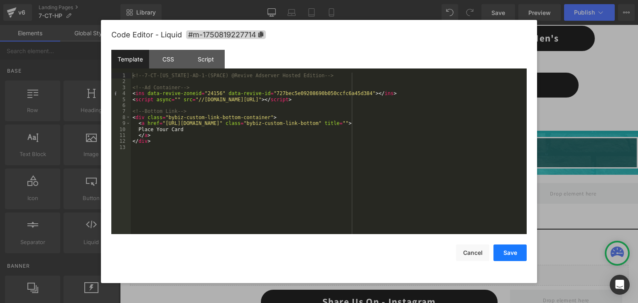
click at [26, 170] on button "Save" at bounding box center [15, 165] width 22 height 10
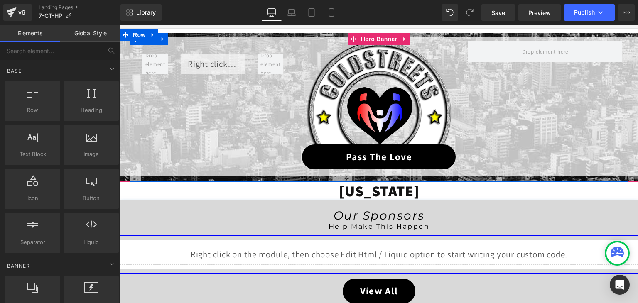
scroll to position [93, 0]
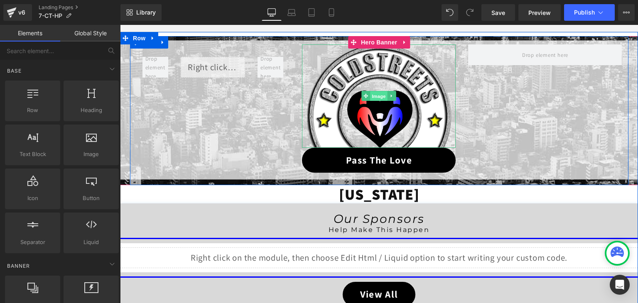
click at [373, 98] on span "Image" at bounding box center [379, 96] width 17 height 10
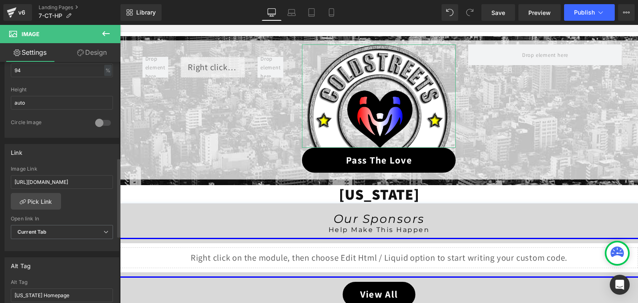
scroll to position [291, 0]
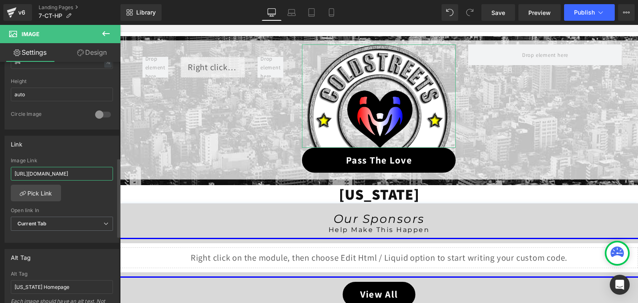
click at [68, 173] on input "https://coldstreets.com/pages/ptl-ct" at bounding box center [62, 174] width 102 height 14
paste input "7-ct-ptl"
type input "https://coldstreets.com/pages/7-ct-ptl"
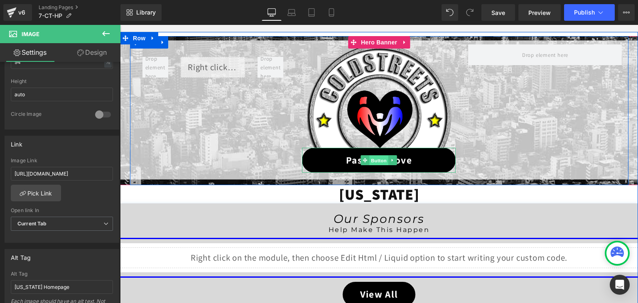
click at [379, 160] on span "Button" at bounding box center [379, 161] width 19 height 10
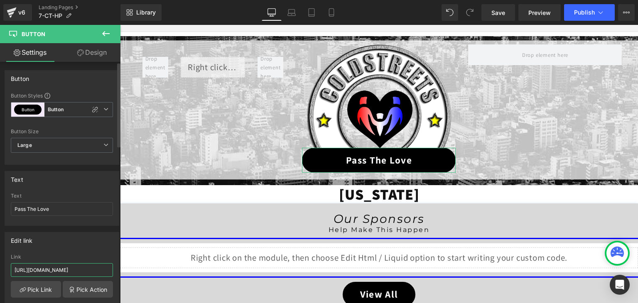
click at [68, 268] on input "https://coldstreets.com/pages/ptl-ct" at bounding box center [62, 270] width 102 height 14
paste input "7-ct-ptl"
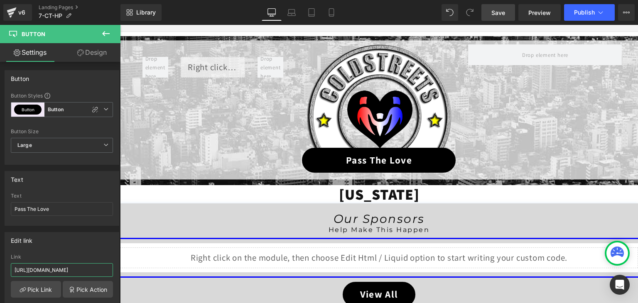
type input "https://coldstreets.com/pages/7-ct-ptl"
click at [501, 12] on span "Save" at bounding box center [498, 12] width 14 height 9
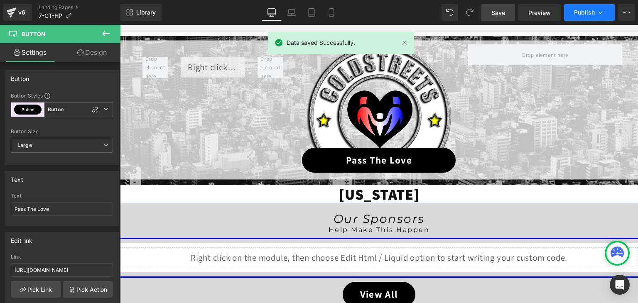
click at [606, 12] on button "Publish" at bounding box center [589, 12] width 51 height 17
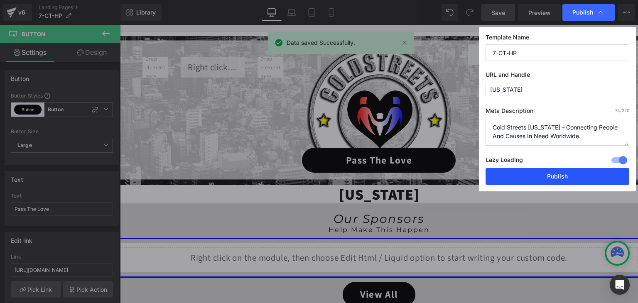
click at [579, 176] on button "Publish" at bounding box center [558, 176] width 144 height 17
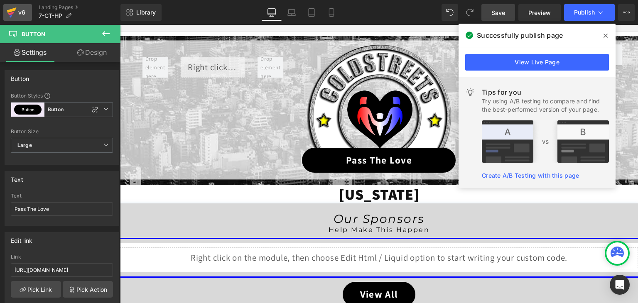
click at [9, 12] on icon at bounding box center [12, 12] width 10 height 21
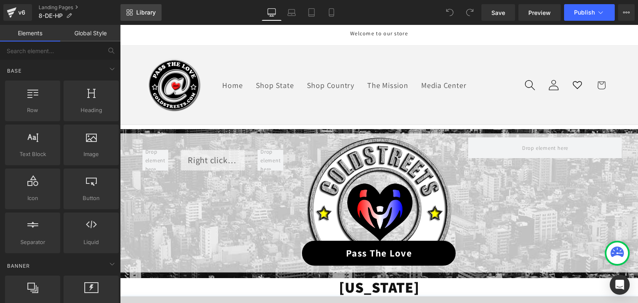
click at [150, 12] on span "Library" at bounding box center [146, 12] width 20 height 7
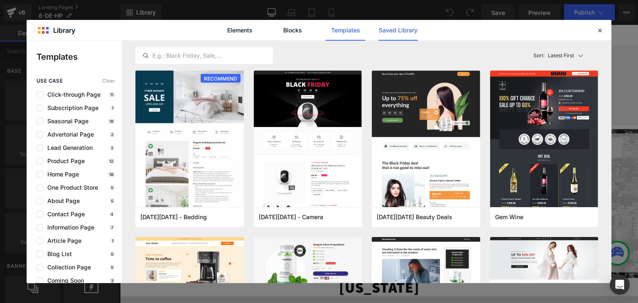
click at [402, 29] on link "Saved Library" at bounding box center [397, 30] width 39 height 21
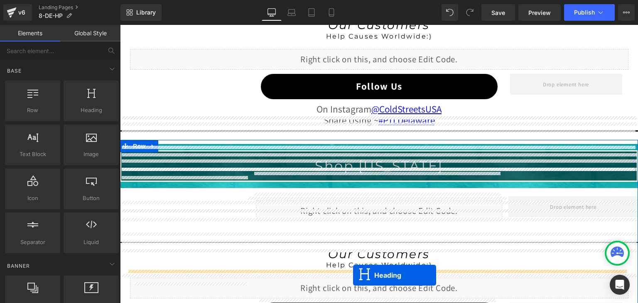
scroll to position [882, 0]
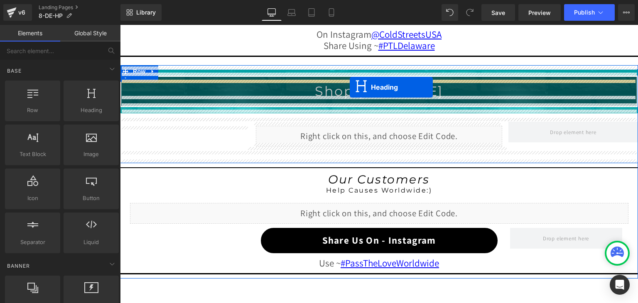
drag, startPoint x: 355, startPoint y: 69, endPoint x: 350, endPoint y: 87, distance: 19.3
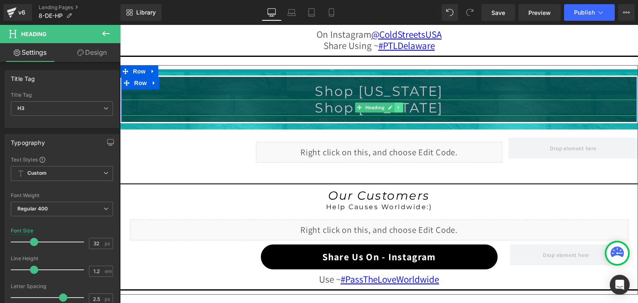
click at [397, 106] on icon at bounding box center [399, 107] width 5 height 5
click at [401, 107] on icon at bounding box center [403, 108] width 5 height 5
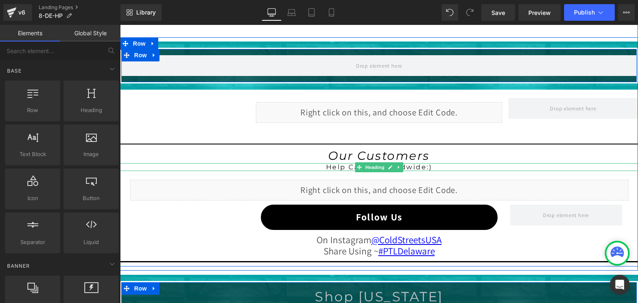
scroll to position [675, 0]
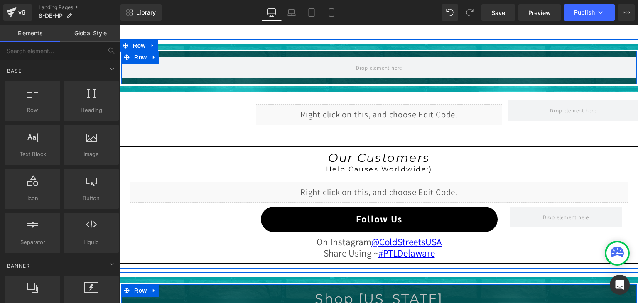
click at [358, 109] on div "Liquid" at bounding box center [379, 114] width 247 height 21
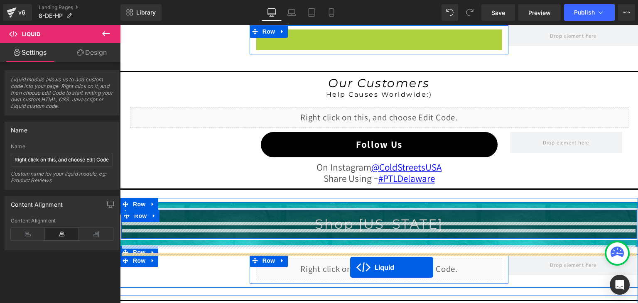
scroll to position [783, 0]
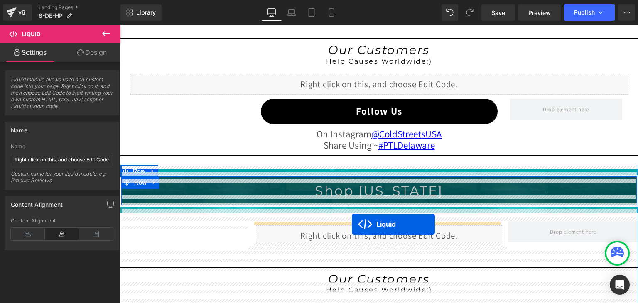
drag, startPoint x: 356, startPoint y: 106, endPoint x: 352, endPoint y: 225, distance: 118.5
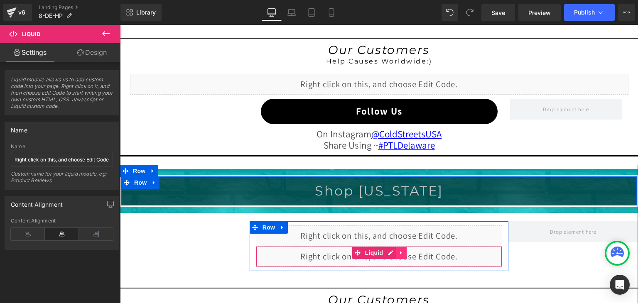
click at [398, 251] on icon at bounding box center [401, 253] width 6 height 6
click at [404, 251] on icon at bounding box center [407, 253] width 6 height 6
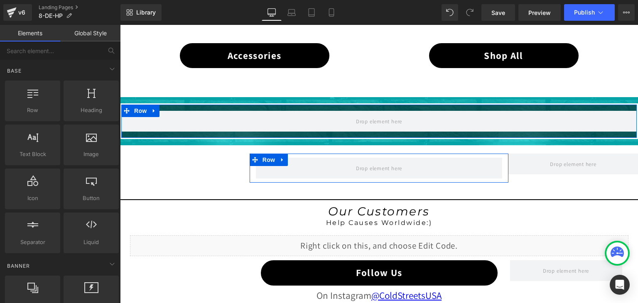
scroll to position [617, 0]
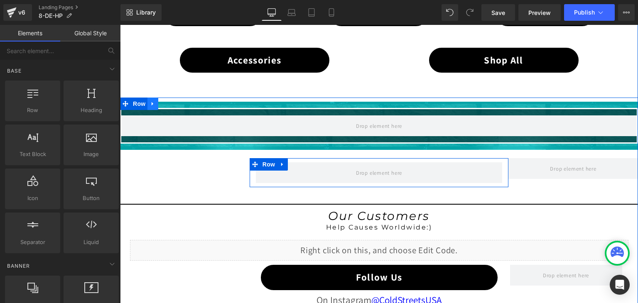
click at [152, 102] on icon at bounding box center [153, 104] width 2 height 4
click at [172, 102] on icon at bounding box center [175, 104] width 6 height 6
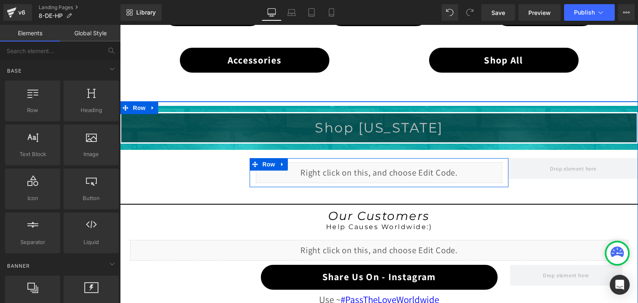
click at [386, 167] on div "Liquid" at bounding box center [379, 172] width 247 height 21
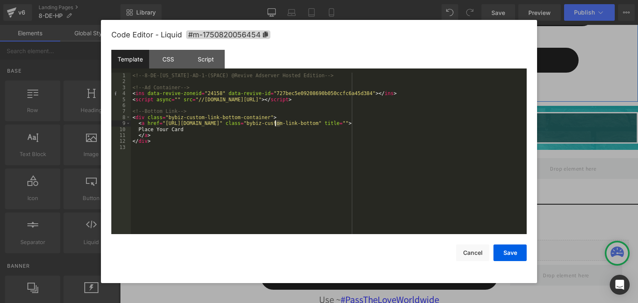
drag, startPoint x: 279, startPoint y: 122, endPoint x: 274, endPoint y: 123, distance: 5.5
click at [397, 59] on div "<!-- 8-DE-Delaware-AD-1-(SPACE) @Revive Adserver Hosted Edition --> <!-- Ad Con…" at bounding box center [401, 54] width 9 height 10
click at [0, 0] on div "<!-- 8-DE-Delaware-AD-1-(SPACE) @Revive Adserver Hosted Edition --> <!-- Ad Con…" at bounding box center [0, 0] width 0 height 0
drag, startPoint x: 277, startPoint y: 125, endPoint x: 245, endPoint y: 123, distance: 32.1
click at [397, 59] on div "<!-- 8-DE-Delaware-AD-1-(SPACE) @Revive Adserver Hosted Edition --> <!-- Ad Con…" at bounding box center [401, 54] width 9 height 10
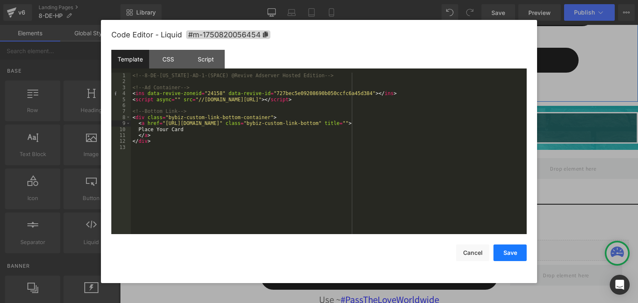
click at [510, 251] on button "Save" at bounding box center [510, 253] width 33 height 17
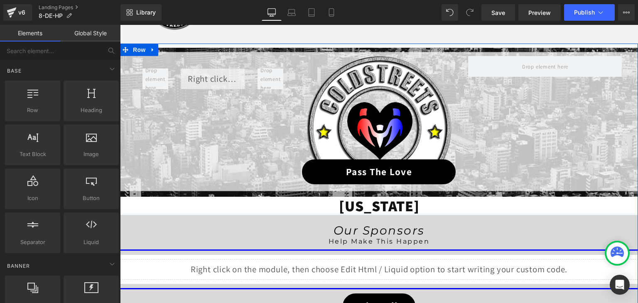
scroll to position [76, 0]
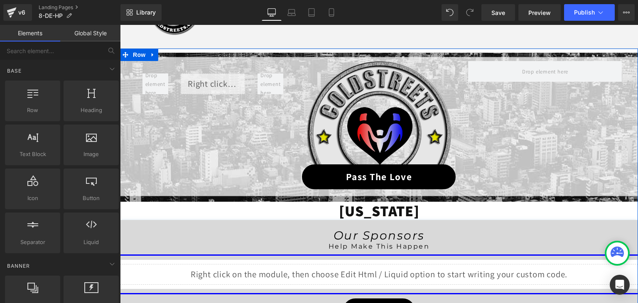
click at [376, 130] on img at bounding box center [379, 112] width 145 height 103
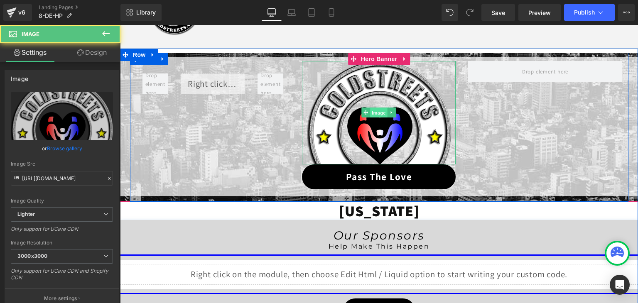
click at [378, 115] on span "Image" at bounding box center [379, 113] width 17 height 10
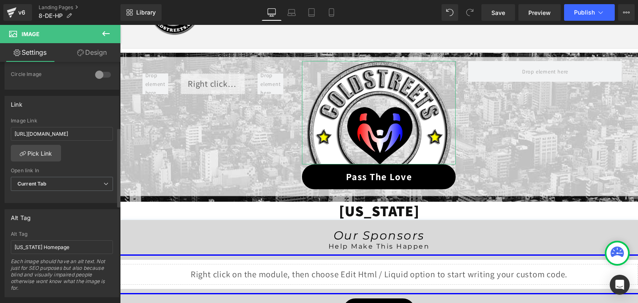
scroll to position [332, 0]
click at [74, 133] on input "https://coldstreets.com/pages/ptl-de" at bounding box center [62, 132] width 102 height 14
click at [73, 133] on input "https://coldstreets.com/pages/ptl-de" at bounding box center [62, 132] width 102 height 14
paste input "8-de-ptl"
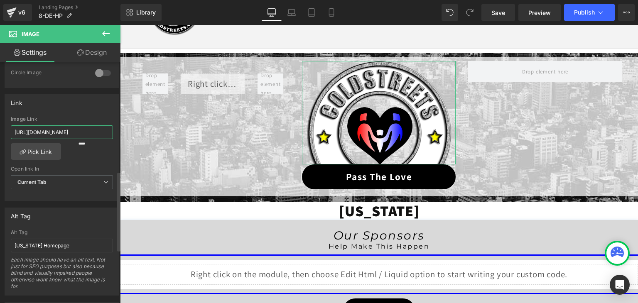
type input "https://coldstreets.com/pages/8-de-ptl"
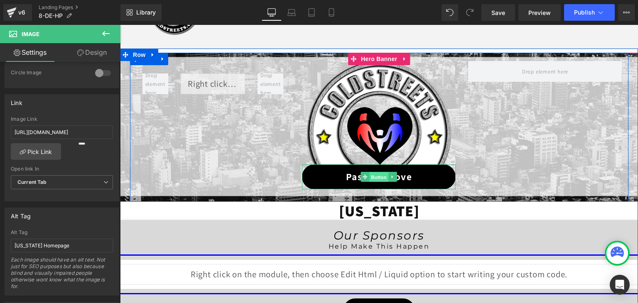
click at [381, 175] on span "Button" at bounding box center [379, 177] width 19 height 10
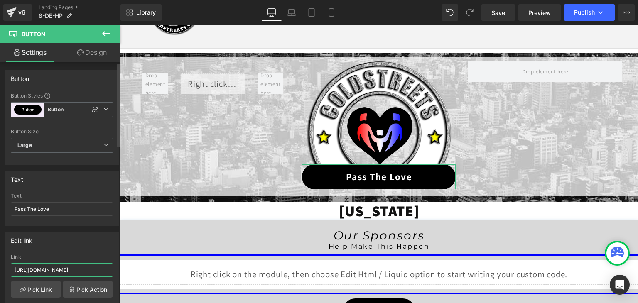
click at [79, 268] on input "https://coldstreets.com/pages/ptl-de" at bounding box center [62, 270] width 102 height 14
paste input "8-de-ptl"
type input "https://coldstreets.com/pages/8-de-ptl"
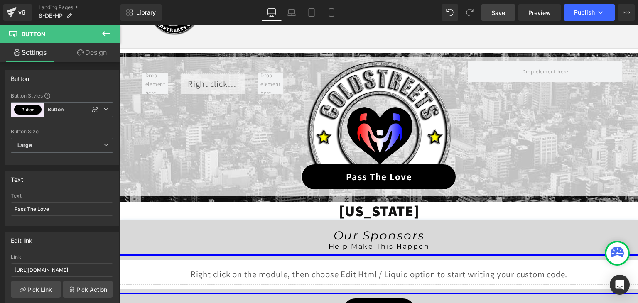
click at [495, 9] on span "Save" at bounding box center [498, 12] width 14 height 9
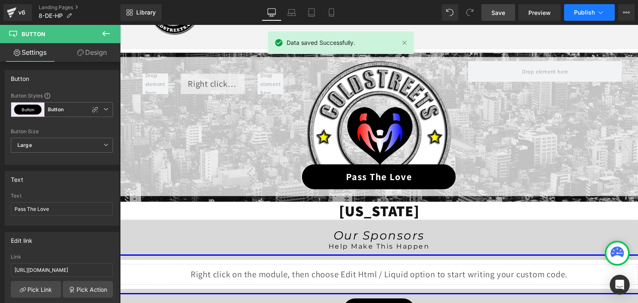
click at [598, 12] on icon at bounding box center [601, 12] width 8 height 8
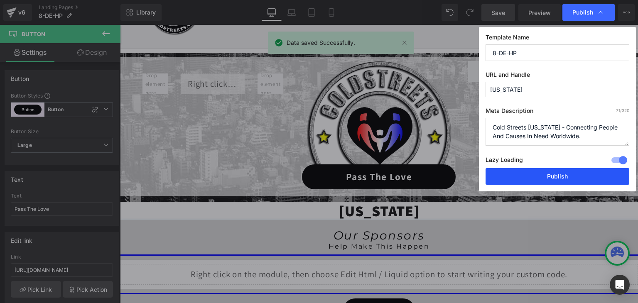
click at [568, 174] on button "Publish" at bounding box center [558, 176] width 144 height 17
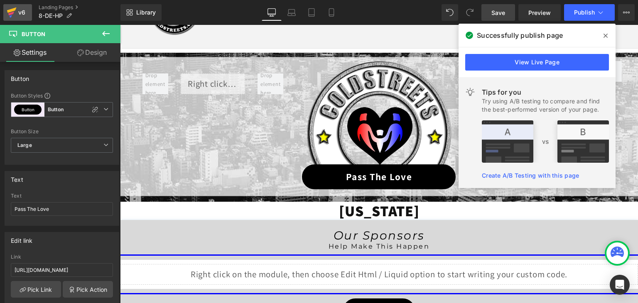
click at [10, 7] on icon at bounding box center [12, 12] width 10 height 21
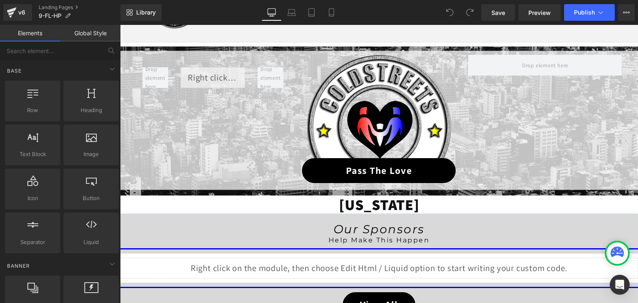
scroll to position [83, 0]
click at [144, 12] on span "Library" at bounding box center [146, 12] width 20 height 7
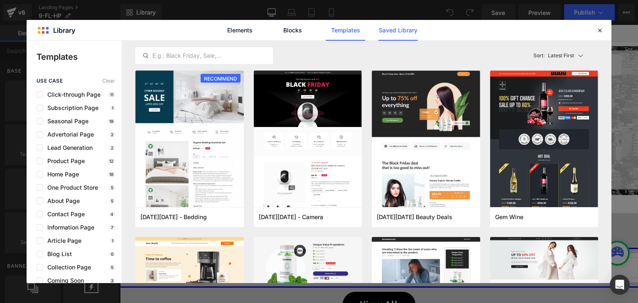
click at [407, 29] on link "Saved Library" at bounding box center [397, 30] width 39 height 21
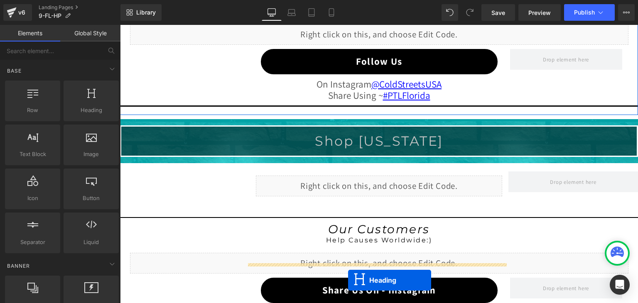
scroll to position [874, 0]
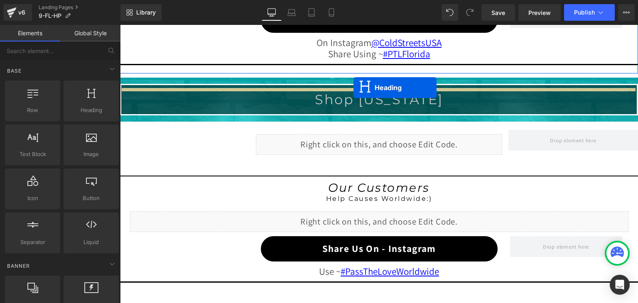
drag, startPoint x: 357, startPoint y: 70, endPoint x: 354, endPoint y: 88, distance: 17.8
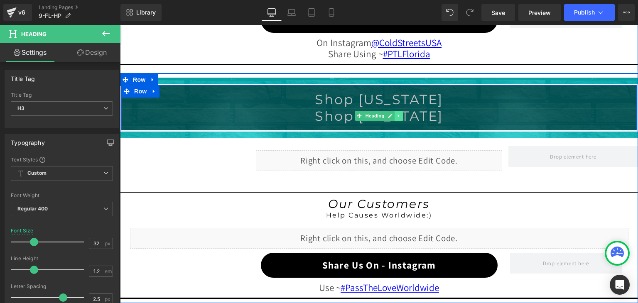
click at [397, 114] on icon at bounding box center [399, 115] width 5 height 5
click at [401, 114] on icon at bounding box center [403, 116] width 5 height 5
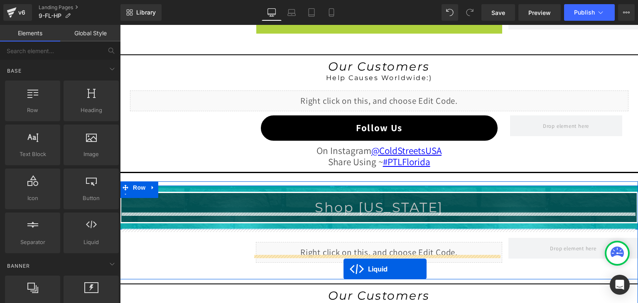
scroll to position [791, 0]
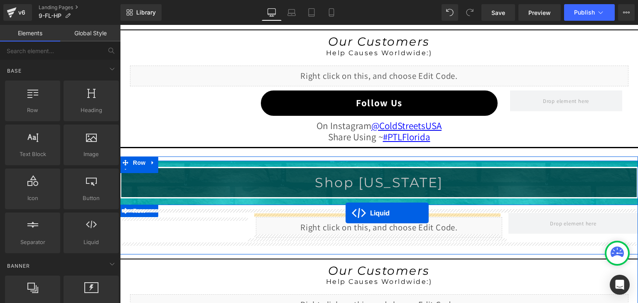
drag, startPoint x: 354, startPoint y: 116, endPoint x: 346, endPoint y: 213, distance: 97.2
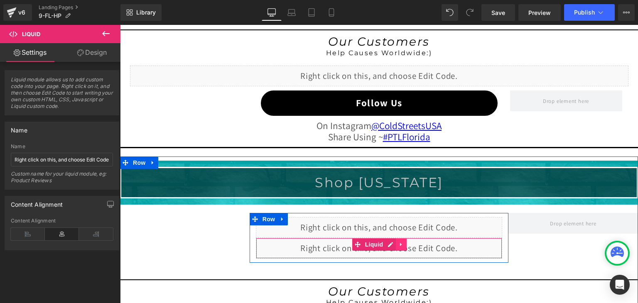
click at [398, 243] on icon at bounding box center [401, 244] width 6 height 6
click at [405, 242] on icon at bounding box center [407, 245] width 6 height 6
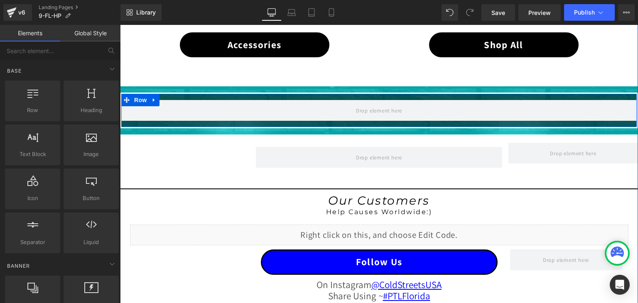
scroll to position [625, 0]
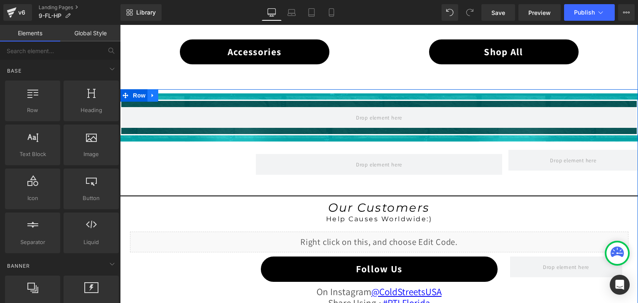
click at [151, 93] on icon at bounding box center [153, 96] width 6 height 6
click at [172, 95] on icon at bounding box center [175, 96] width 6 height 6
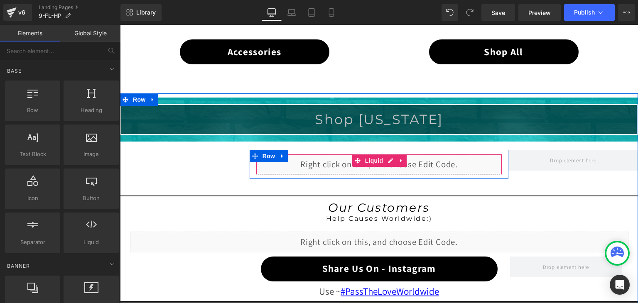
click at [383, 157] on div "Liquid" at bounding box center [379, 164] width 247 height 21
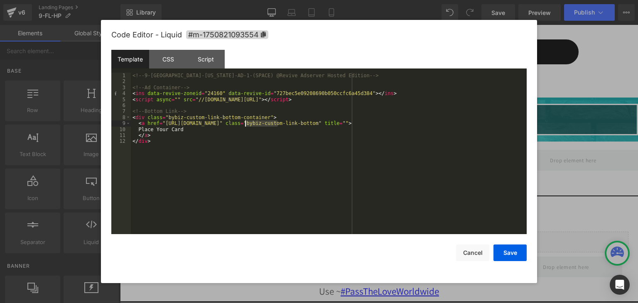
drag, startPoint x: 277, startPoint y: 122, endPoint x: 246, endPoint y: 123, distance: 31.6
click at [397, 63] on div "<!-- 9-FL-[US_STATE]-AD-1-(SPACE) @Revive Adserver Hosted Edition --> <!-- Ad C…" at bounding box center [401, 58] width 9 height 10
click at [522, 250] on button "Save" at bounding box center [510, 253] width 33 height 17
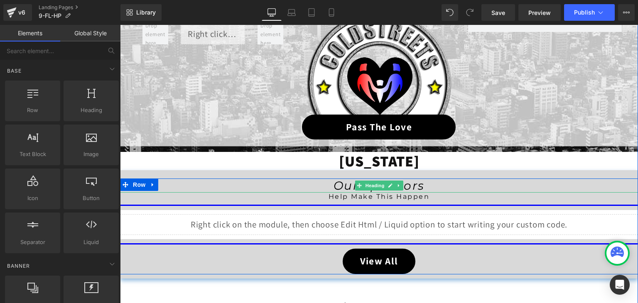
scroll to position [43, 0]
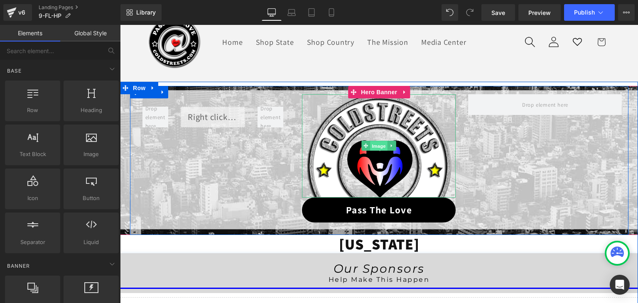
click at [371, 149] on span "Image" at bounding box center [379, 146] width 17 height 10
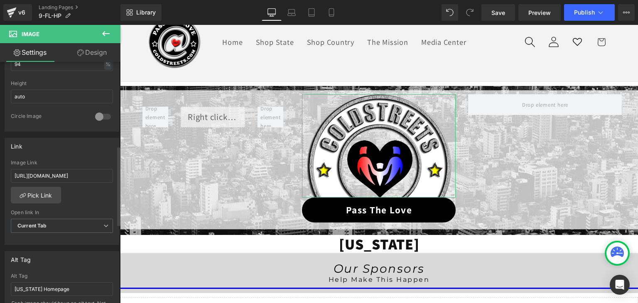
scroll to position [291, 0]
click at [58, 173] on input "[URL][DOMAIN_NAME]" at bounding box center [62, 174] width 102 height 14
paste input "9-fl-pt"
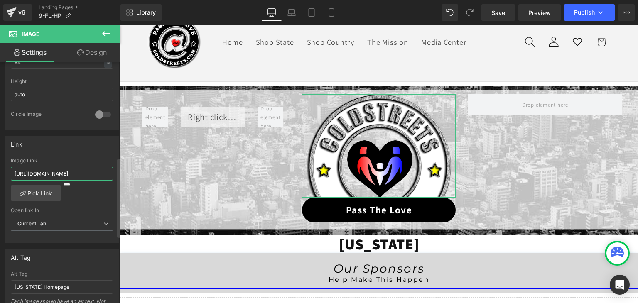
type input "[URL][DOMAIN_NAME]"
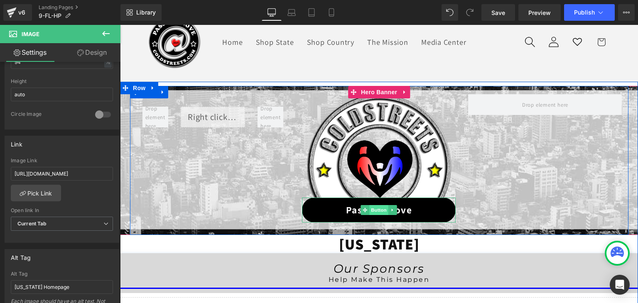
click at [371, 209] on span "Button" at bounding box center [379, 210] width 19 height 10
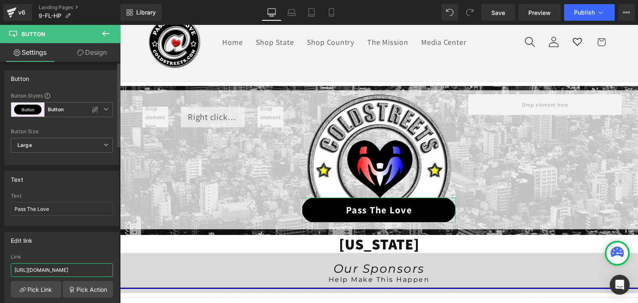
click at [74, 270] on input "[URL][DOMAIN_NAME]" at bounding box center [62, 270] width 102 height 14
paste input "9-fl-pt"
type input "[URL][DOMAIN_NAME]"
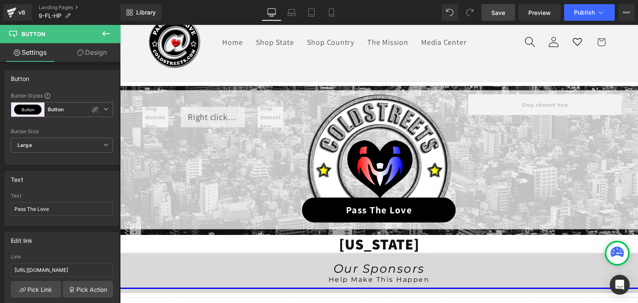
click at [500, 9] on span "Save" at bounding box center [498, 12] width 14 height 9
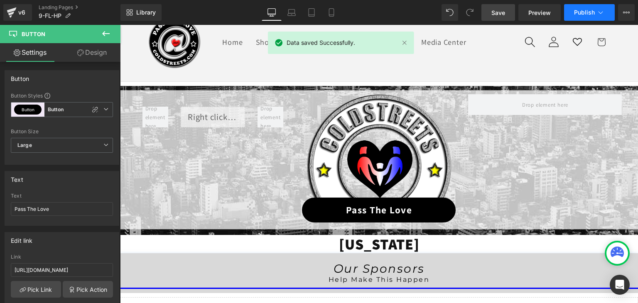
click at [598, 13] on icon at bounding box center [601, 12] width 8 height 8
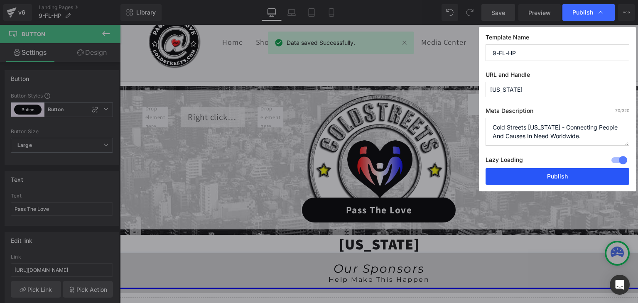
click at [575, 176] on button "Publish" at bounding box center [558, 176] width 144 height 17
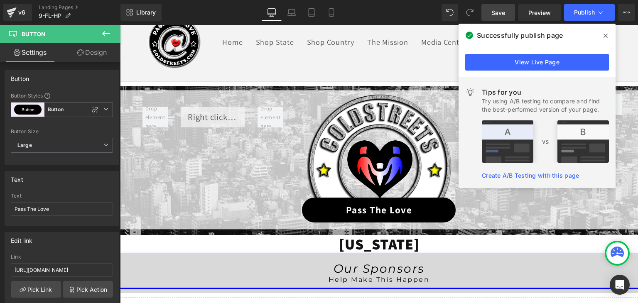
click at [606, 35] on icon at bounding box center [606, 36] width 4 height 4
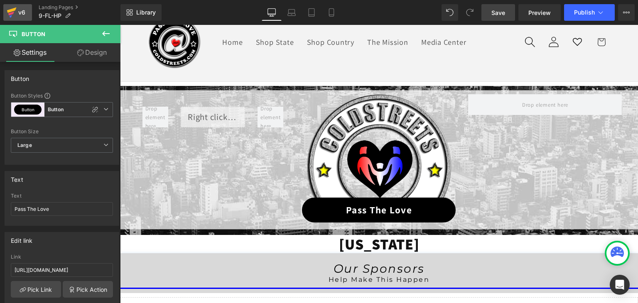
click at [12, 11] on icon at bounding box center [12, 9] width 10 height 5
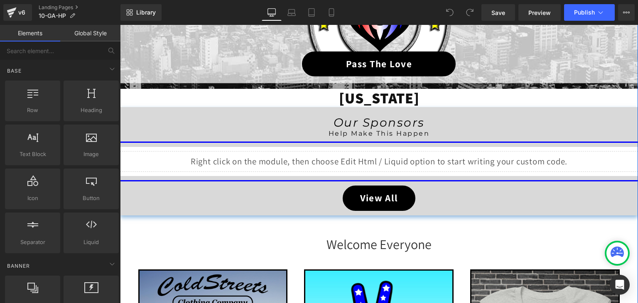
scroll to position [291, 0]
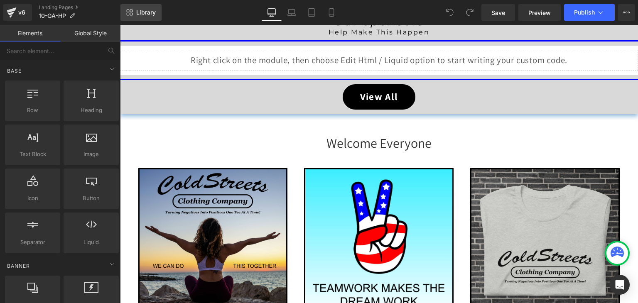
click at [146, 10] on span "Library" at bounding box center [146, 12] width 20 height 7
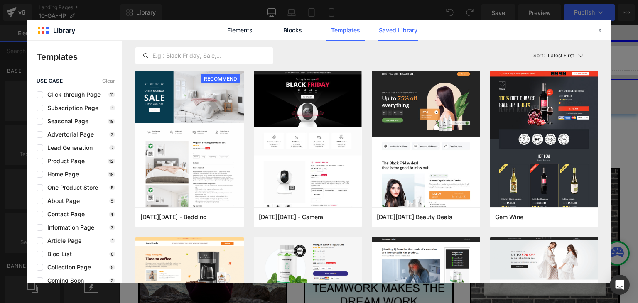
click at [394, 28] on link "Saved Library" at bounding box center [397, 30] width 39 height 21
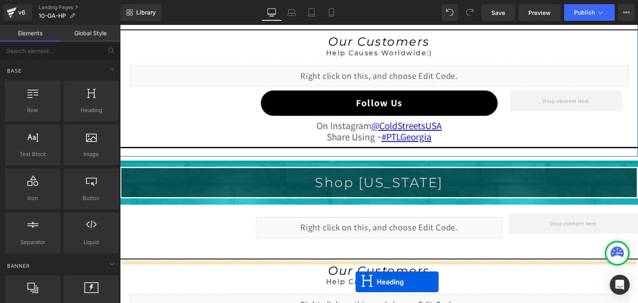
scroll to position [833, 0]
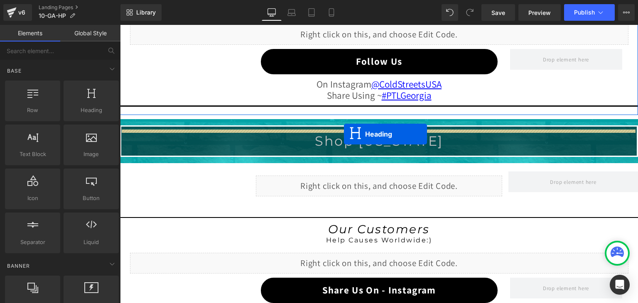
drag, startPoint x: 357, startPoint y: 115, endPoint x: 344, endPoint y: 134, distance: 23.0
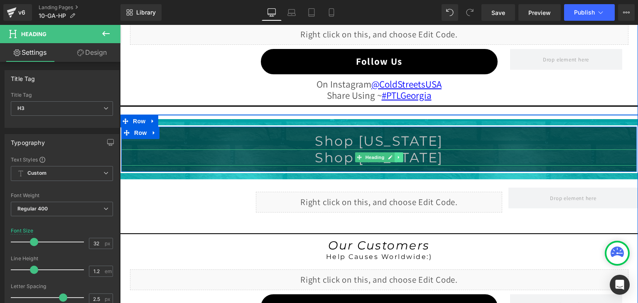
click at [397, 155] on icon at bounding box center [399, 157] width 5 height 5
click at [402, 155] on icon at bounding box center [403, 157] width 5 height 5
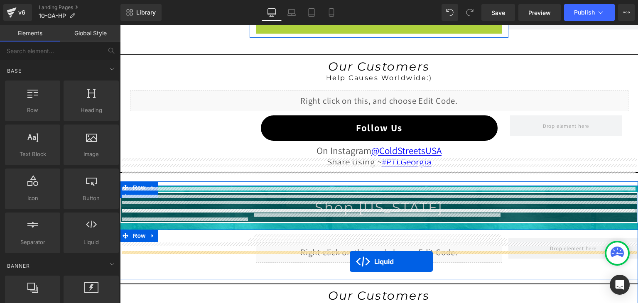
scroll to position [791, 0]
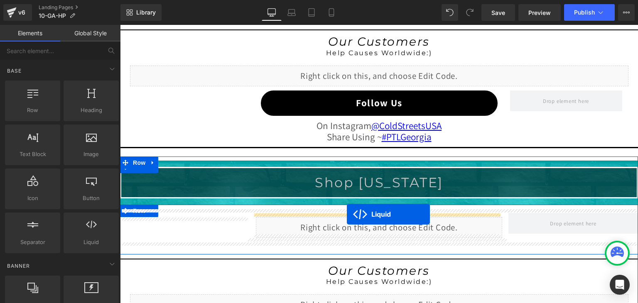
drag, startPoint x: 355, startPoint y: 117, endPoint x: 347, endPoint y: 215, distance: 98.4
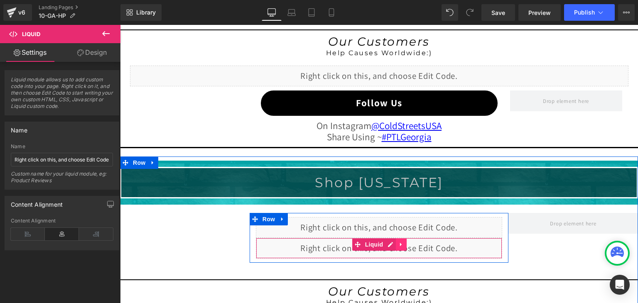
click at [398, 244] on icon at bounding box center [401, 244] width 6 height 6
click at [404, 241] on icon at bounding box center [407, 244] width 6 height 6
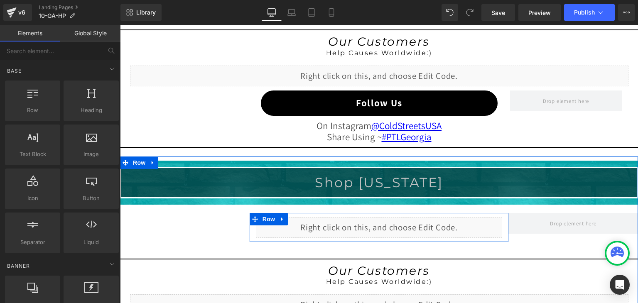
click at [386, 219] on div "Liquid" at bounding box center [379, 227] width 247 height 21
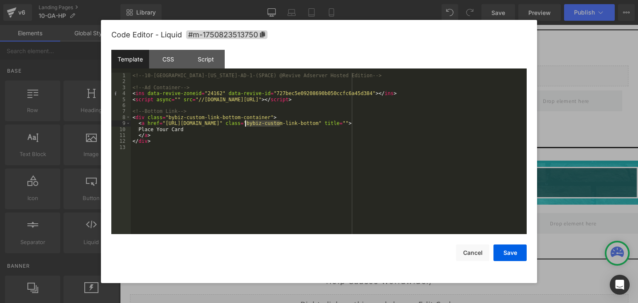
drag, startPoint x: 279, startPoint y: 125, endPoint x: 246, endPoint y: 123, distance: 33.3
click at [0, 0] on div "<!-- 10-GA-Georgia-AD-1-(SPACE) @Revive Adserver Hosted Edition --> <!-- Ad Con…" at bounding box center [0, 0] width 0 height 0
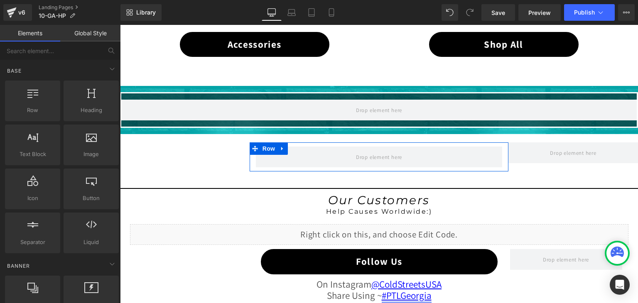
scroll to position [625, 0]
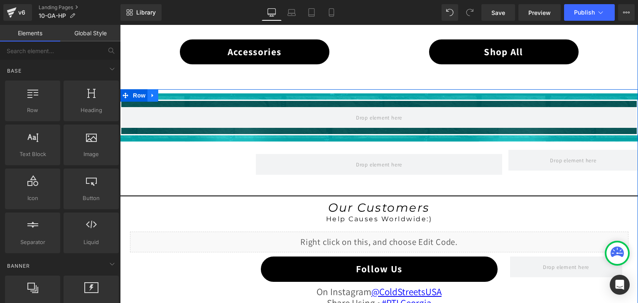
click at [150, 93] on icon at bounding box center [153, 96] width 6 height 6
click at [172, 93] on icon at bounding box center [175, 96] width 6 height 6
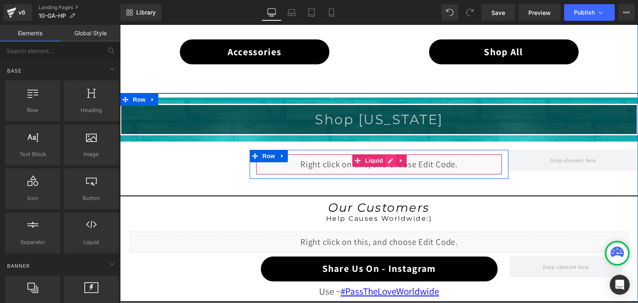
click at [387, 158] on div "Liquid" at bounding box center [379, 164] width 247 height 21
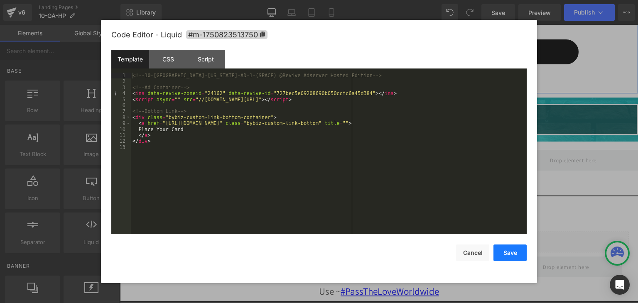
click at [513, 258] on button "Save" at bounding box center [510, 253] width 33 height 17
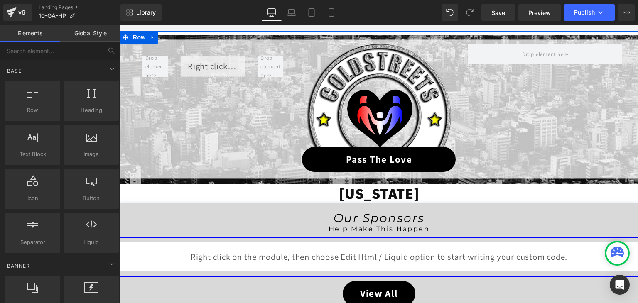
scroll to position [85, 0]
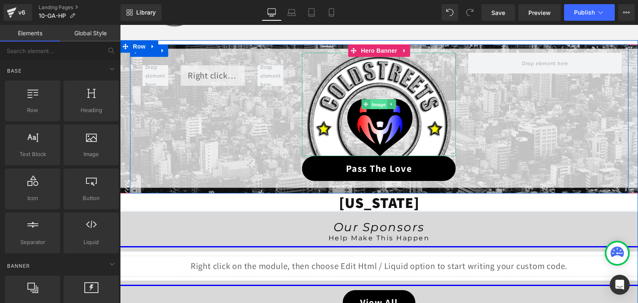
click at [376, 105] on span "Image" at bounding box center [379, 105] width 17 height 10
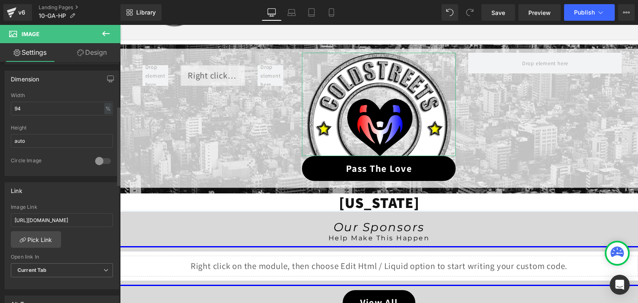
scroll to position [249, 0]
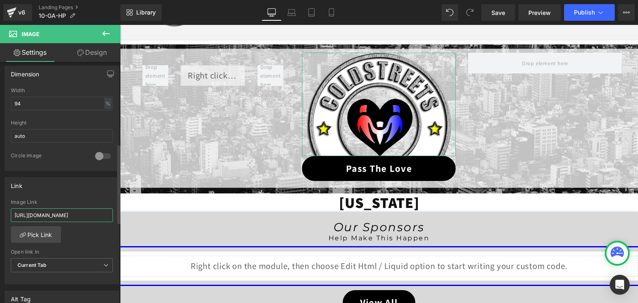
click at [79, 214] on input "https://coldstreets.com/pages/ptl-ga" at bounding box center [62, 216] width 102 height 14
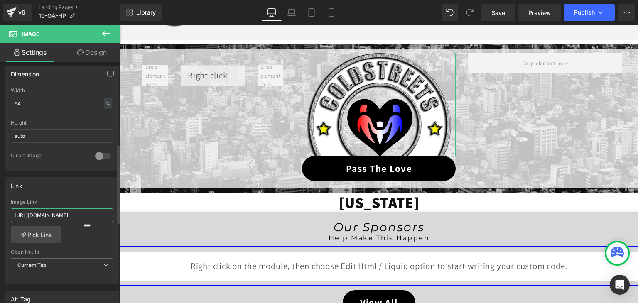
paste input "10-ga-ptl"
type input "https://coldstreets.com/pages/10-ga-ptl"
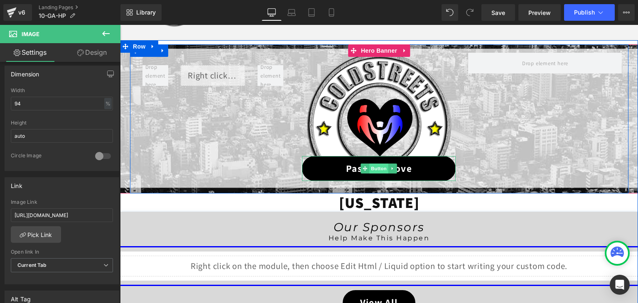
click at [378, 165] on span "Button" at bounding box center [379, 169] width 19 height 10
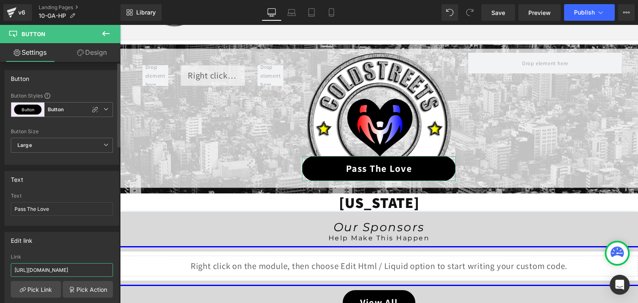
click at [83, 270] on input "https://coldstreets.com/pages/ptl-ga" at bounding box center [62, 270] width 102 height 14
paste input "10-ga-ptl"
type input "https://coldstreets.com/pages/10-ga-ptl"
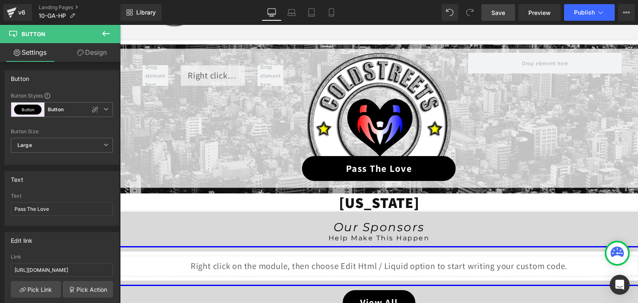
click at [499, 12] on span "Save" at bounding box center [498, 12] width 14 height 9
click at [599, 10] on icon at bounding box center [601, 12] width 8 height 8
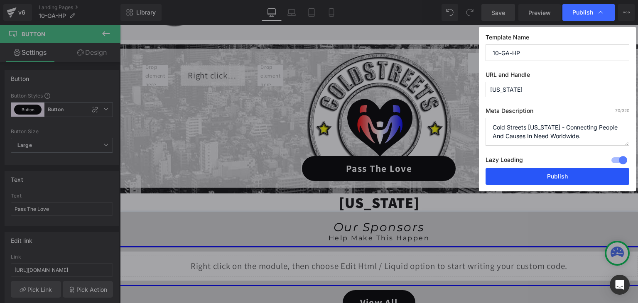
click at [556, 172] on button "Publish" at bounding box center [558, 176] width 144 height 17
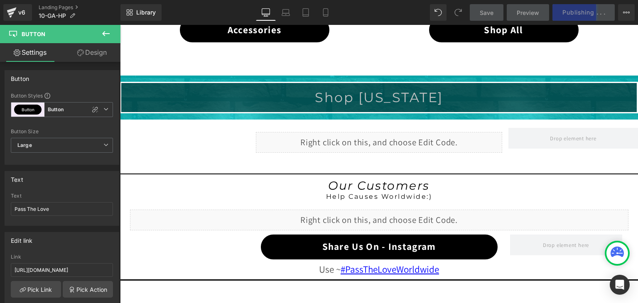
scroll to position [708, 0]
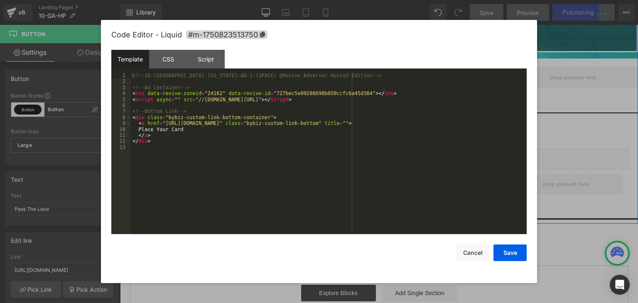
click at [386, 75] on div "Liquid" at bounding box center [379, 81] width 247 height 21
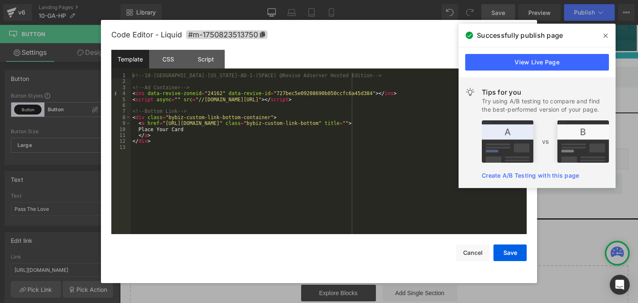
click at [12, 12] on div at bounding box center [319, 151] width 638 height 303
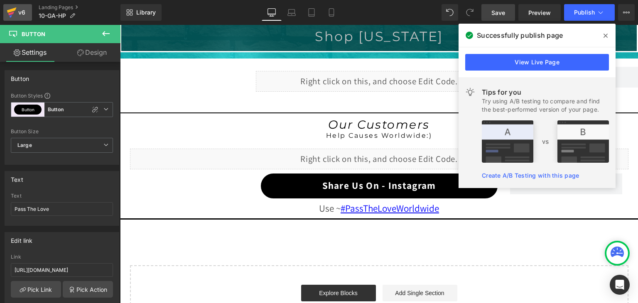
click at [13, 15] on icon at bounding box center [12, 12] width 10 height 21
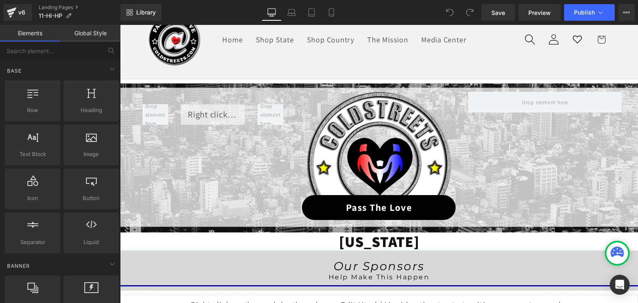
scroll to position [166, 0]
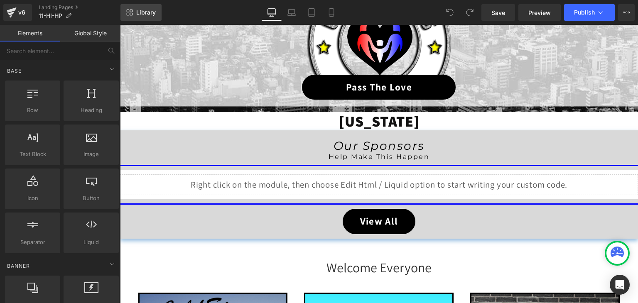
click at [151, 14] on span "Library" at bounding box center [146, 12] width 20 height 7
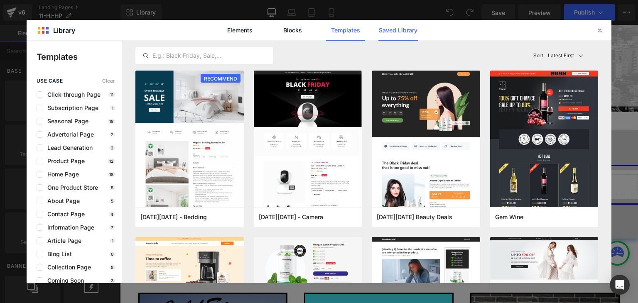
click at [0, 0] on link "Saved Library" at bounding box center [0, 0] width 0 height 0
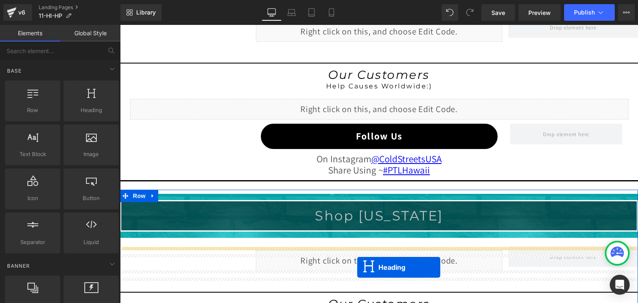
scroll to position [783, 0]
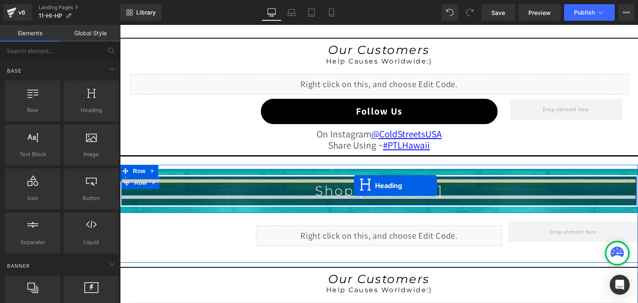
drag, startPoint x: 364, startPoint y: 72, endPoint x: 354, endPoint y: 186, distance: 113.8
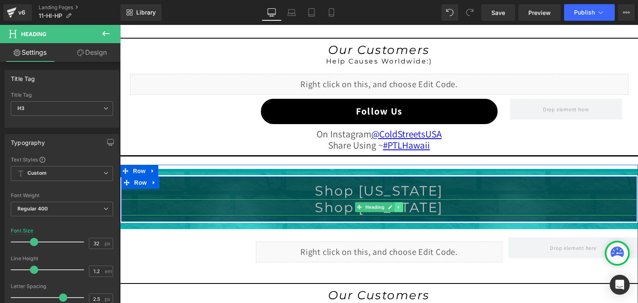
click at [397, 206] on icon at bounding box center [399, 207] width 5 height 5
click at [402, 207] on link at bounding box center [403, 207] width 9 height 10
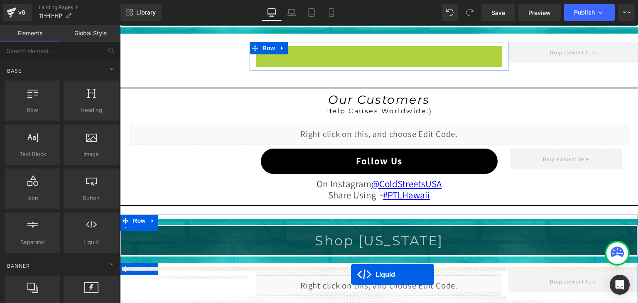
scroll to position [774, 0]
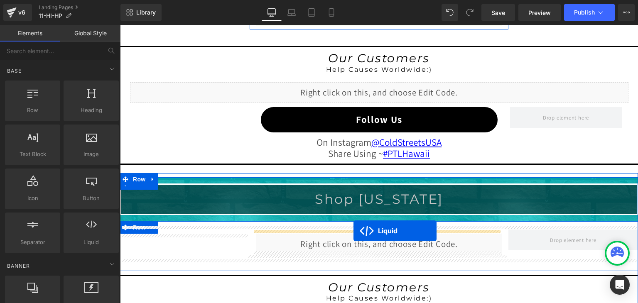
drag, startPoint x: 355, startPoint y: 206, endPoint x: 354, endPoint y: 231, distance: 24.6
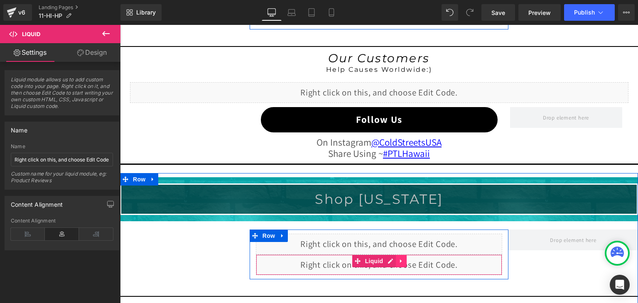
click at [398, 260] on icon at bounding box center [401, 261] width 6 height 6
click at [404, 258] on icon at bounding box center [407, 261] width 6 height 6
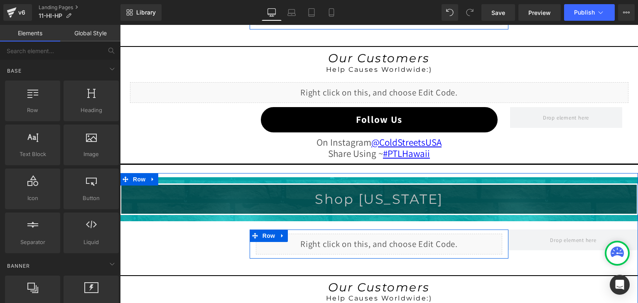
click at [388, 238] on div "Liquid" at bounding box center [379, 244] width 247 height 21
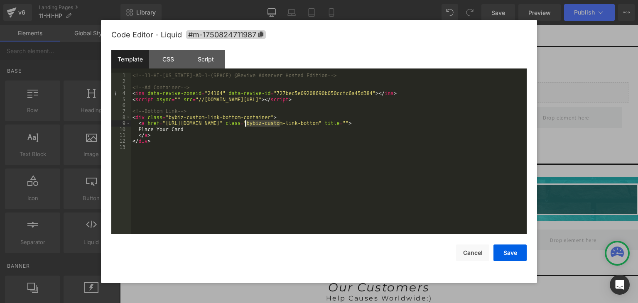
drag, startPoint x: 280, startPoint y: 124, endPoint x: 246, endPoint y: 124, distance: 34.9
click at [0, 0] on button "Save" at bounding box center [0, 0] width 0 height 0
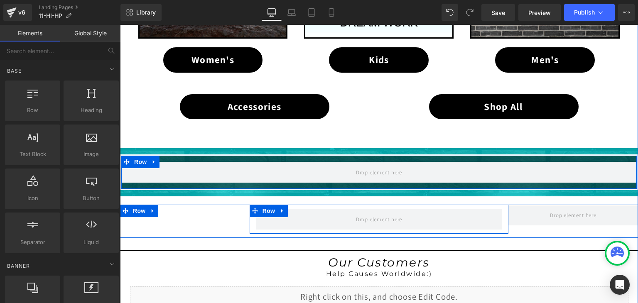
scroll to position [567, 0]
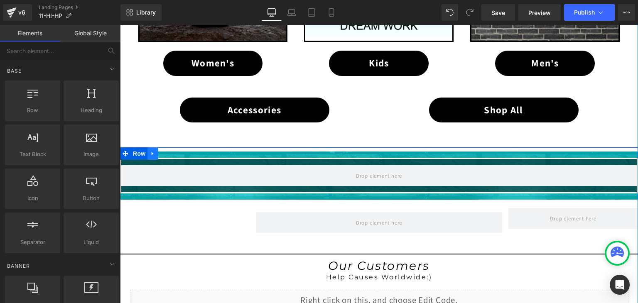
click at [150, 151] on icon at bounding box center [153, 154] width 6 height 6
click at [173, 152] on icon at bounding box center [175, 154] width 6 height 6
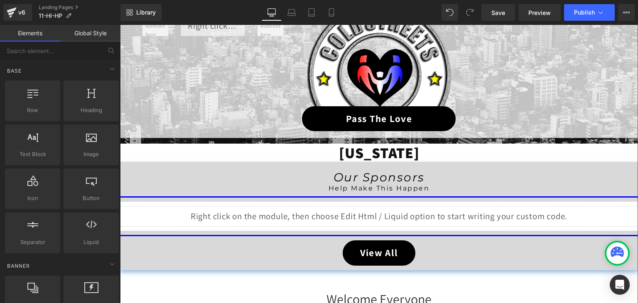
scroll to position [68, 0]
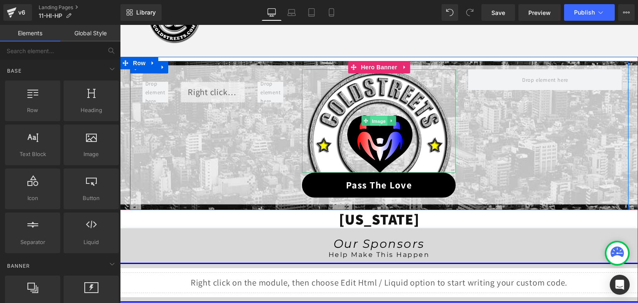
click at [373, 122] on span "Image" at bounding box center [379, 121] width 17 height 10
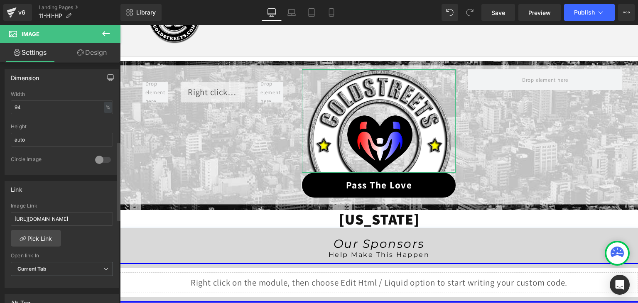
scroll to position [249, 0]
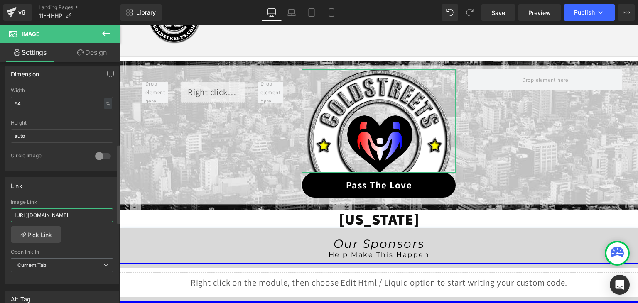
drag, startPoint x: 101, startPoint y: 215, endPoint x: 88, endPoint y: 214, distance: 13.3
click at [88, 214] on input "https://coldstreets.com/pages/ptl-hi" at bounding box center [62, 216] width 102 height 14
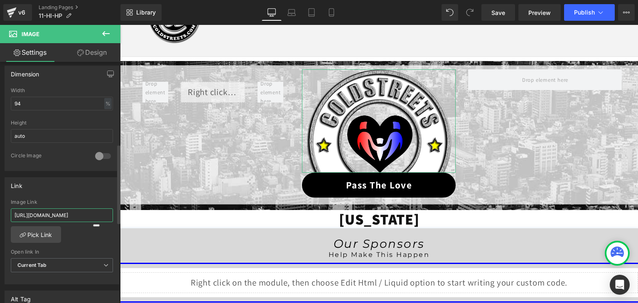
paste input "11-hi-ptl"
type input "https://coldstreets.com/pages/11-hi-ptl"
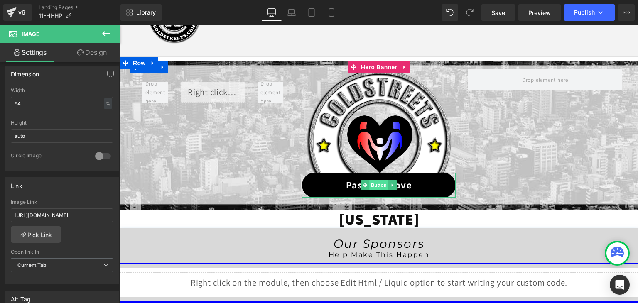
click at [377, 182] on span "Button" at bounding box center [379, 185] width 19 height 10
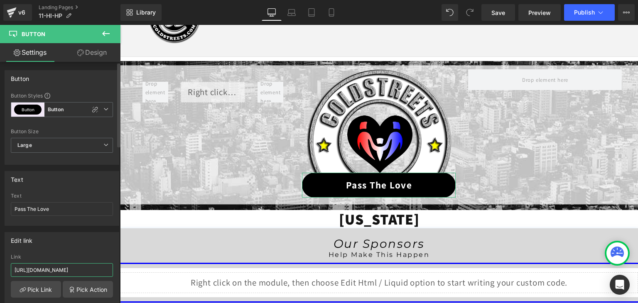
click at [78, 270] on input "https://coldstreets.com/pages/ptl-hi" at bounding box center [62, 270] width 102 height 14
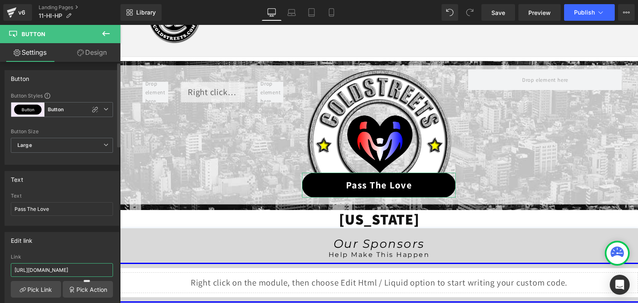
paste input "11-hi-ptl"
type input "https://coldstreets.com/pages/11-hi-ptl"
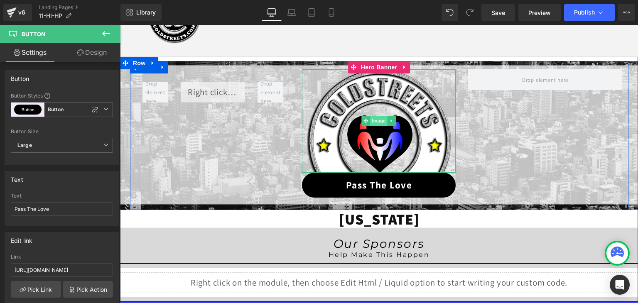
click at [376, 118] on span "Image" at bounding box center [379, 121] width 17 height 10
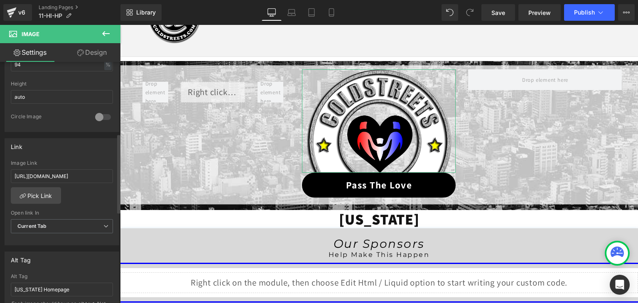
scroll to position [291, 0]
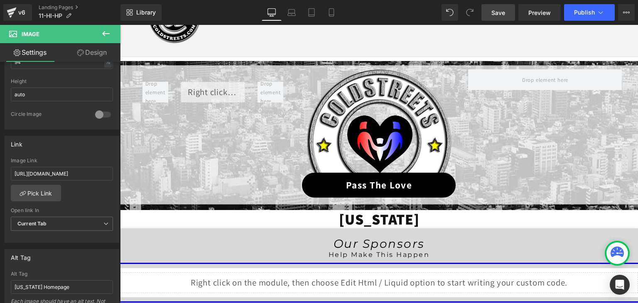
click at [503, 13] on span "Save" at bounding box center [498, 12] width 14 height 9
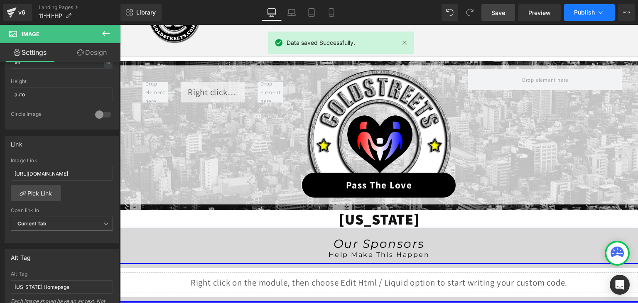
click at [600, 11] on icon at bounding box center [601, 12] width 8 height 8
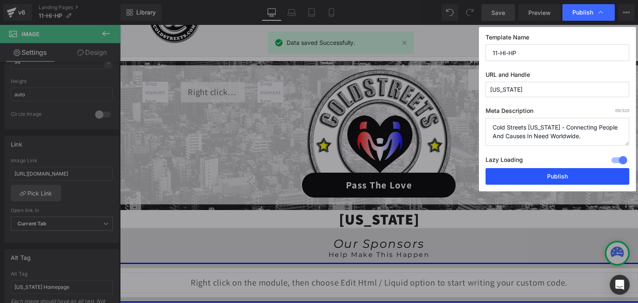
click at [565, 177] on button "Publish" at bounding box center [558, 176] width 144 height 17
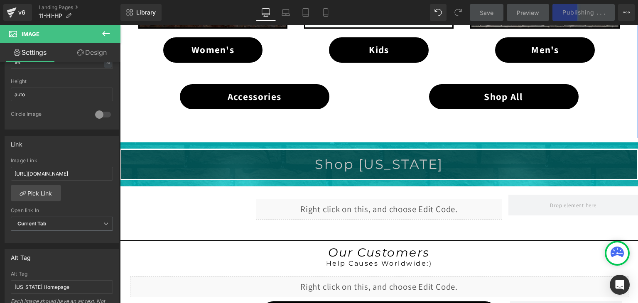
scroll to position [608, 0]
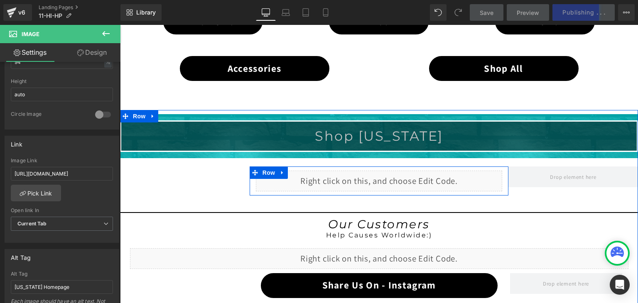
click at [389, 176] on div "Liquid" at bounding box center [379, 181] width 247 height 21
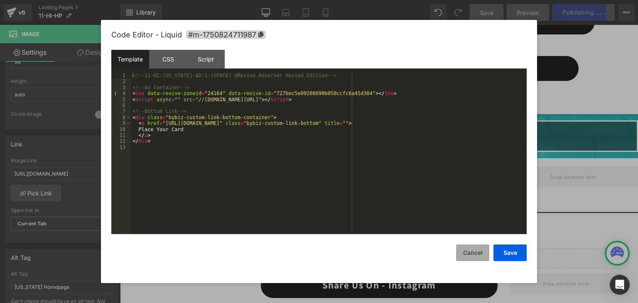
click at [466, 253] on button "Cancel" at bounding box center [472, 253] width 33 height 17
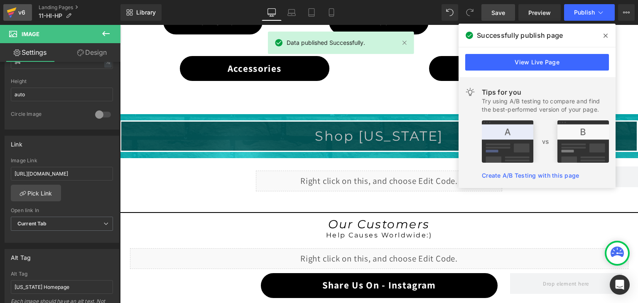
click at [8, 9] on icon at bounding box center [12, 12] width 10 height 21
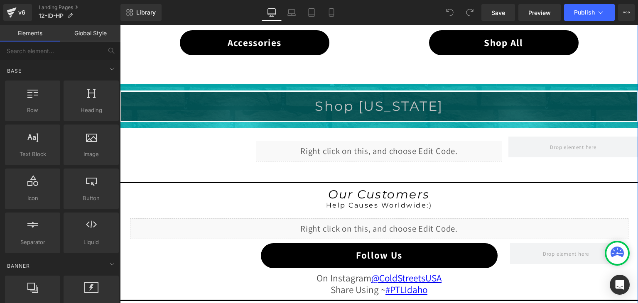
scroll to position [665, 0]
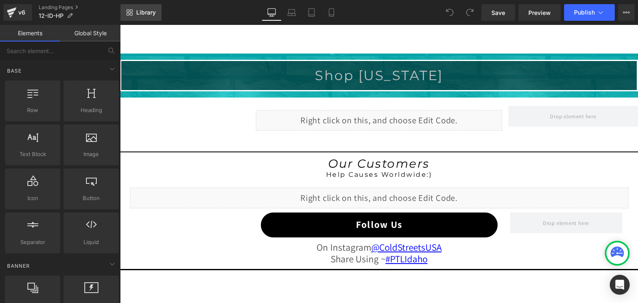
click at [156, 11] on link "Library" at bounding box center [140, 12] width 41 height 17
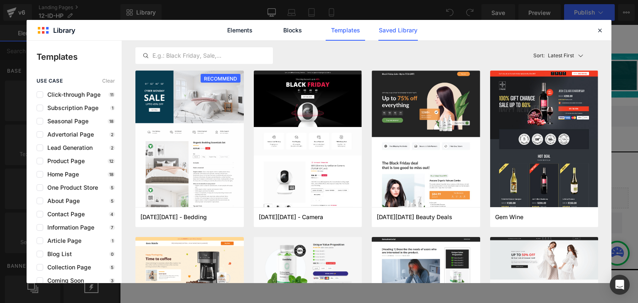
click at [387, 32] on link "Saved Library" at bounding box center [397, 30] width 39 height 21
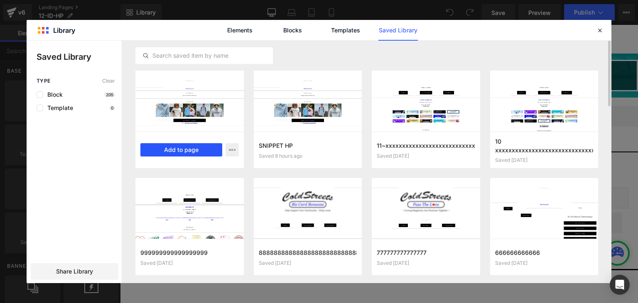
click at [197, 12] on button "Add to page" at bounding box center [134, 6] width 249 height 12
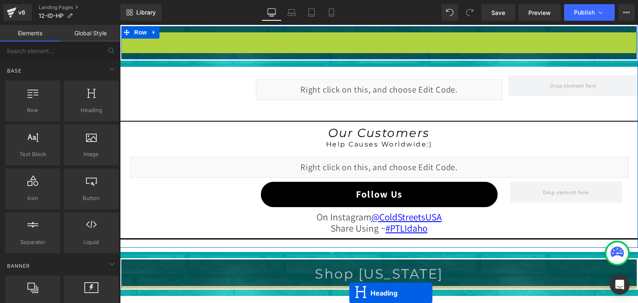
scroll to position [725, 0]
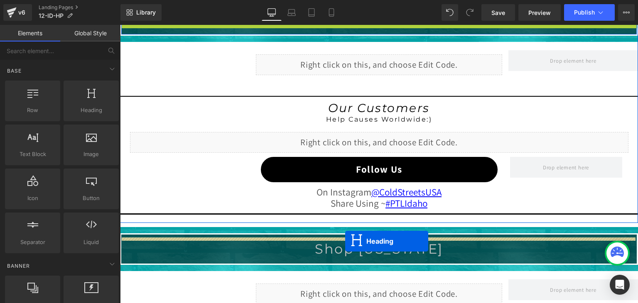
drag, startPoint x: 356, startPoint y: 112, endPoint x: 345, endPoint y: 241, distance: 130.1
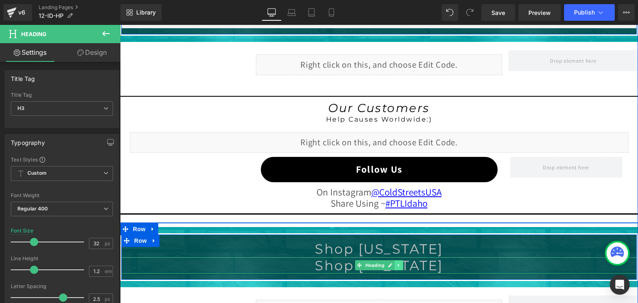
click at [398, 264] on icon at bounding box center [398, 265] width 1 height 3
click at [401, 263] on icon at bounding box center [403, 265] width 5 height 5
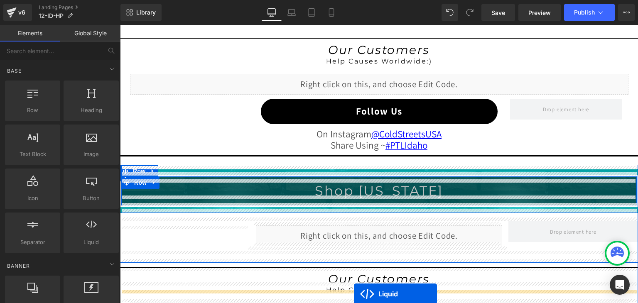
scroll to position [824, 0]
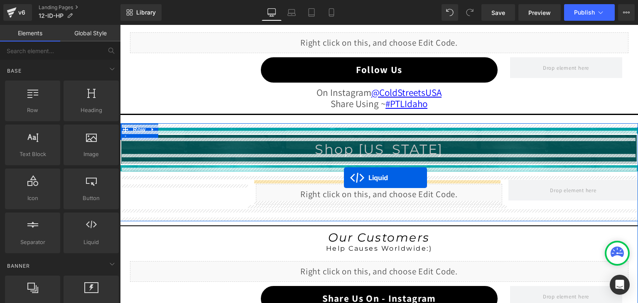
drag, startPoint x: 356, startPoint y: 182, endPoint x: 344, endPoint y: 178, distance: 12.7
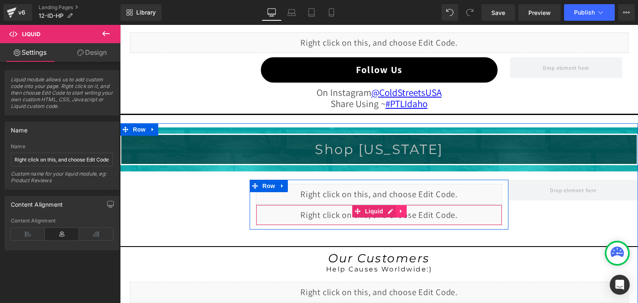
click at [396, 208] on link at bounding box center [401, 211] width 11 height 12
click at [404, 208] on icon at bounding box center [407, 211] width 6 height 6
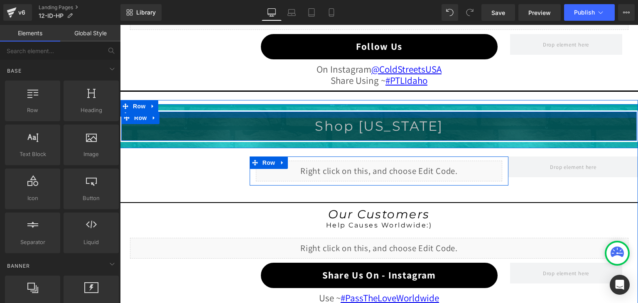
scroll to position [866, 0]
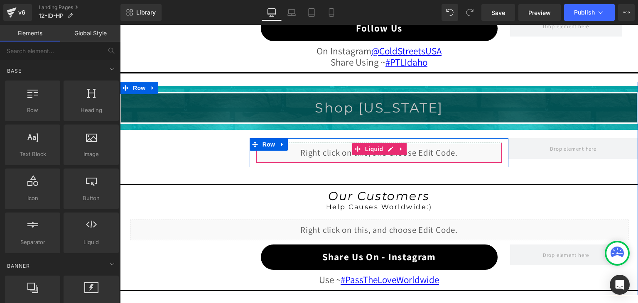
click at [391, 146] on div "Liquid" at bounding box center [379, 152] width 247 height 21
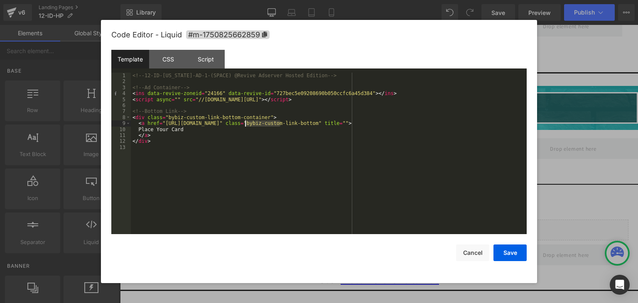
drag, startPoint x: 281, startPoint y: 123, endPoint x: 246, endPoint y: 124, distance: 35.3
click at [0, 0] on button "Save" at bounding box center [0, 0] width 0 height 0
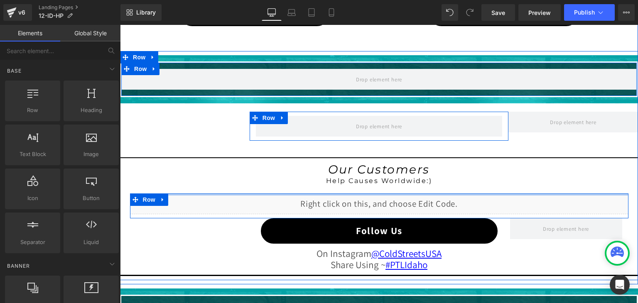
scroll to position [658, 0]
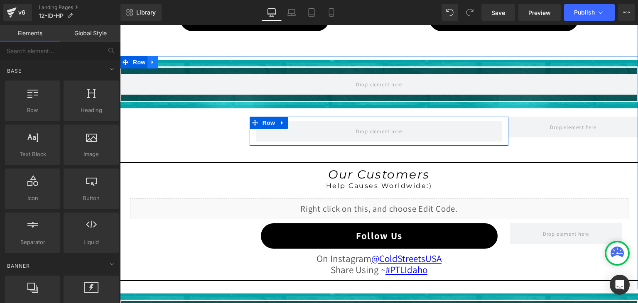
click at [150, 59] on icon at bounding box center [153, 62] width 6 height 6
click at [172, 59] on icon at bounding box center [175, 62] width 6 height 6
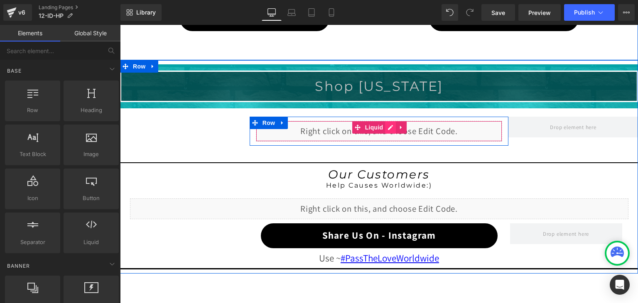
click at [389, 123] on div "Liquid" at bounding box center [379, 131] width 247 height 21
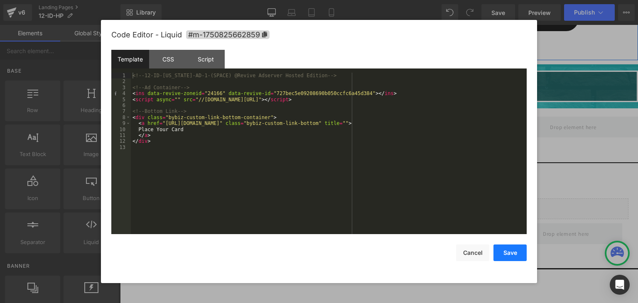
click at [503, 256] on button "Save" at bounding box center [510, 253] width 33 height 17
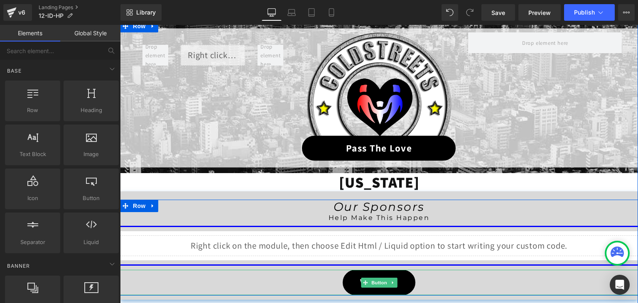
scroll to position [76, 0]
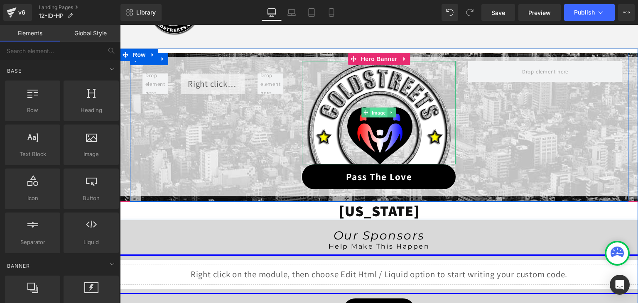
click at [371, 113] on span "Image" at bounding box center [379, 113] width 17 height 10
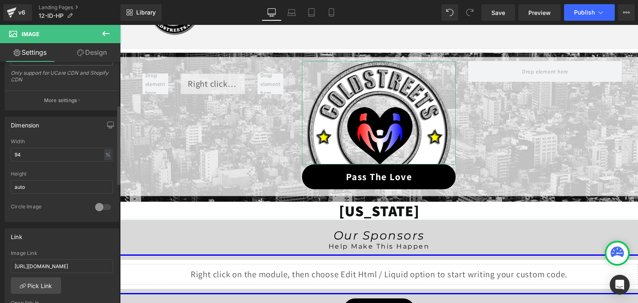
scroll to position [249, 0]
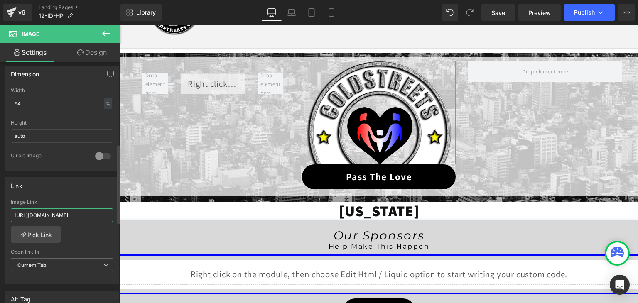
click at [67, 211] on input "https://coldstreets.com/pages/ptl-id" at bounding box center [62, 216] width 102 height 14
paste input "12-id-ptl"
type input "https://coldstreets.com/pages/12-id-ptl"
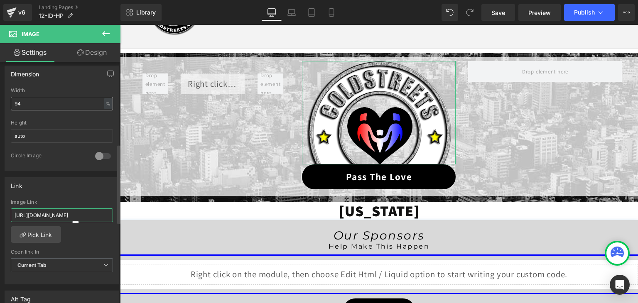
scroll to position [0, 1]
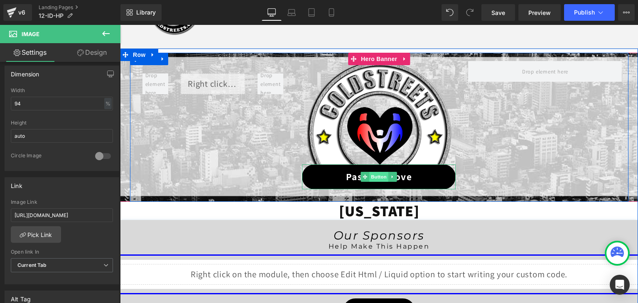
click at [371, 173] on span "Button" at bounding box center [379, 177] width 19 height 10
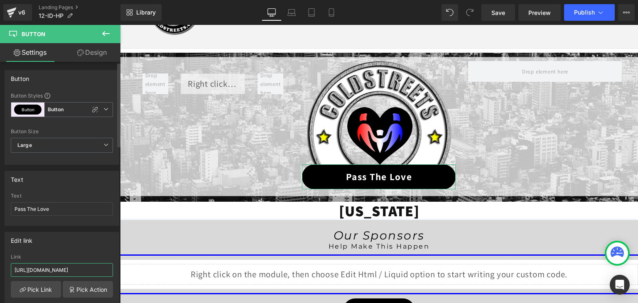
click at [59, 268] on input "https://coldstreets.com/pages/ptl-id" at bounding box center [62, 270] width 102 height 14
paste input "12-id-ptl"
type input "https://coldstreets.com/pages/12-id-ptl"
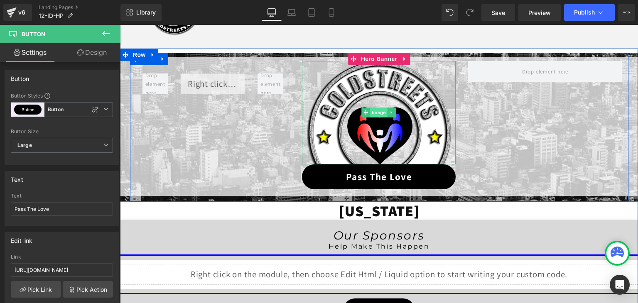
click at [372, 116] on span "Image" at bounding box center [379, 113] width 17 height 10
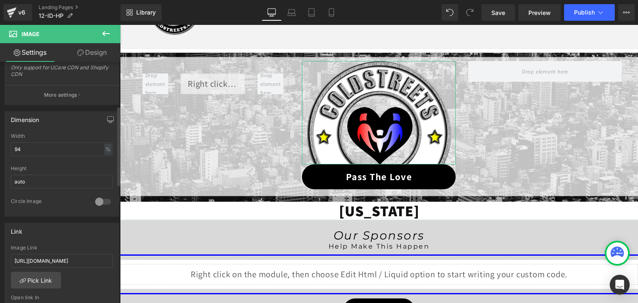
scroll to position [208, 0]
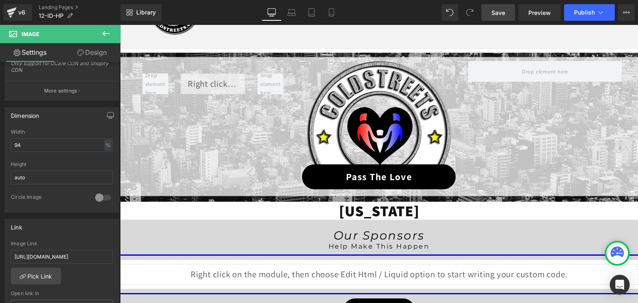
click at [500, 15] on span "Save" at bounding box center [498, 12] width 14 height 9
click at [599, 12] on icon at bounding box center [601, 12] width 5 height 2
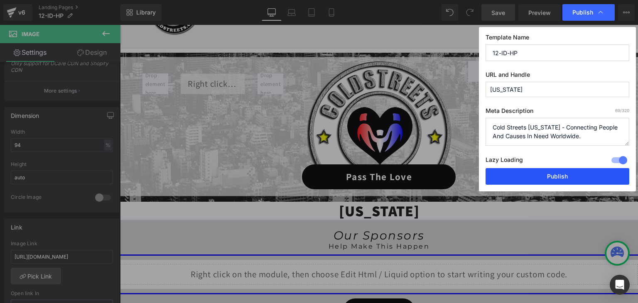
click at [576, 179] on button "Publish" at bounding box center [558, 176] width 144 height 17
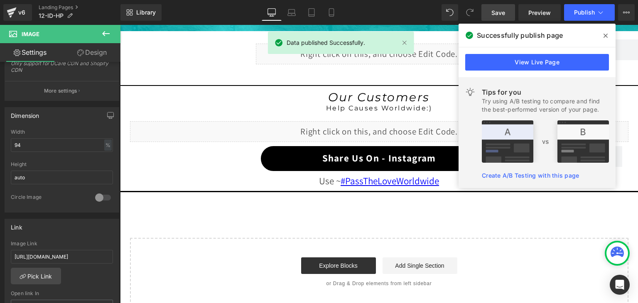
scroll to position [741, 0]
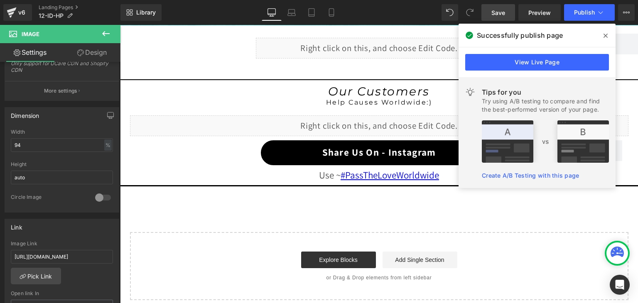
click at [603, 35] on span at bounding box center [605, 35] width 13 height 13
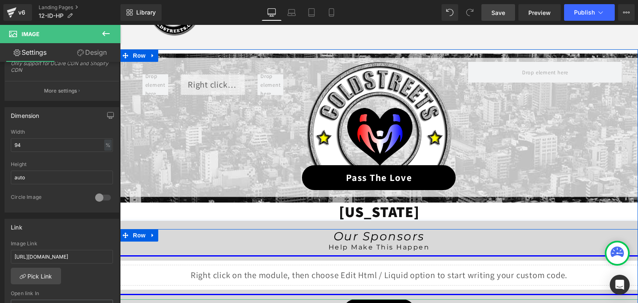
scroll to position [55, 0]
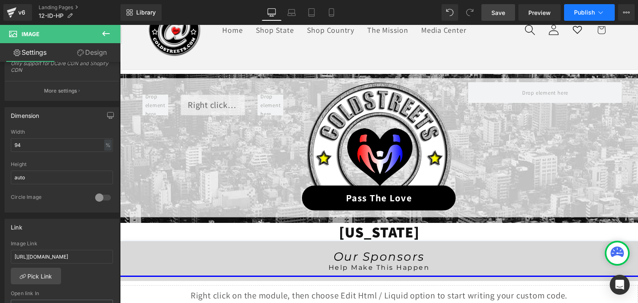
click at [600, 12] on icon at bounding box center [601, 12] width 8 height 8
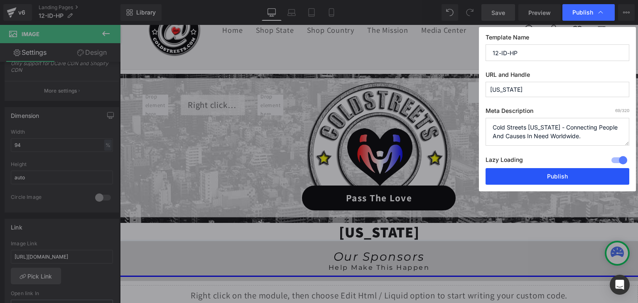
click at [556, 175] on button "Publish" at bounding box center [558, 176] width 144 height 17
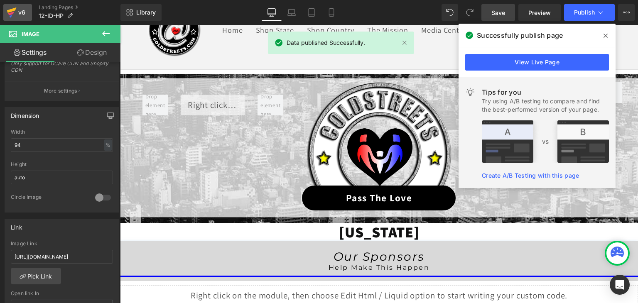
click at [10, 12] on icon at bounding box center [12, 12] width 10 height 21
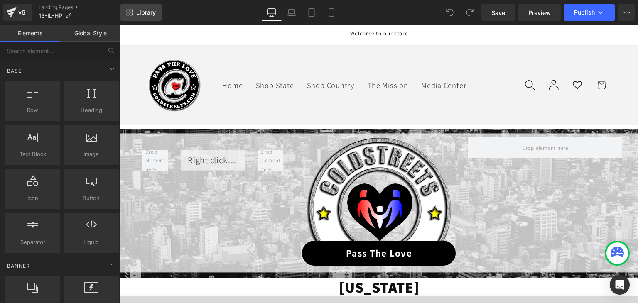
click at [150, 9] on span "Library" at bounding box center [146, 12] width 20 height 7
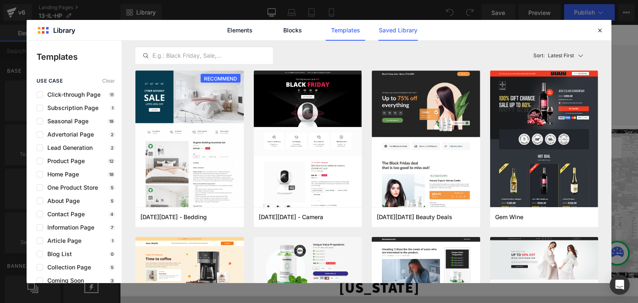
click at [394, 33] on link "Saved Library" at bounding box center [397, 30] width 39 height 21
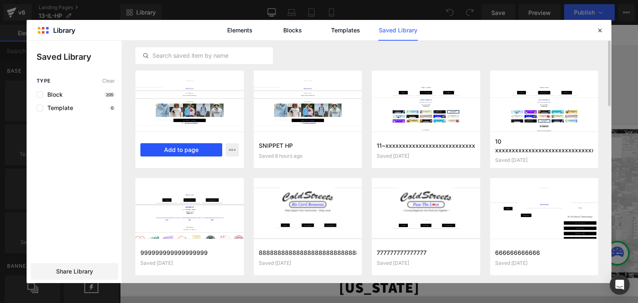
click at [0, 0] on button "Add to page" at bounding box center [0, 0] width 0 height 0
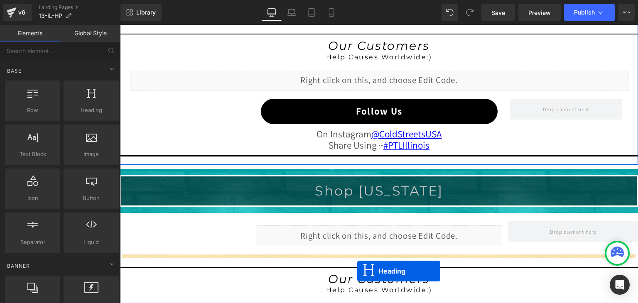
scroll to position [828, 0]
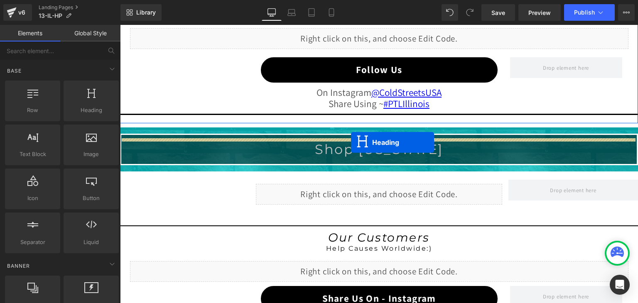
drag, startPoint x: 355, startPoint y: 65, endPoint x: 351, endPoint y: 142, distance: 76.9
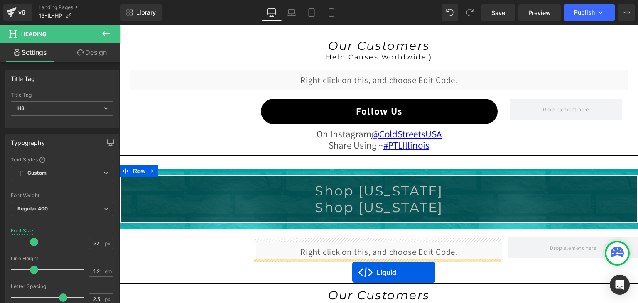
scroll to position [862, 0]
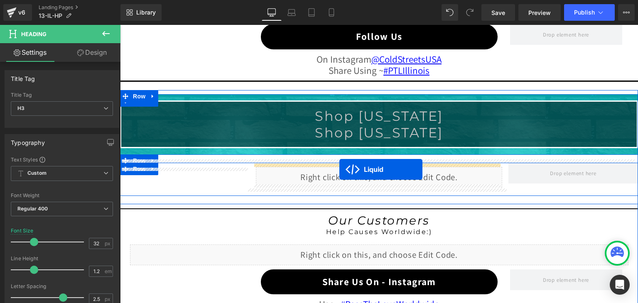
drag, startPoint x: 353, startPoint y: 35, endPoint x: 339, endPoint y: 170, distance: 135.3
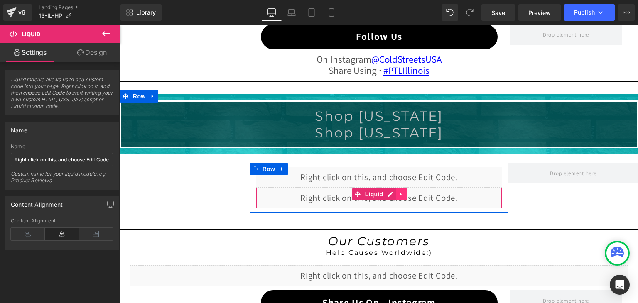
click at [400, 193] on icon at bounding box center [401, 195] width 2 height 4
click at [404, 192] on icon at bounding box center [407, 195] width 6 height 6
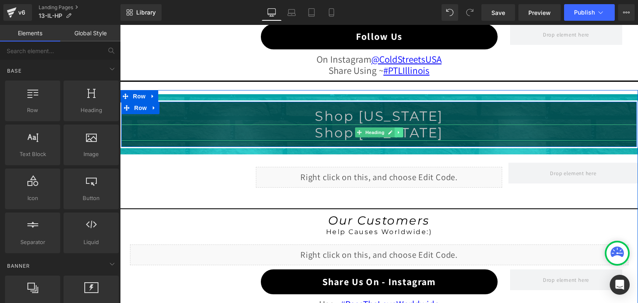
click at [398, 131] on icon at bounding box center [399, 132] width 5 height 5
click at [401, 130] on icon at bounding box center [403, 132] width 5 height 5
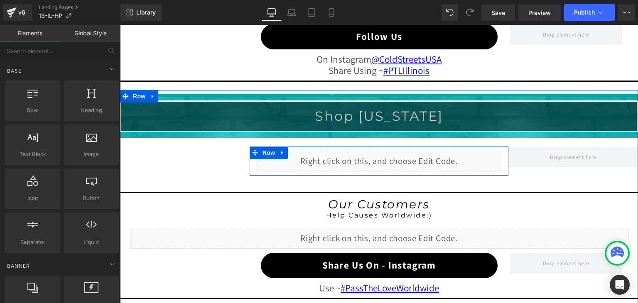
click at [384, 155] on div "Liquid" at bounding box center [379, 161] width 247 height 21
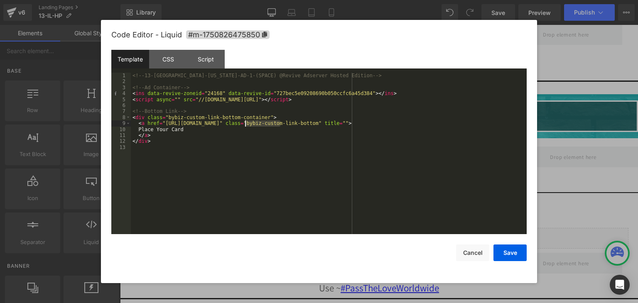
drag, startPoint x: 280, startPoint y: 122, endPoint x: 246, endPoint y: 124, distance: 35.0
click at [515, 253] on button "Save" at bounding box center [510, 253] width 33 height 17
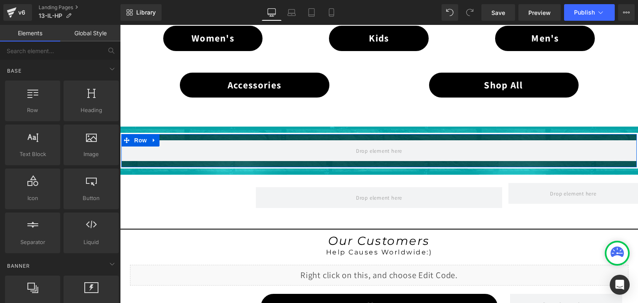
scroll to position [571, 0]
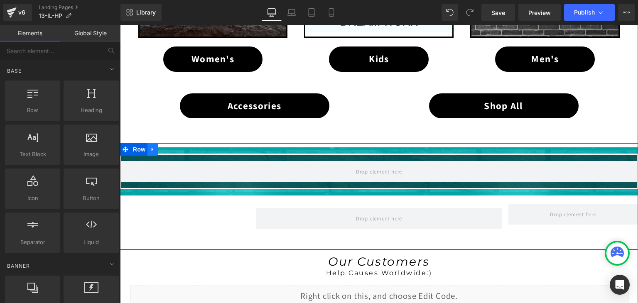
click at [150, 147] on icon at bounding box center [153, 150] width 6 height 6
click at [172, 148] on icon at bounding box center [175, 150] width 6 height 6
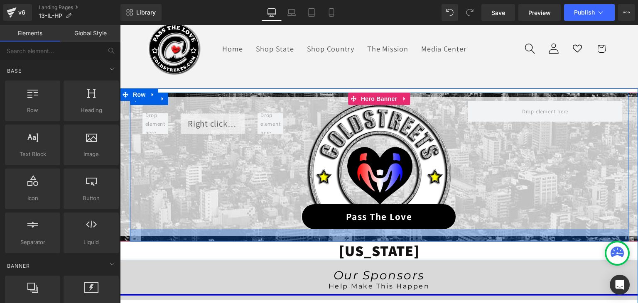
scroll to position [31, 0]
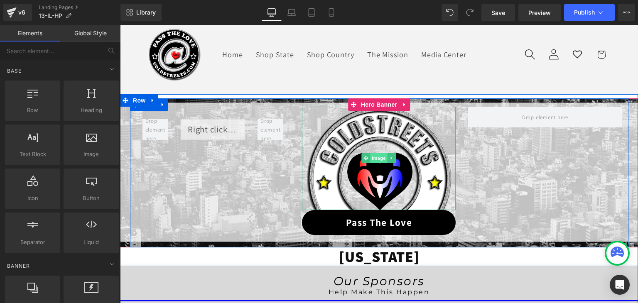
click at [376, 155] on span "Image" at bounding box center [379, 158] width 17 height 10
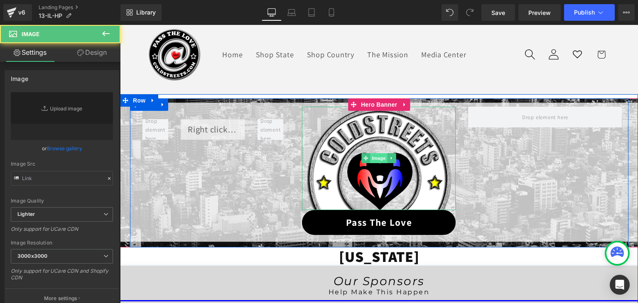
type input "[URL][DOMAIN_NAME]"
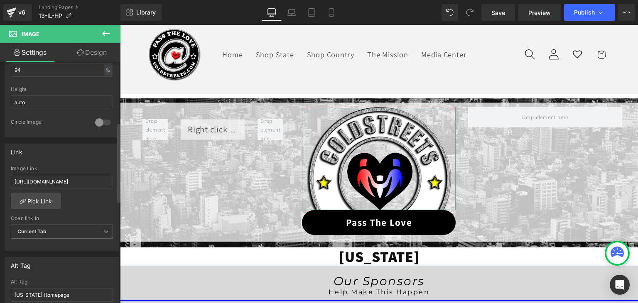
scroll to position [291, 0]
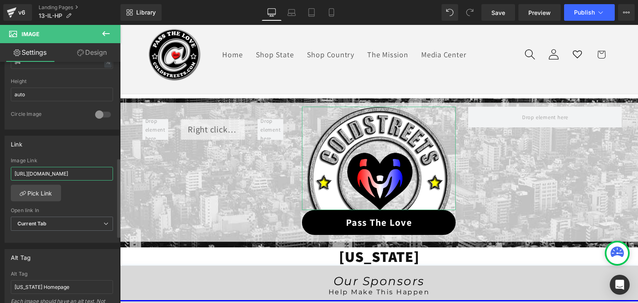
click at [79, 170] on input "[URL][DOMAIN_NAME]" at bounding box center [62, 174] width 102 height 14
type input "[URL][DOMAIN_NAME]"
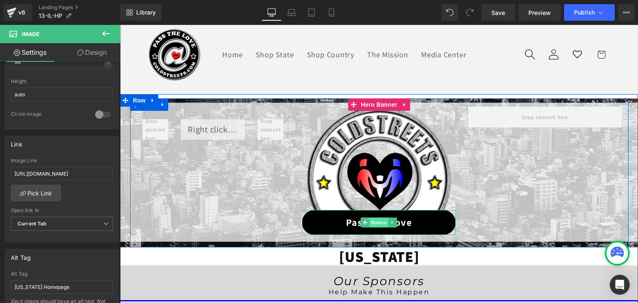
click at [374, 223] on span "Button" at bounding box center [379, 223] width 19 height 10
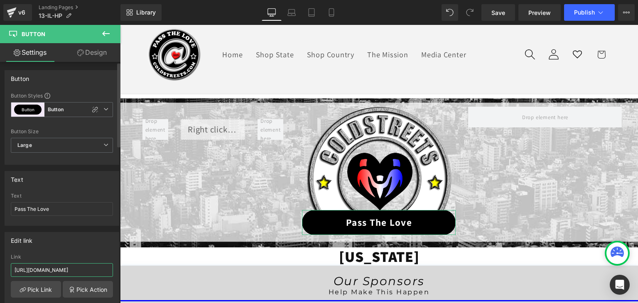
click at [60, 270] on input "[URL][DOMAIN_NAME]" at bounding box center [62, 270] width 102 height 14
paste input "13-il-pt"
type input "[URL][DOMAIN_NAME]"
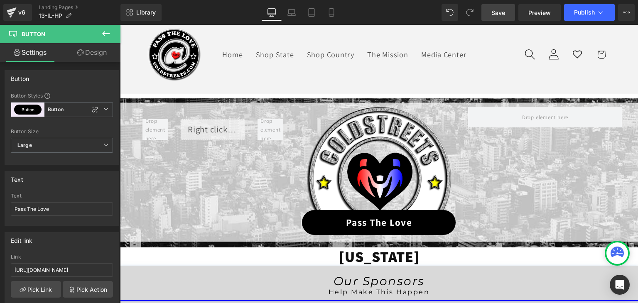
click at [503, 12] on span "Save" at bounding box center [498, 12] width 14 height 9
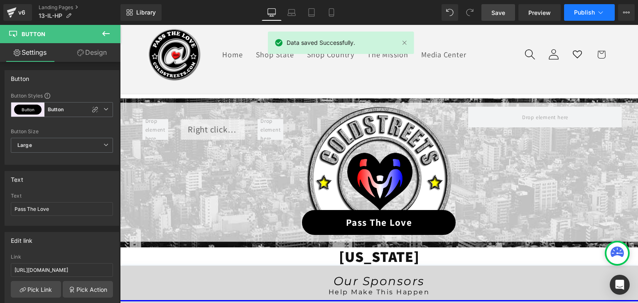
click at [600, 12] on icon at bounding box center [601, 12] width 5 height 2
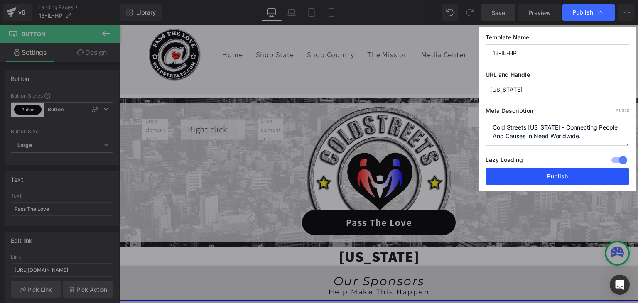
click at [582, 179] on button "Publish" at bounding box center [558, 176] width 144 height 17
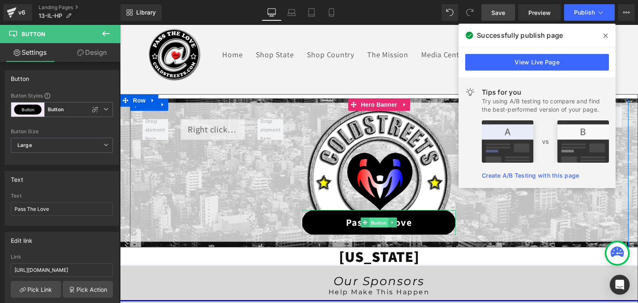
click at [378, 220] on span "Button" at bounding box center [379, 223] width 19 height 10
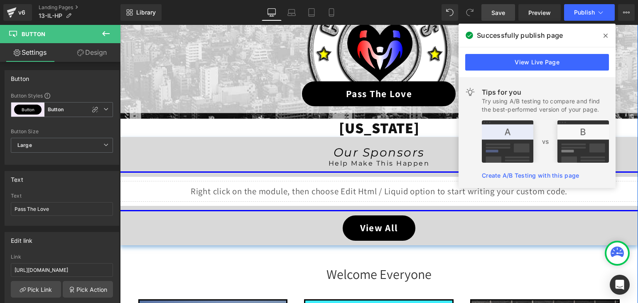
scroll to position [114, 0]
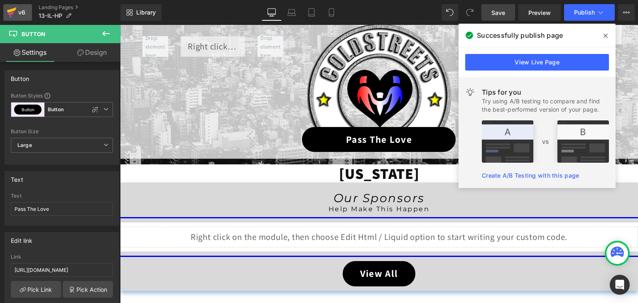
click at [15, 15] on icon at bounding box center [12, 12] width 10 height 21
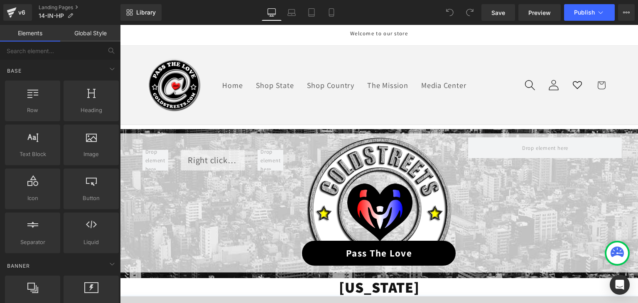
click at [157, 12] on link "Library" at bounding box center [140, 12] width 41 height 17
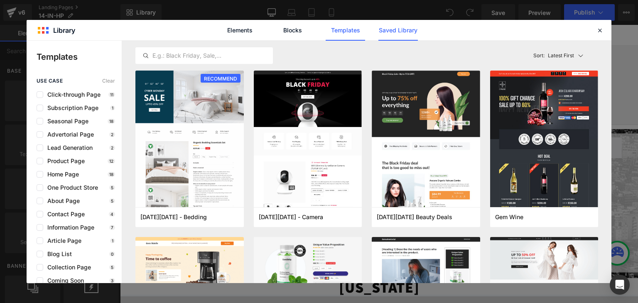
click at [392, 30] on link "Saved Library" at bounding box center [397, 30] width 39 height 21
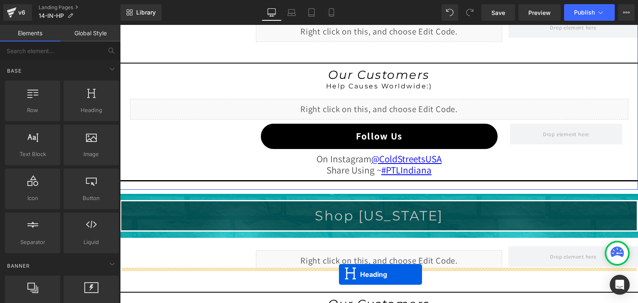
scroll to position [799, 0]
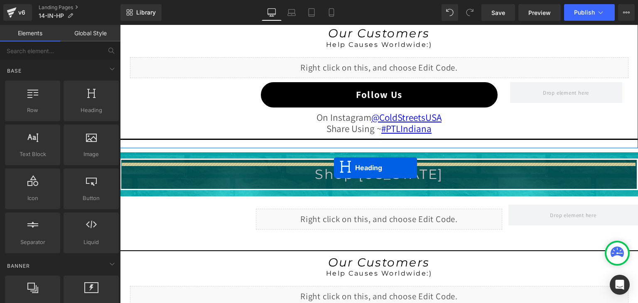
drag, startPoint x: 354, startPoint y: 70, endPoint x: 334, endPoint y: 168, distance: 100.1
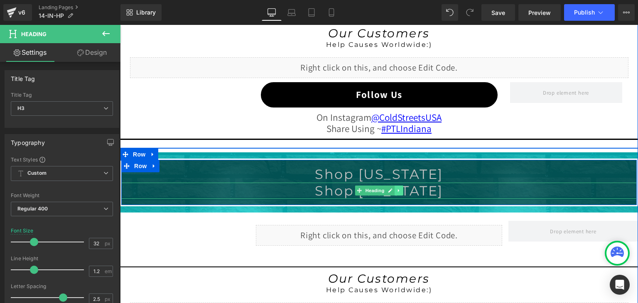
click at [397, 188] on icon at bounding box center [399, 190] width 5 height 5
click at [401, 189] on icon at bounding box center [403, 191] width 5 height 5
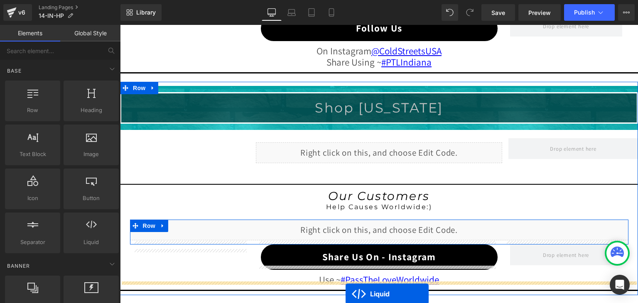
scroll to position [916, 0]
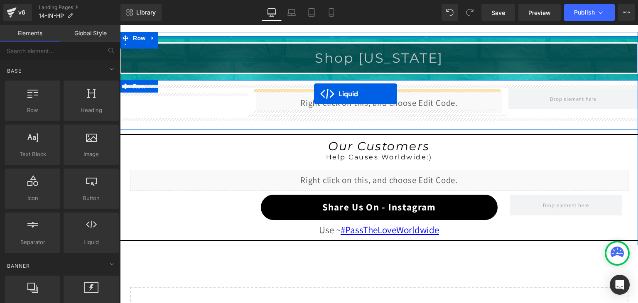
drag, startPoint x: 356, startPoint y: 65, endPoint x: 314, endPoint y: 94, distance: 50.5
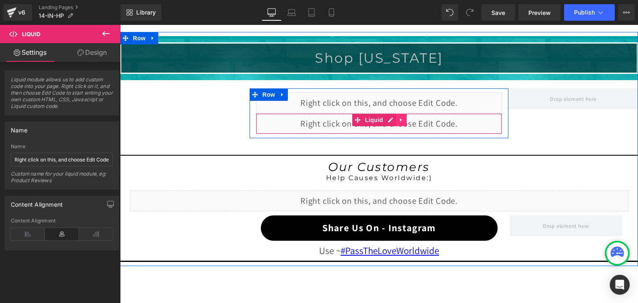
click at [399, 117] on icon at bounding box center [401, 120] width 6 height 6
click at [405, 117] on icon at bounding box center [407, 120] width 6 height 6
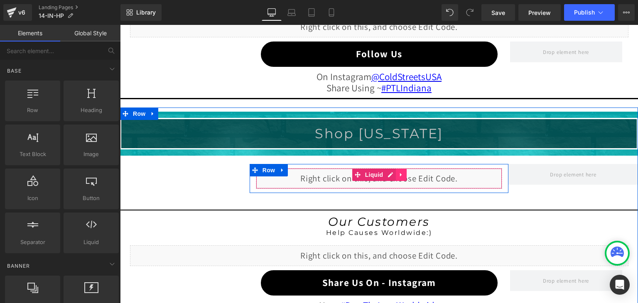
scroll to position [833, 0]
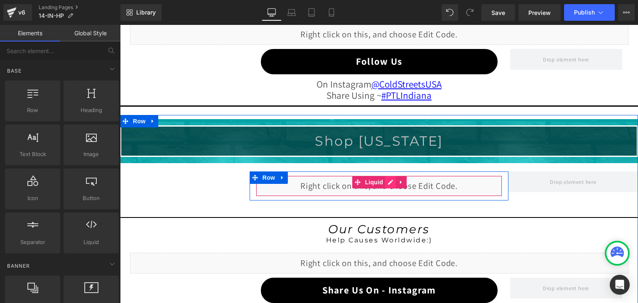
click at [386, 180] on div "Liquid" at bounding box center [379, 186] width 247 height 21
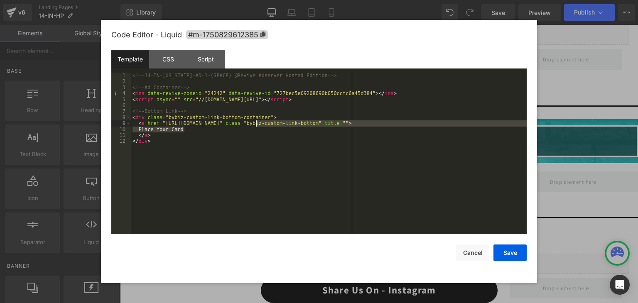
drag, startPoint x: 281, startPoint y: 127, endPoint x: 257, endPoint y: 125, distance: 24.2
click at [0, 0] on div "<!-- 14-IN-[US_STATE]-AD-1-(SPACE) @Revive Adserver Hosted Edition --> <!-- Ad …" at bounding box center [0, 0] width 0 height 0
drag, startPoint x: 280, startPoint y: 122, endPoint x: 264, endPoint y: 128, distance: 16.3
click at [0, 0] on div "<!-- 14-IN-[US_STATE]-AD-1-(SPACE) @Revive Adserver Hosted Edition --> <!-- Ad …" at bounding box center [0, 0] width 0 height 0
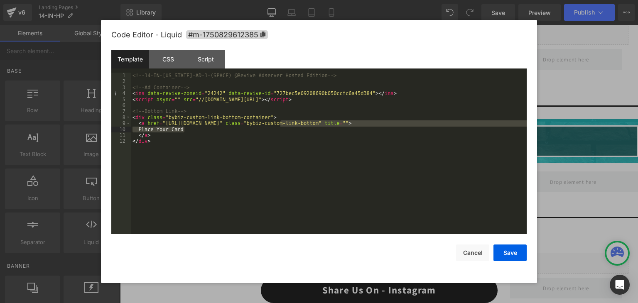
click at [0, 0] on div "<!-- 14-IN-[US_STATE]-AD-1-(SPACE) @Revive Adserver Hosted Edition --> <!-- Ad …" at bounding box center [0, 0] width 0 height 0
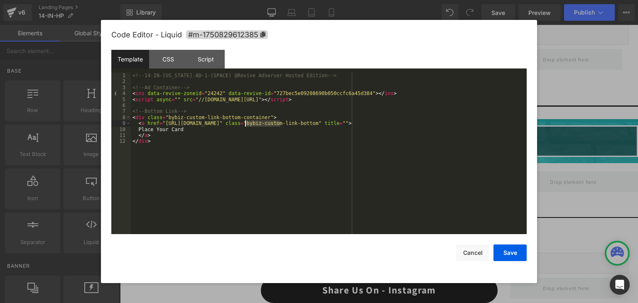
drag, startPoint x: 281, startPoint y: 126, endPoint x: 245, endPoint y: 125, distance: 35.8
click at [0, 0] on div "<!-- 14-IN-[US_STATE]-AD-1-(SPACE) @Revive Adserver Hosted Edition --> <!-- Ad …" at bounding box center [0, 0] width 0 height 0
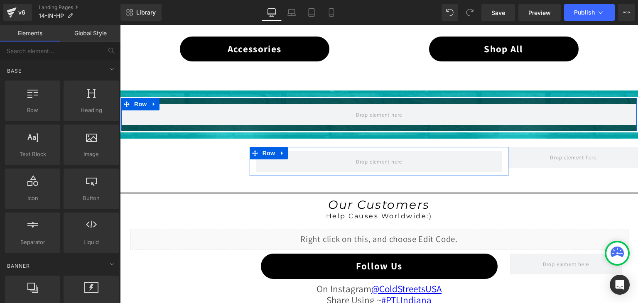
scroll to position [625, 0]
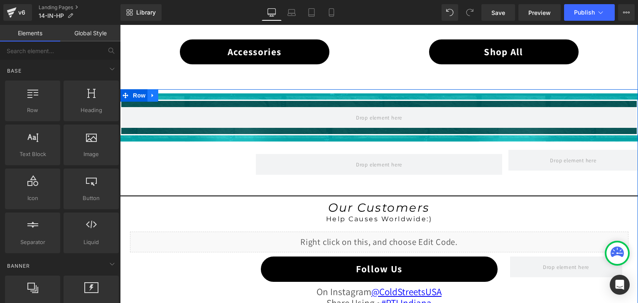
click at [150, 93] on icon at bounding box center [153, 96] width 6 height 6
click at [172, 93] on icon at bounding box center [175, 96] width 6 height 6
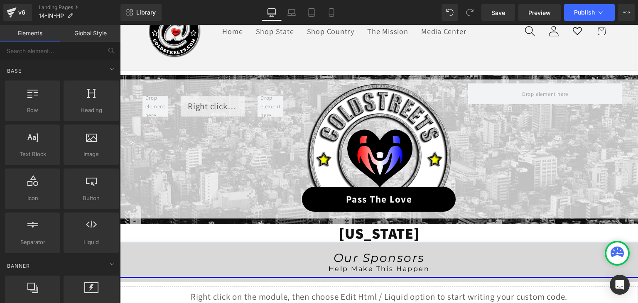
scroll to position [43, 0]
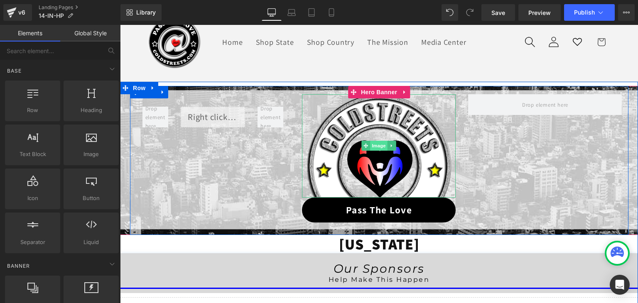
click at [375, 145] on span "Image" at bounding box center [379, 146] width 17 height 10
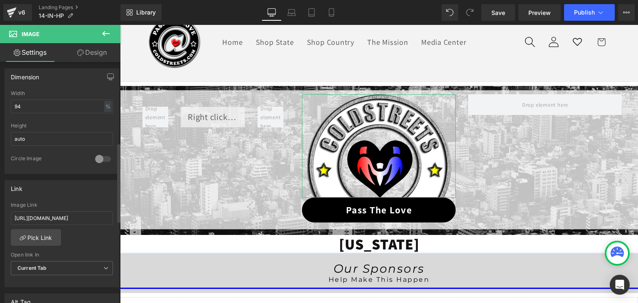
scroll to position [249, 0]
click at [70, 211] on input "[URL][DOMAIN_NAME]" at bounding box center [62, 216] width 102 height 14
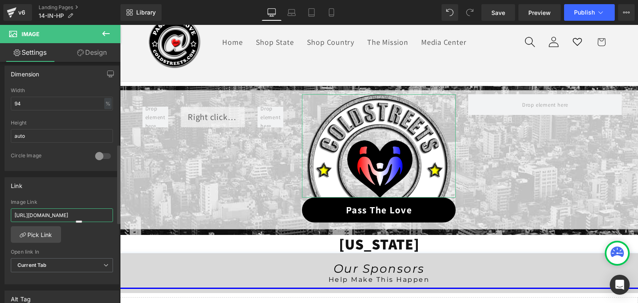
paste input "14-in-ptl"
type input "[URL][DOMAIN_NAME]"
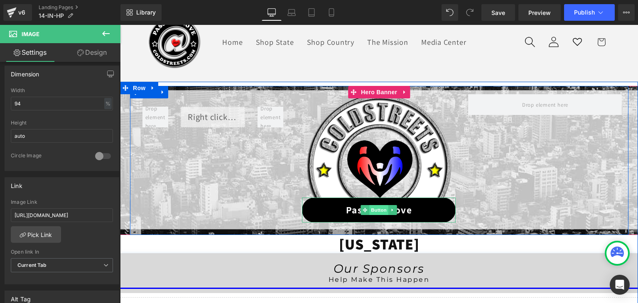
click at [372, 212] on span "Button" at bounding box center [379, 210] width 19 height 10
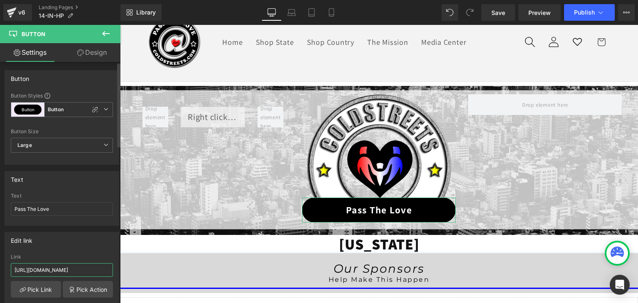
click at [81, 273] on input "[URL][DOMAIN_NAME]" at bounding box center [62, 270] width 102 height 14
drag, startPoint x: 81, startPoint y: 273, endPoint x: 63, endPoint y: 264, distance: 20.3
click at [63, 264] on input "[URL][DOMAIN_NAME]" at bounding box center [62, 270] width 102 height 14
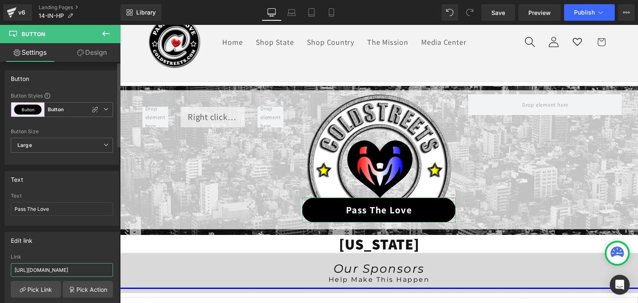
click at [63, 264] on input "[URL][DOMAIN_NAME]" at bounding box center [62, 270] width 102 height 14
paste input "14-in-ptl"
type input "[URL][DOMAIN_NAME]"
click at [505, 17] on span "Save" at bounding box center [498, 12] width 14 height 9
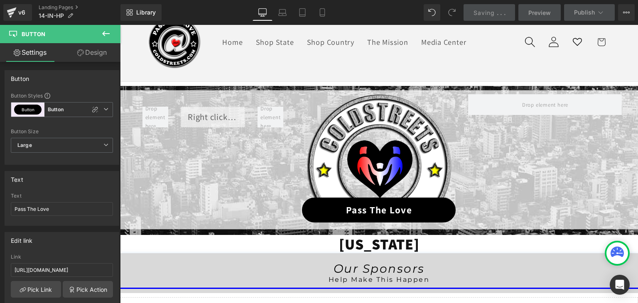
scroll to position [0, 0]
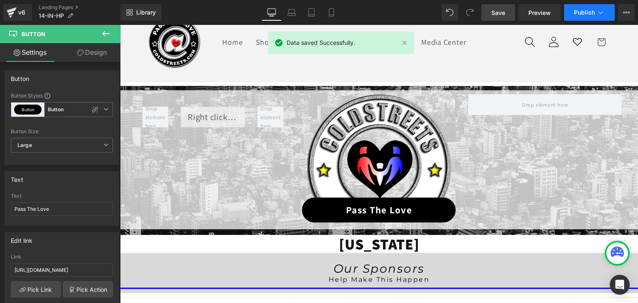
click at [597, 10] on icon at bounding box center [601, 12] width 8 height 8
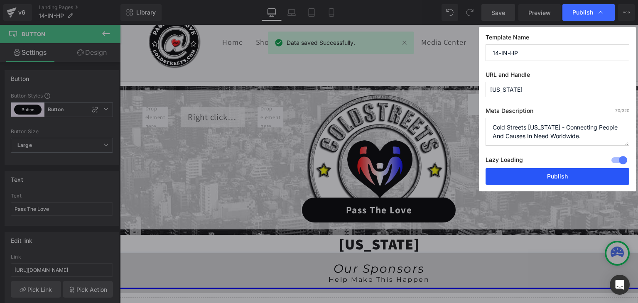
click at [570, 176] on button "Publish" at bounding box center [558, 176] width 144 height 17
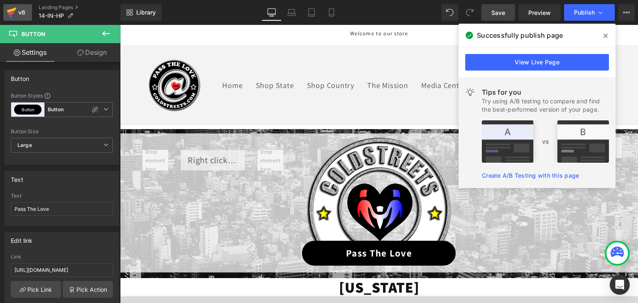
click at [8, 10] on icon at bounding box center [12, 9] width 10 height 5
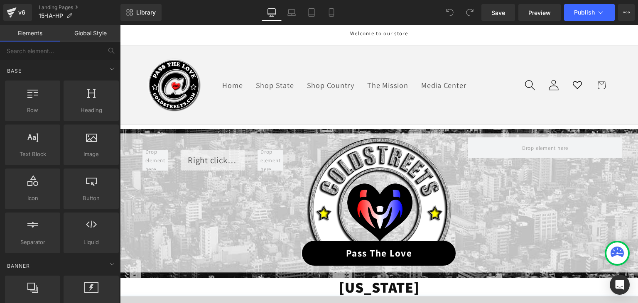
click at [143, 15] on span "Library" at bounding box center [146, 12] width 20 height 7
click at [144, 10] on span "Library" at bounding box center [146, 12] width 20 height 7
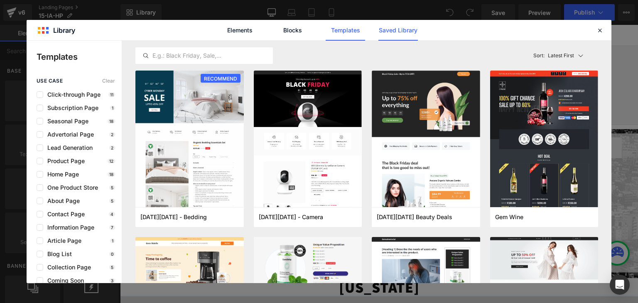
click at [417, 27] on link "Saved Library" at bounding box center [397, 30] width 39 height 21
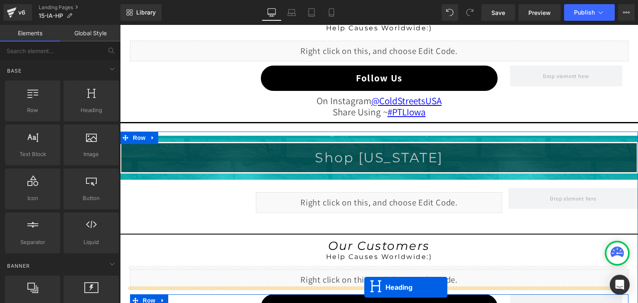
scroll to position [891, 0]
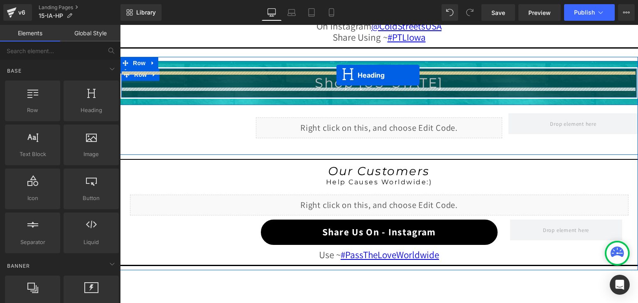
drag, startPoint x: 359, startPoint y: 69, endPoint x: 337, endPoint y: 75, distance: 23.3
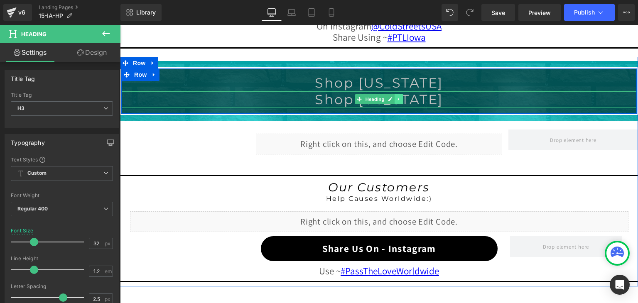
click at [398, 98] on icon at bounding box center [398, 99] width 1 height 3
click at [400, 99] on link at bounding box center [403, 99] width 9 height 10
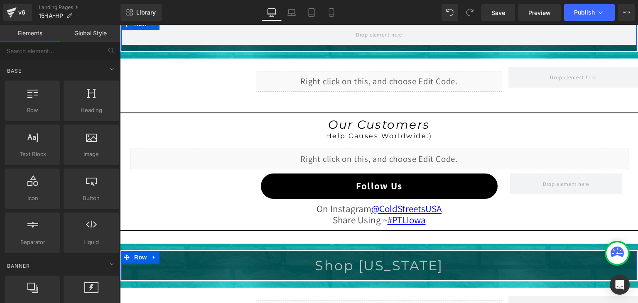
scroll to position [683, 0]
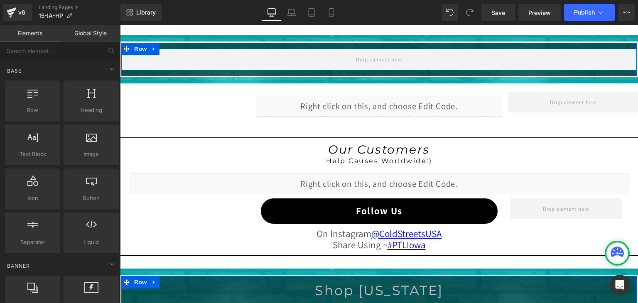
click at [351, 104] on div "Liquid" at bounding box center [379, 106] width 247 height 21
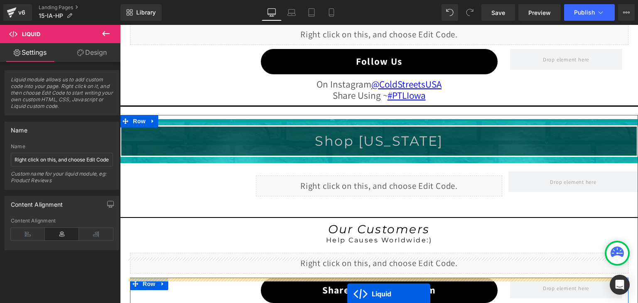
scroll to position [907, 0]
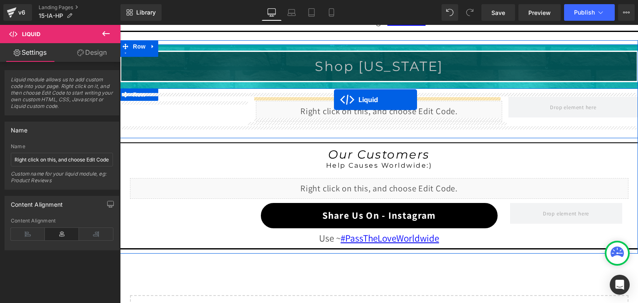
drag, startPoint x: 356, startPoint y: 100, endPoint x: 334, endPoint y: 100, distance: 21.6
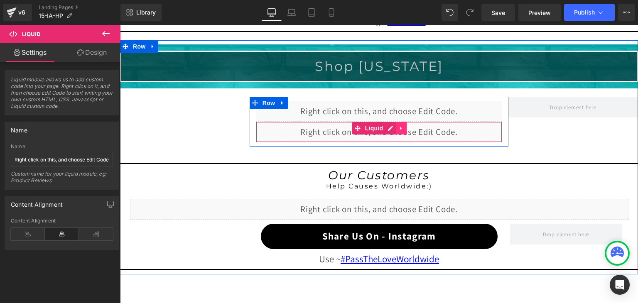
click at [398, 125] on icon at bounding box center [401, 128] width 6 height 6
click at [404, 125] on icon at bounding box center [407, 128] width 6 height 6
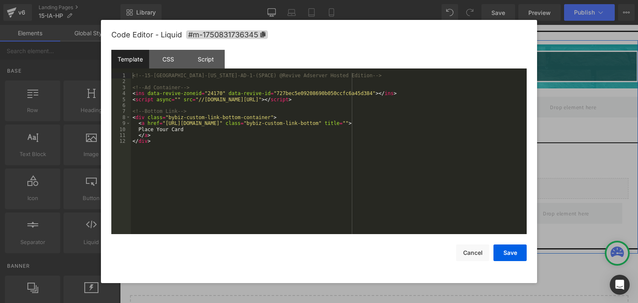
click at [387, 104] on div "Liquid" at bounding box center [379, 111] width 247 height 21
drag, startPoint x: 280, startPoint y: 122, endPoint x: 245, endPoint y: 125, distance: 35.4
click at [0, 0] on div "<!-- 15-IA-[US_STATE]-AD-1-(SPACE) @Revive Adserver Hosted Edition --> <!-- Ad …" at bounding box center [0, 0] width 0 height 0
click at [513, 256] on button "Save" at bounding box center [510, 253] width 33 height 17
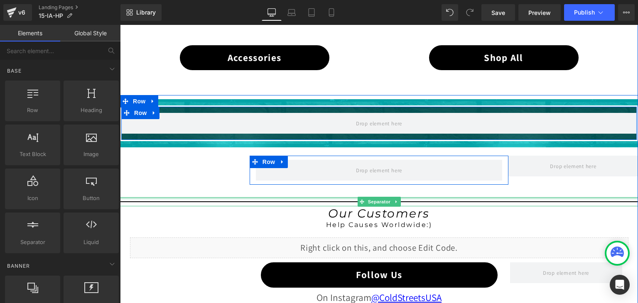
scroll to position [617, 0]
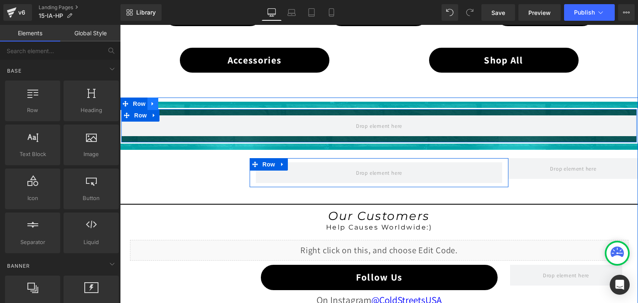
click at [150, 101] on icon at bounding box center [153, 104] width 6 height 6
click at [172, 101] on icon at bounding box center [175, 104] width 6 height 6
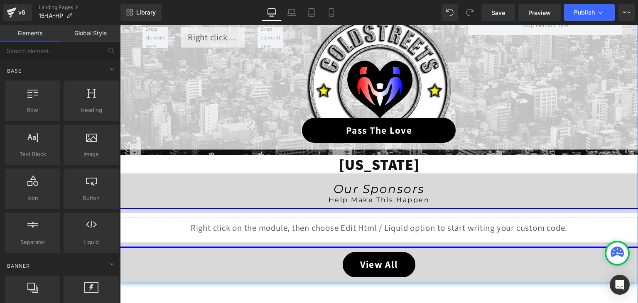
scroll to position [118, 0]
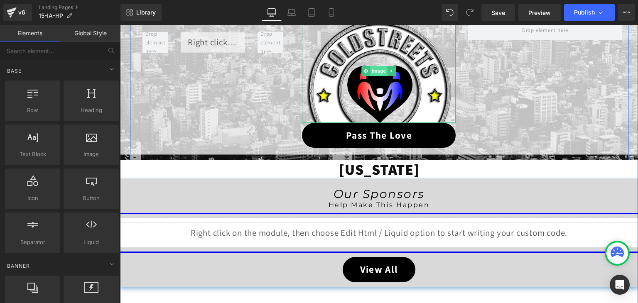
click at [377, 73] on span "Image" at bounding box center [379, 71] width 17 height 10
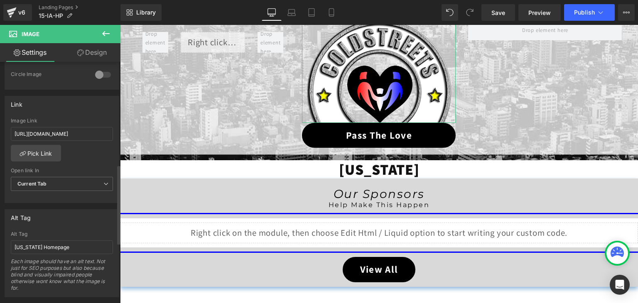
scroll to position [332, 0]
click at [57, 131] on input "[URL][DOMAIN_NAME]" at bounding box center [62, 132] width 102 height 14
type input "[URL][DOMAIN_NAME]"
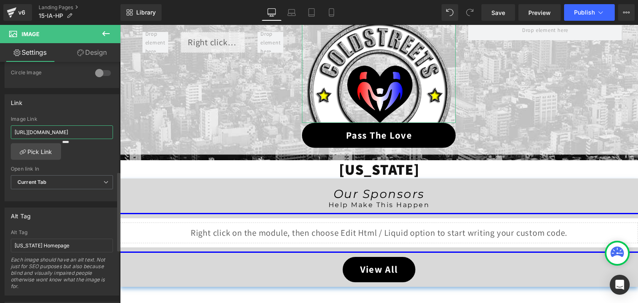
scroll to position [0, 0]
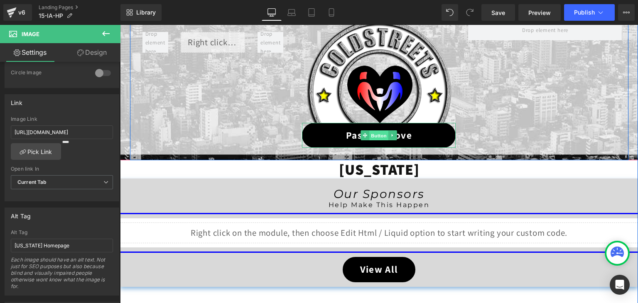
click at [378, 134] on span "Button" at bounding box center [379, 136] width 19 height 10
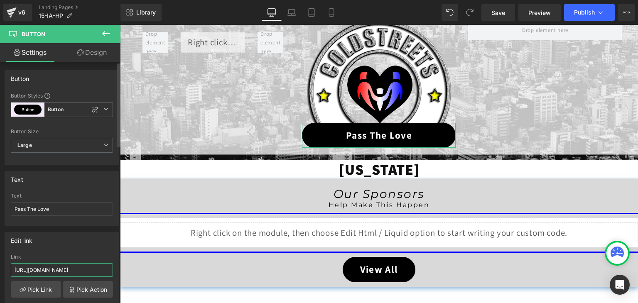
click at [58, 270] on input "[URL][DOMAIN_NAME]" at bounding box center [62, 270] width 102 height 14
paste input "15-ia-ptl"
type input "[URL][DOMAIN_NAME]"
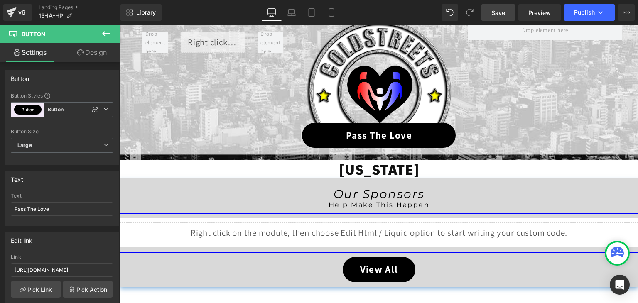
click at [501, 14] on span "Save" at bounding box center [498, 12] width 14 height 9
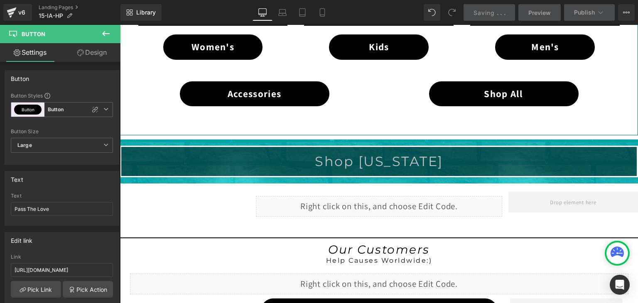
scroll to position [700, 0]
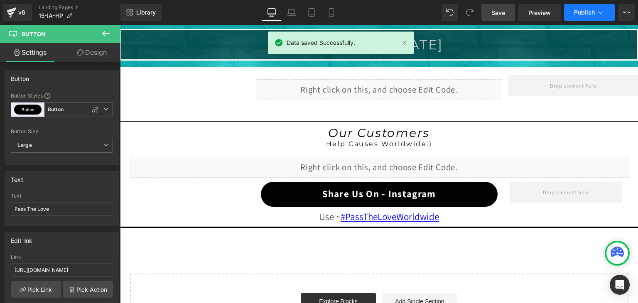
click at [578, 13] on span "Publish" at bounding box center [584, 12] width 21 height 7
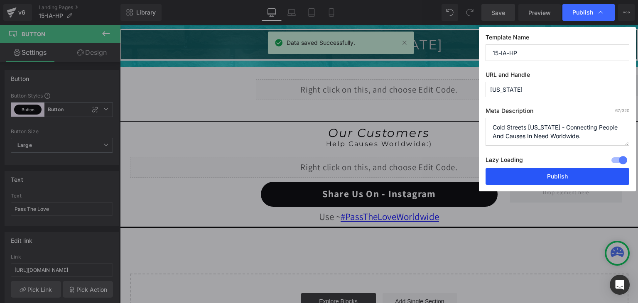
click at [546, 182] on button "Publish" at bounding box center [558, 176] width 144 height 17
